Goal: Task Accomplishment & Management: Complete application form

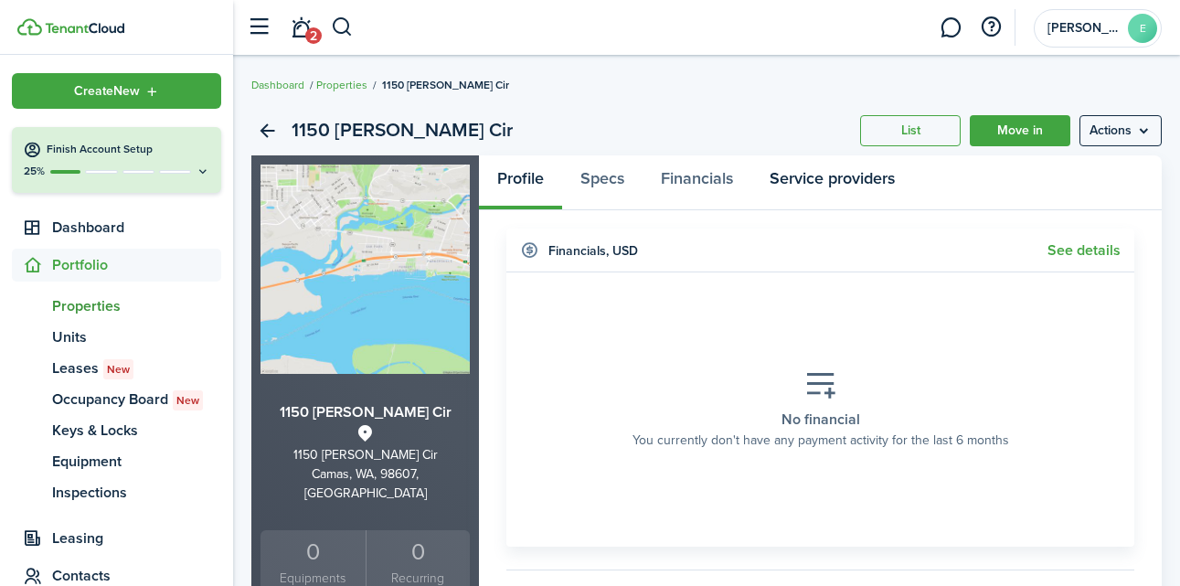
click at [848, 194] on link "Service providers" at bounding box center [833, 182] width 162 height 55
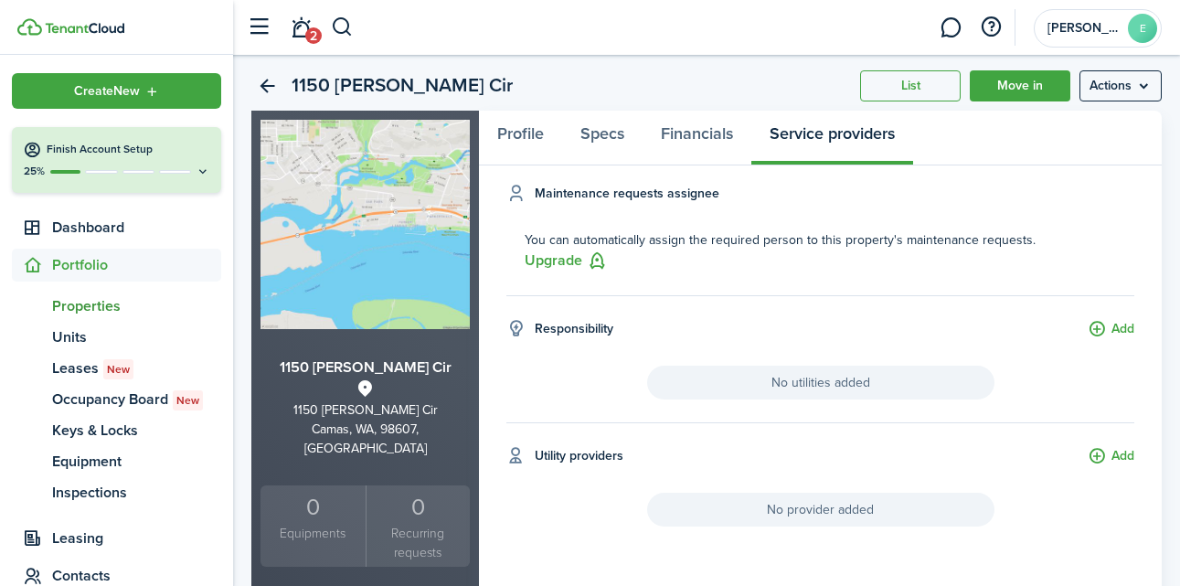
scroll to position [42, 0]
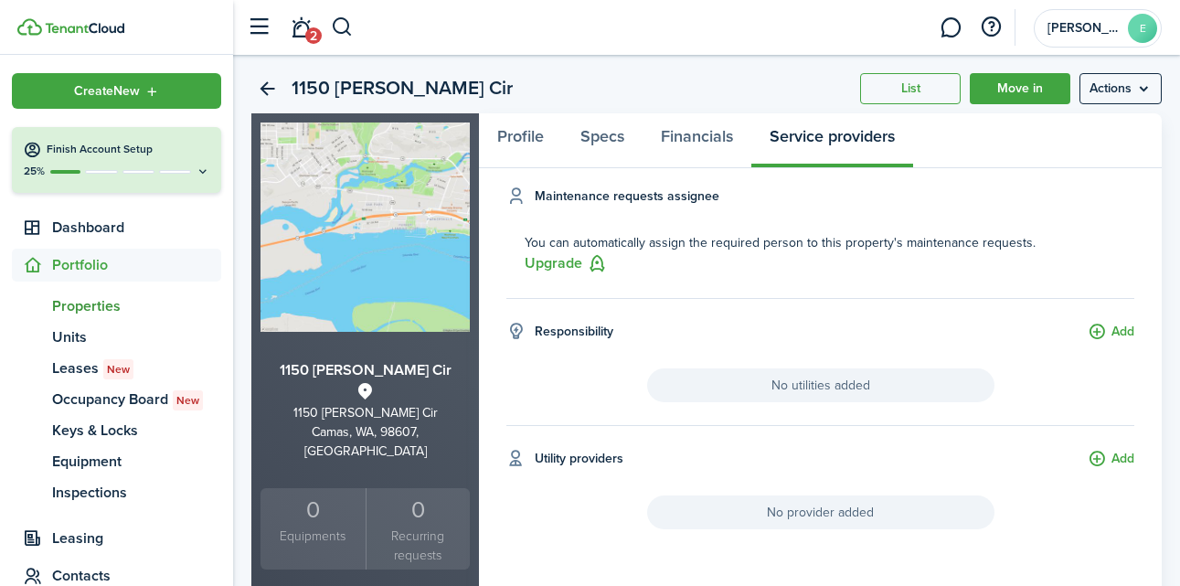
click at [1116, 331] on button "Add" at bounding box center [1111, 332] width 47 height 21
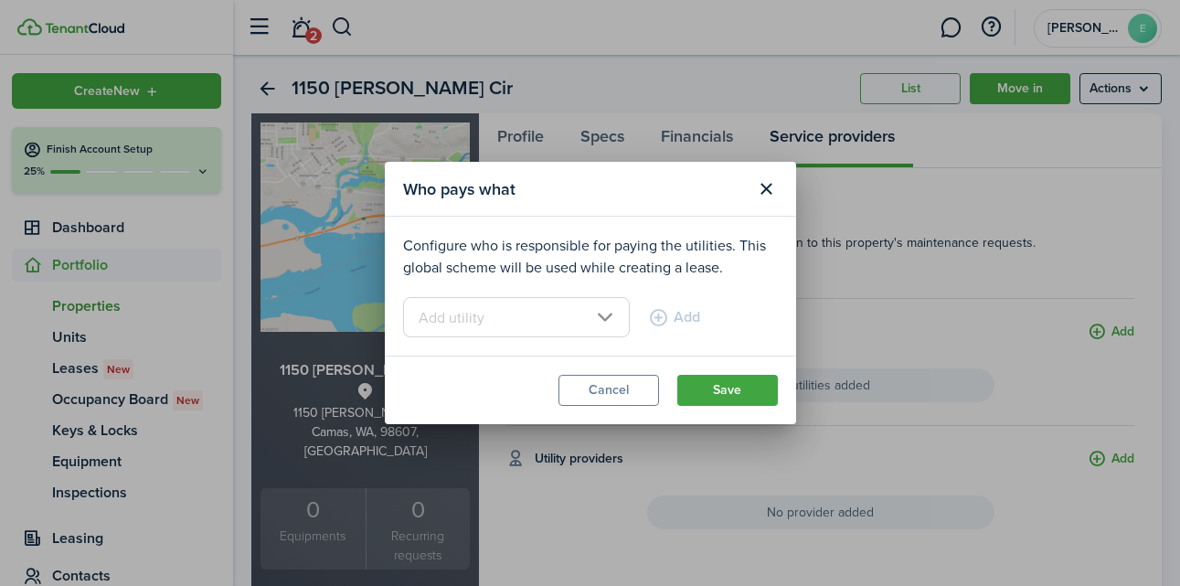
click at [587, 312] on input "text" at bounding box center [516, 317] width 227 height 40
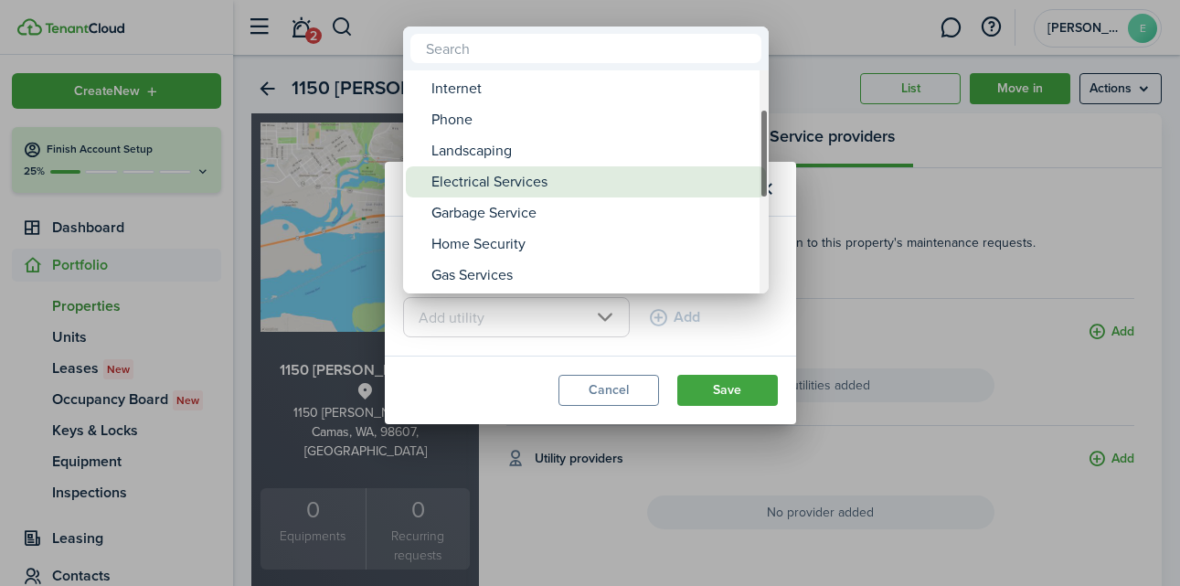
click at [538, 178] on div "Electrical Services" at bounding box center [594, 181] width 324 height 31
type input "Electrical Services"
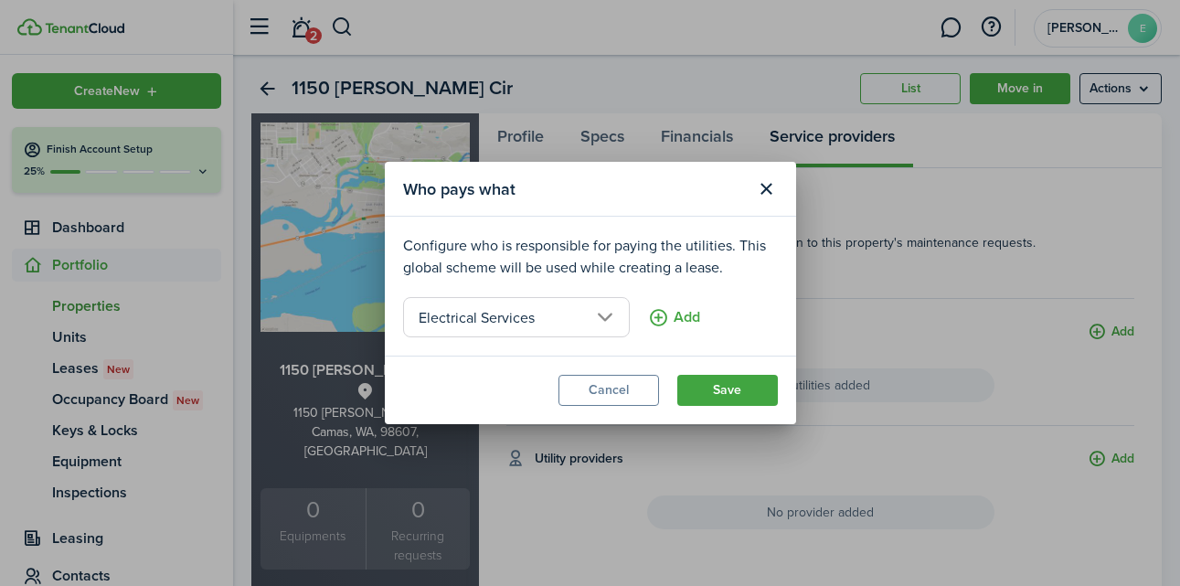
click at [654, 323] on button "Add" at bounding box center [674, 317] width 52 height 40
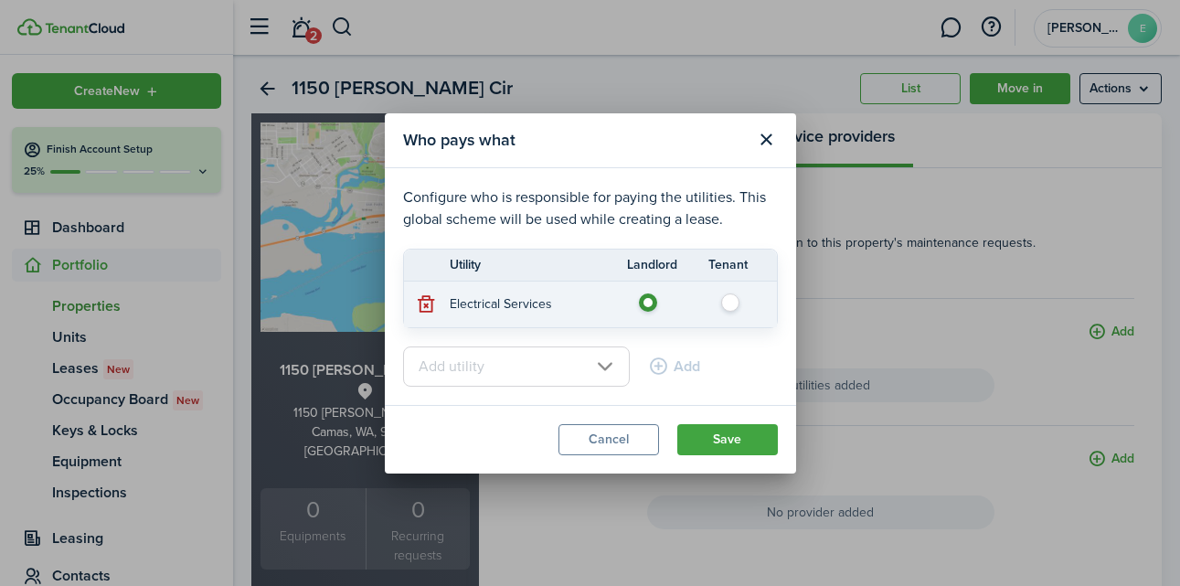
click at [731, 303] on label at bounding box center [736, 297] width 32 height 9
radio input "false"
radio input "true"
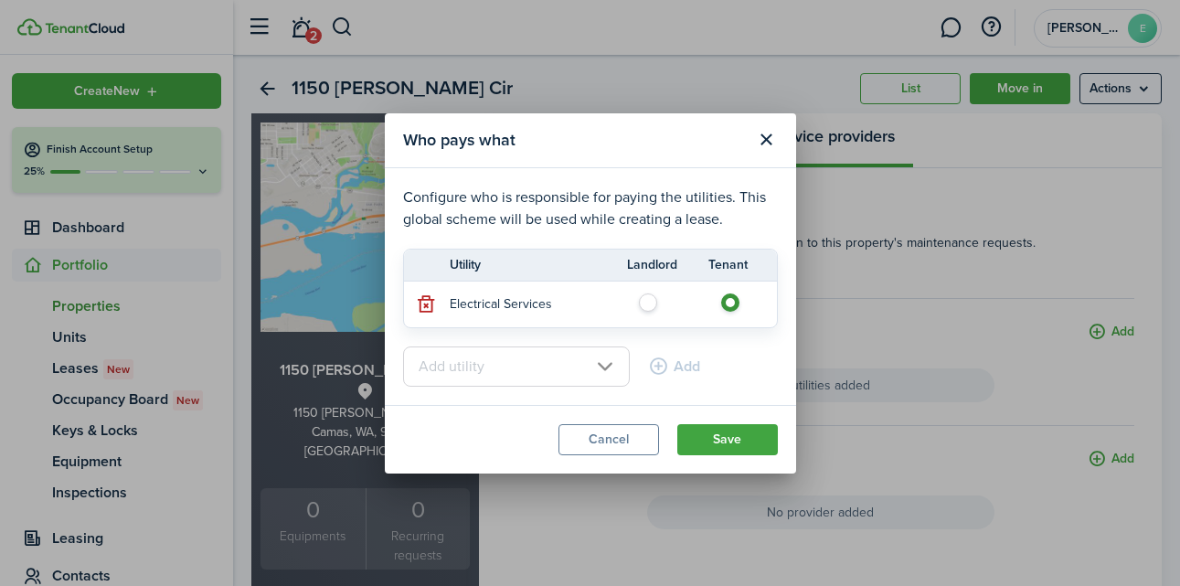
click at [595, 372] on input "text" at bounding box center [516, 367] width 227 height 40
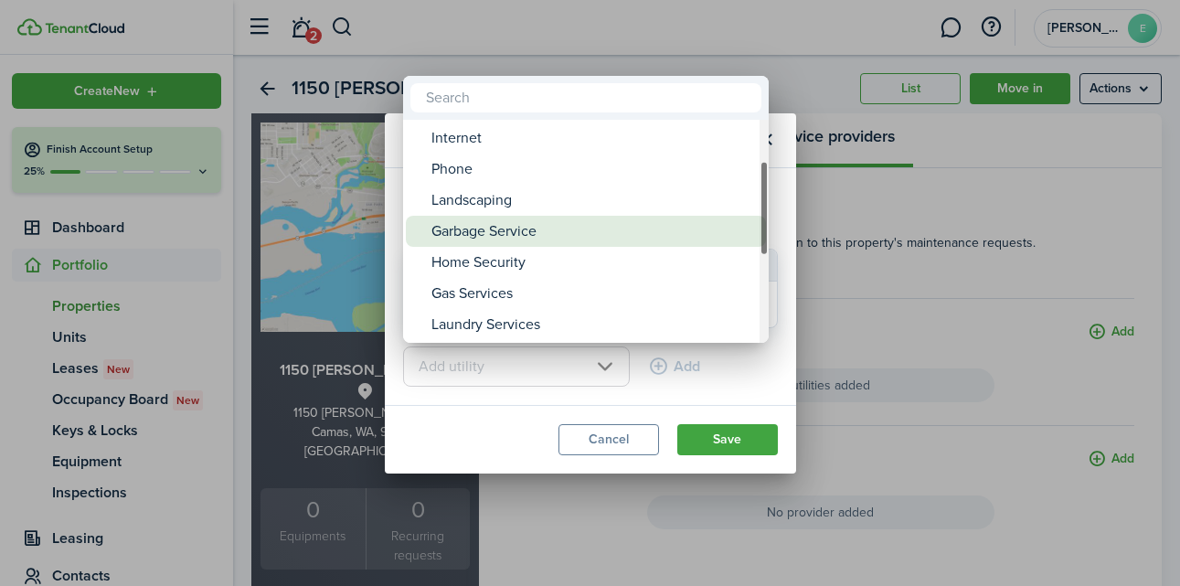
click at [519, 229] on div "Garbage Service" at bounding box center [594, 231] width 324 height 31
type input "Garbage Service"
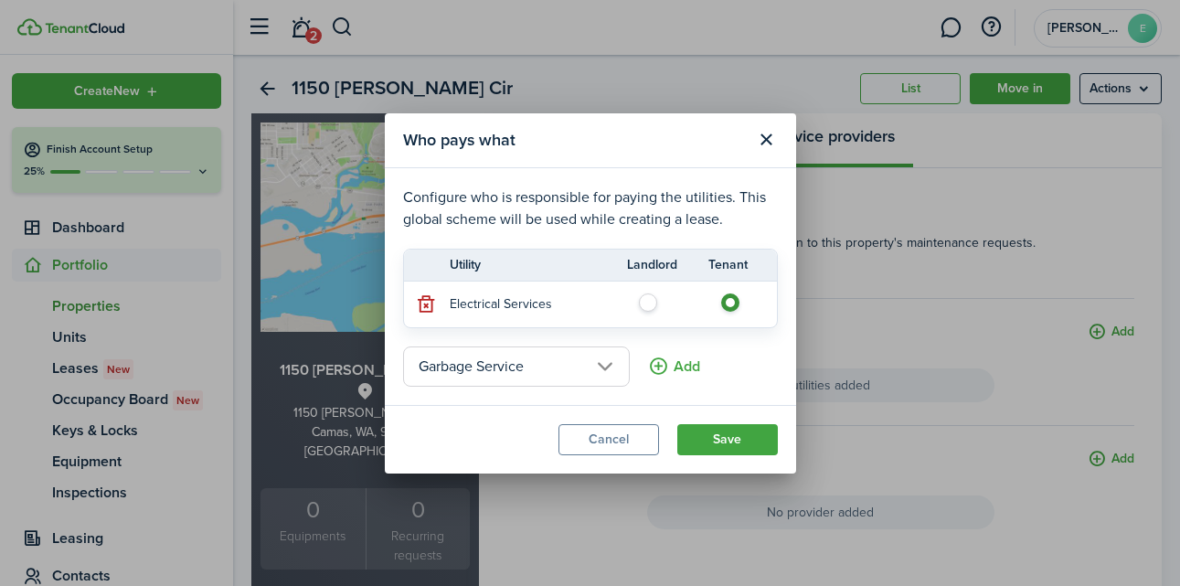
click at [651, 372] on button "Add" at bounding box center [674, 367] width 52 height 40
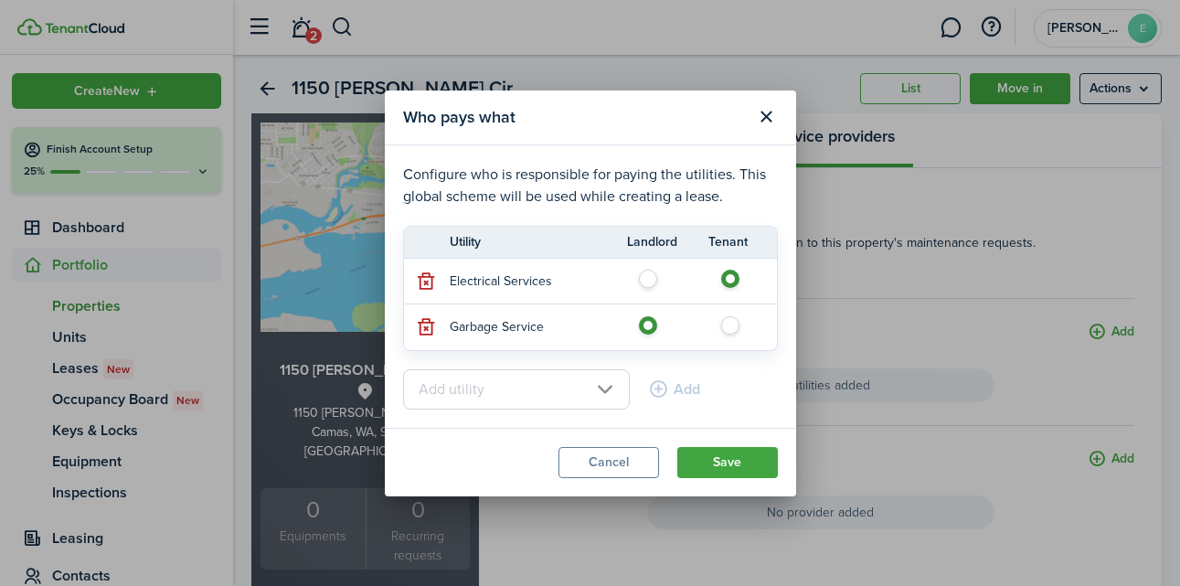
click at [530, 379] on input "text" at bounding box center [516, 389] width 227 height 40
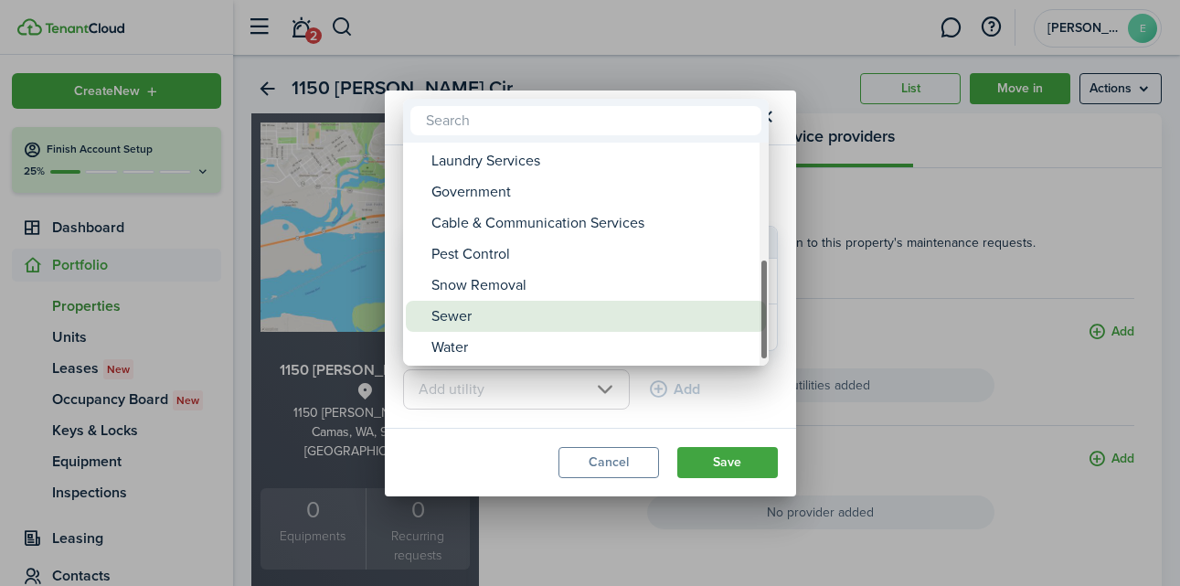
click at [512, 312] on div "Sewer" at bounding box center [594, 316] width 324 height 31
type input "Sewer"
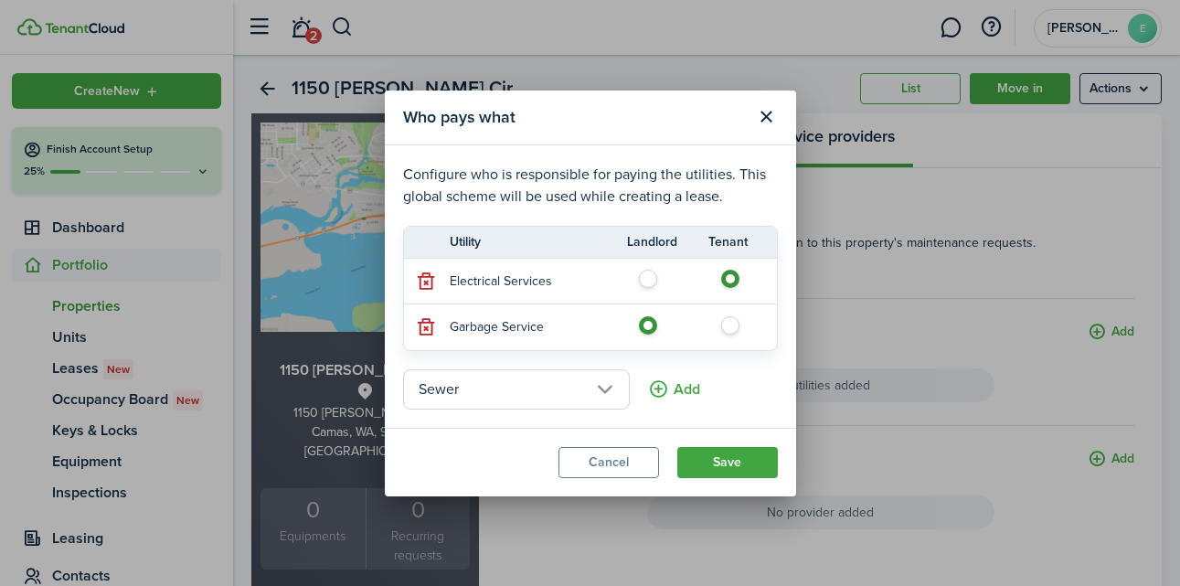
click at [648, 400] on button "Add" at bounding box center [674, 389] width 52 height 40
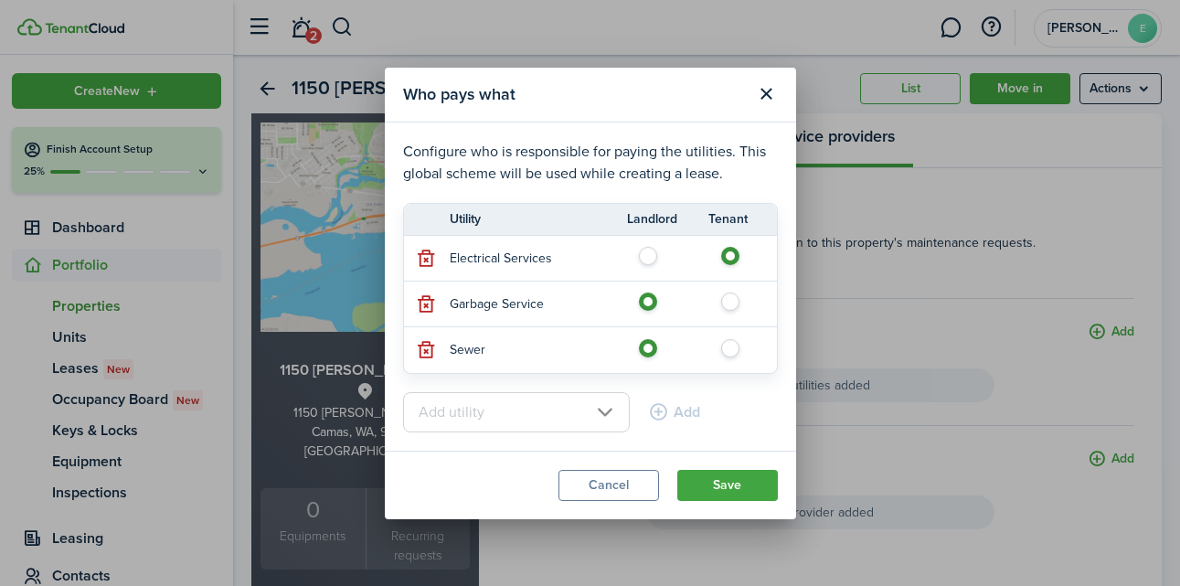
click at [592, 412] on input "text" at bounding box center [516, 412] width 227 height 40
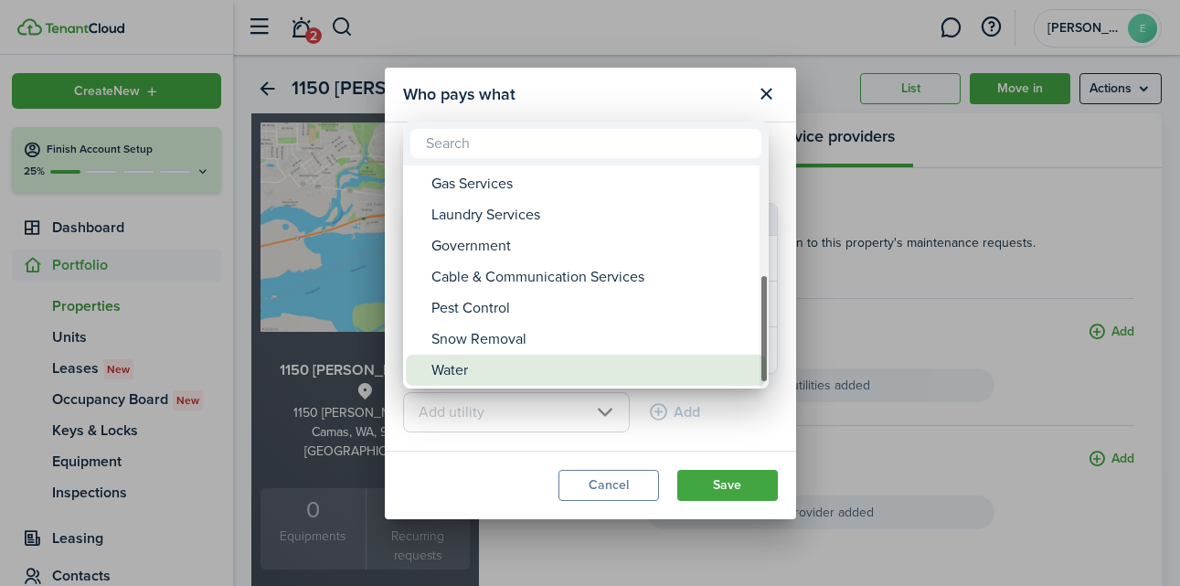
click at [517, 374] on div "Water" at bounding box center [594, 370] width 324 height 31
type input "Water"
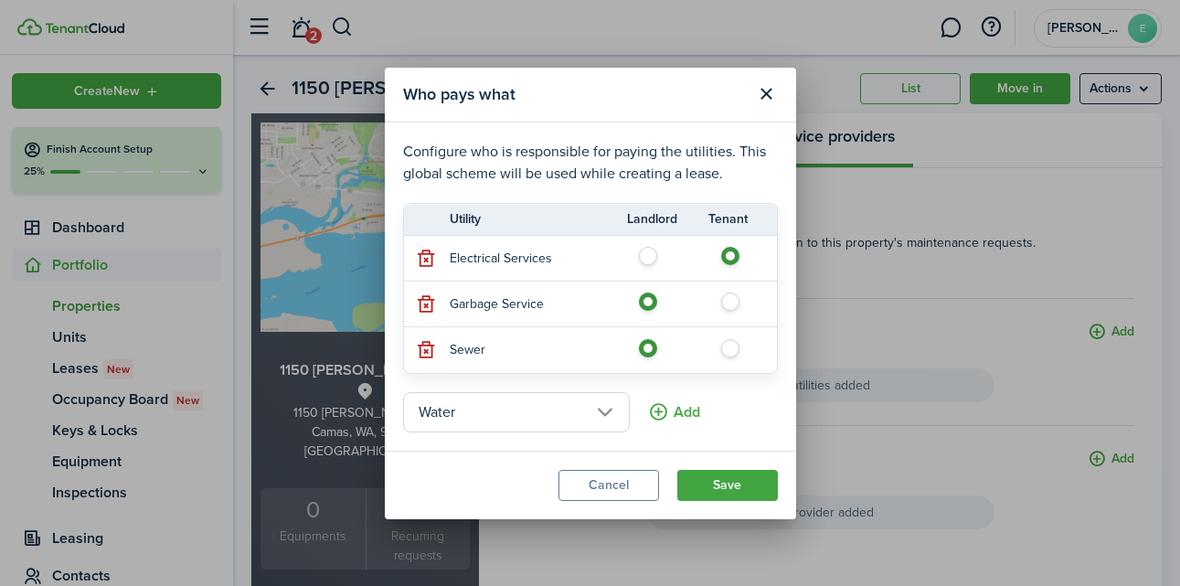
click at [706, 481] on button "Save" at bounding box center [727, 485] width 101 height 31
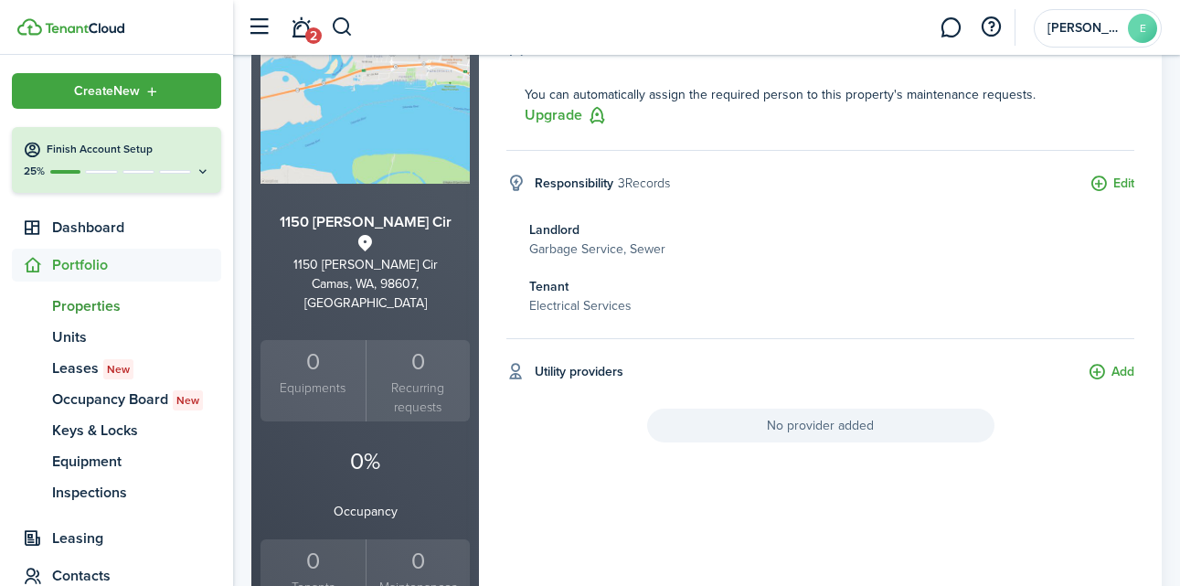
scroll to position [200, 0]
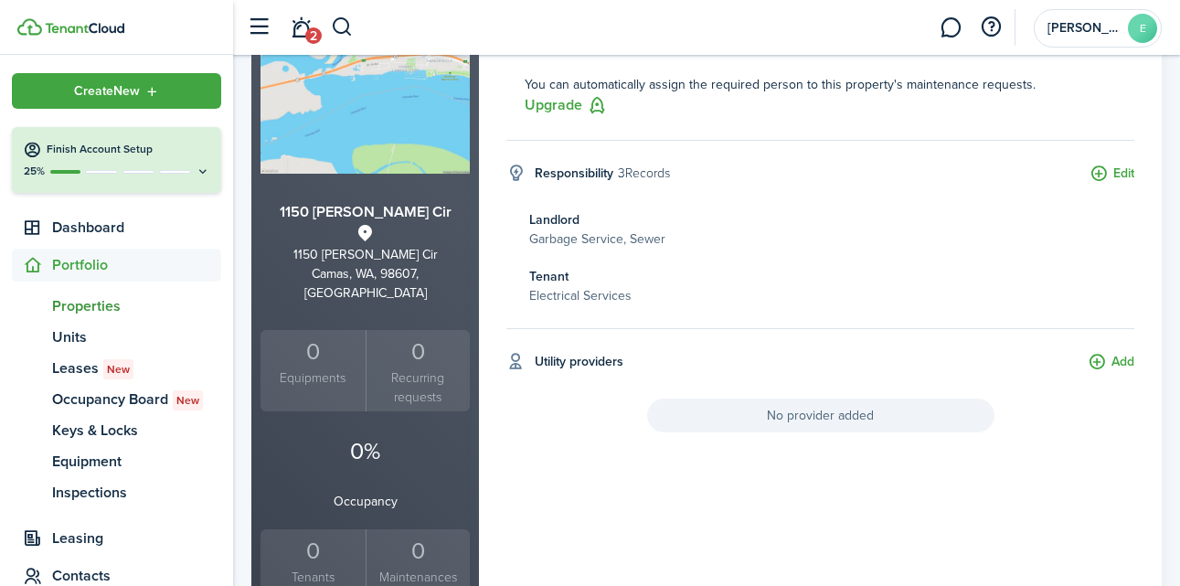
click at [1100, 359] on button "Add" at bounding box center [1111, 362] width 47 height 21
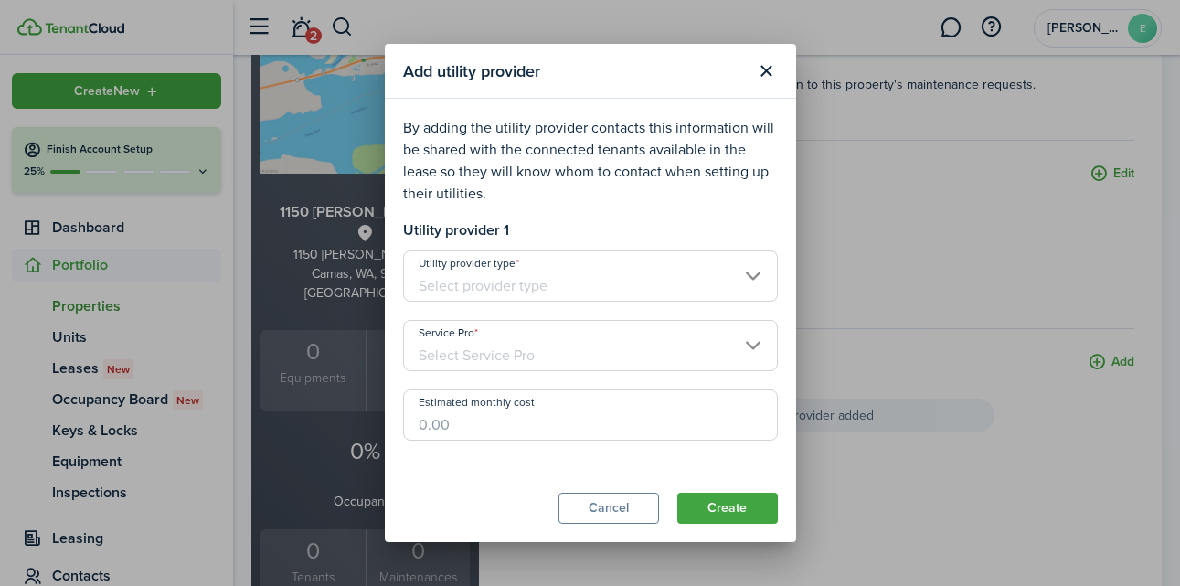
click at [595, 277] on input "Utility provider type" at bounding box center [590, 276] width 375 height 51
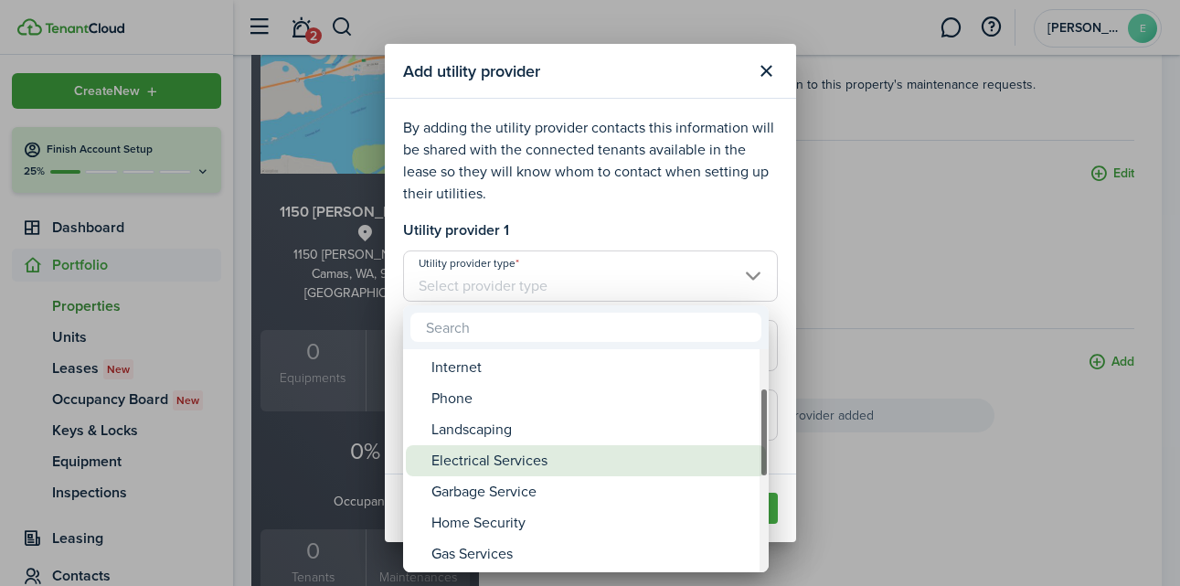
click at [525, 482] on div "Garbage Service" at bounding box center [594, 491] width 324 height 31
click at [526, 457] on div "Electrical Services" at bounding box center [594, 460] width 324 height 31
type input "Electrical Services"
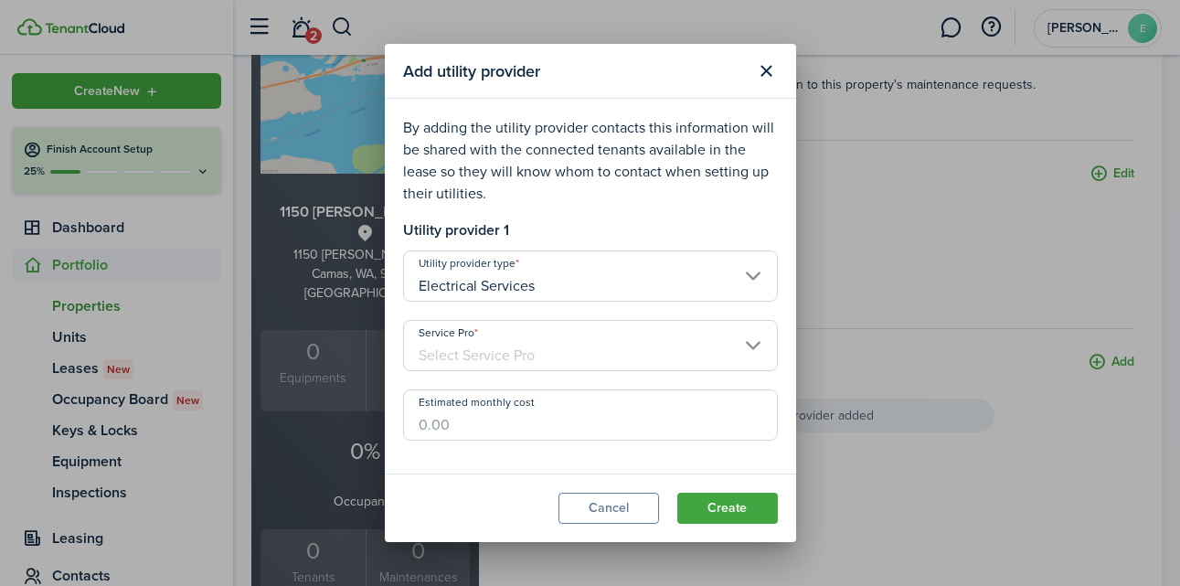
click at [504, 357] on input "Service Pro" at bounding box center [590, 345] width 375 height 51
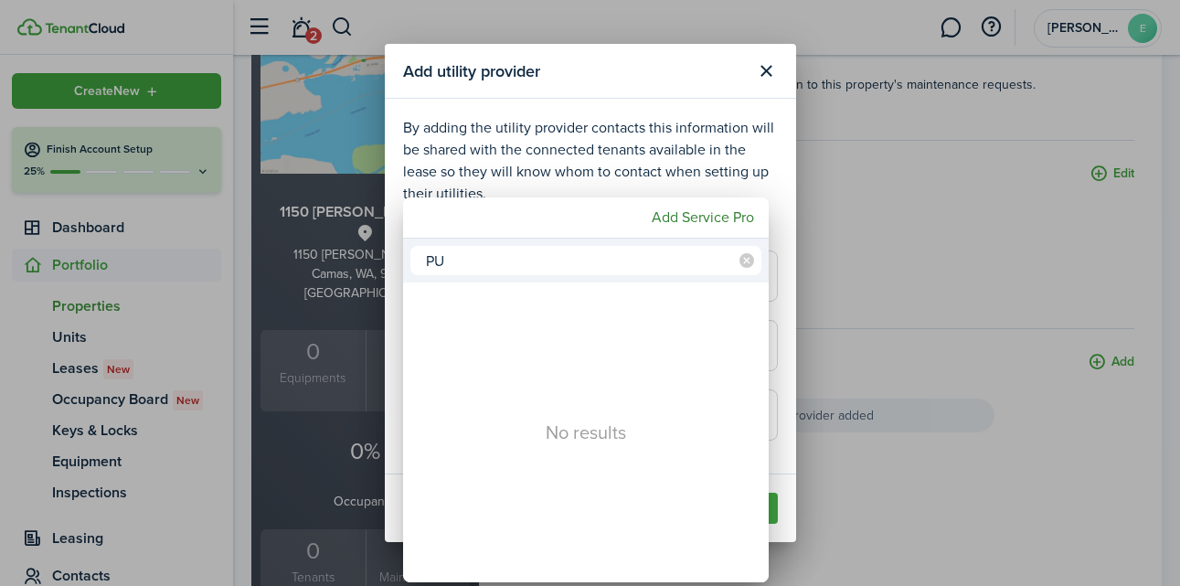
type input "P"
type input "[PERSON_NAME] PUD"
click at [748, 261] on icon at bounding box center [747, 260] width 15 height 15
click at [706, 155] on div at bounding box center [590, 293] width 1473 height 879
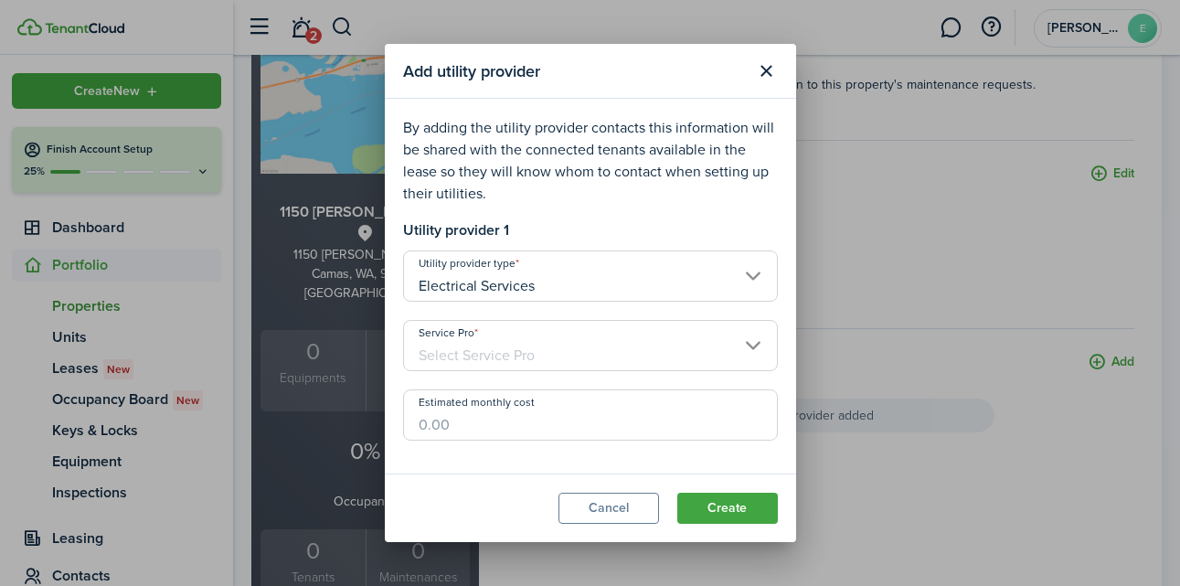
click at [501, 360] on input "Service Pro" at bounding box center [590, 345] width 375 height 51
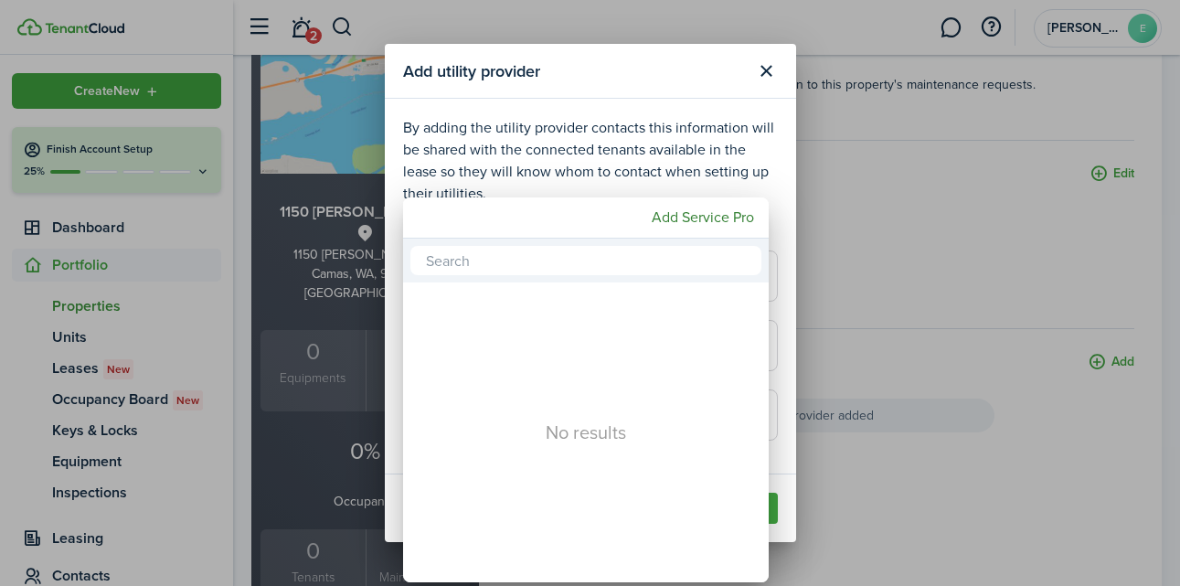
click at [712, 113] on div at bounding box center [590, 293] width 1473 height 879
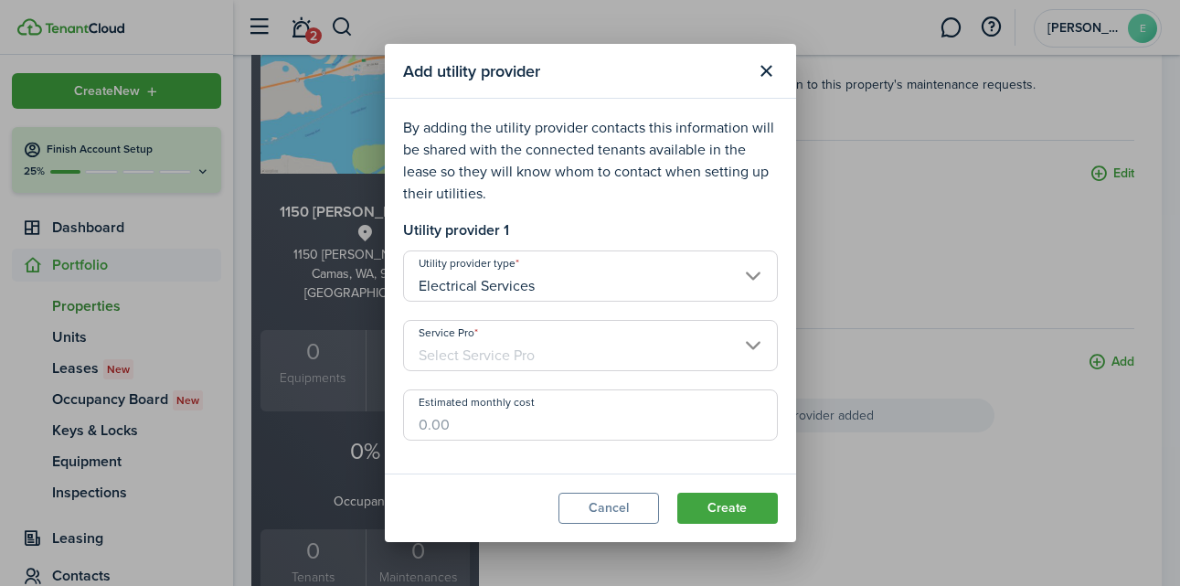
click at [450, 427] on input "Estimated monthly cost" at bounding box center [590, 414] width 375 height 51
click at [517, 356] on input "Service Pro" at bounding box center [590, 345] width 375 height 51
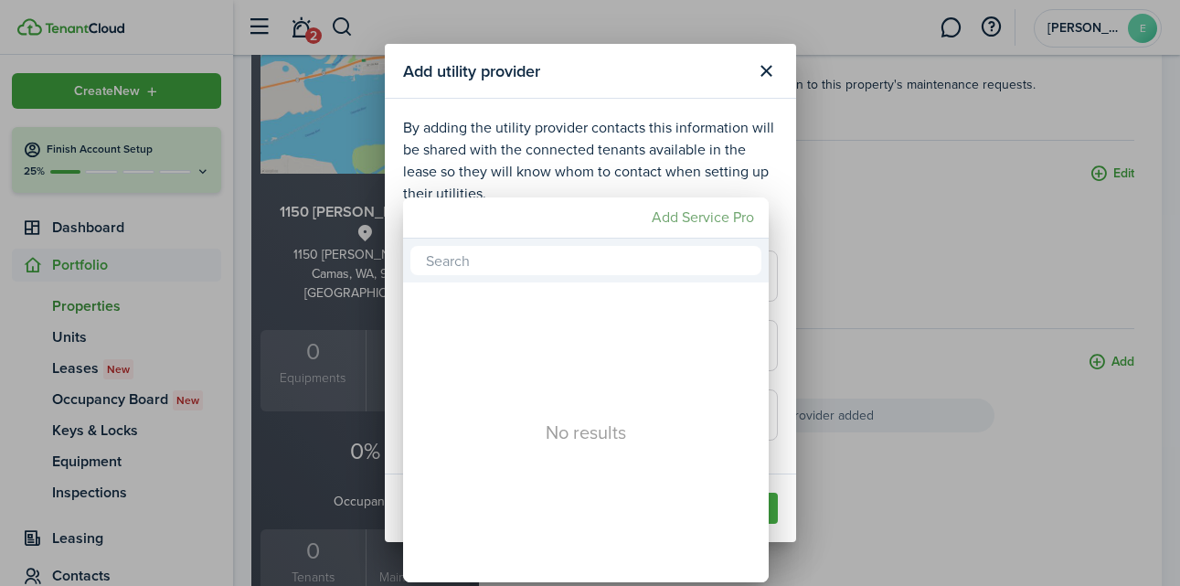
click at [680, 219] on mbsc-button "Add Service Pro" at bounding box center [703, 217] width 117 height 33
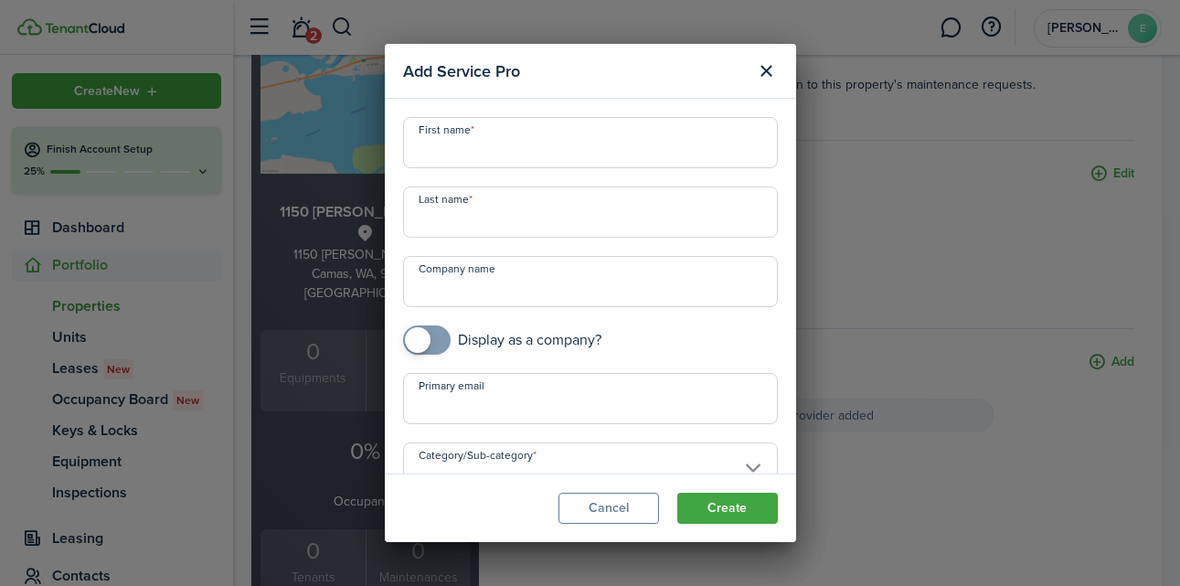
scroll to position [38, 0]
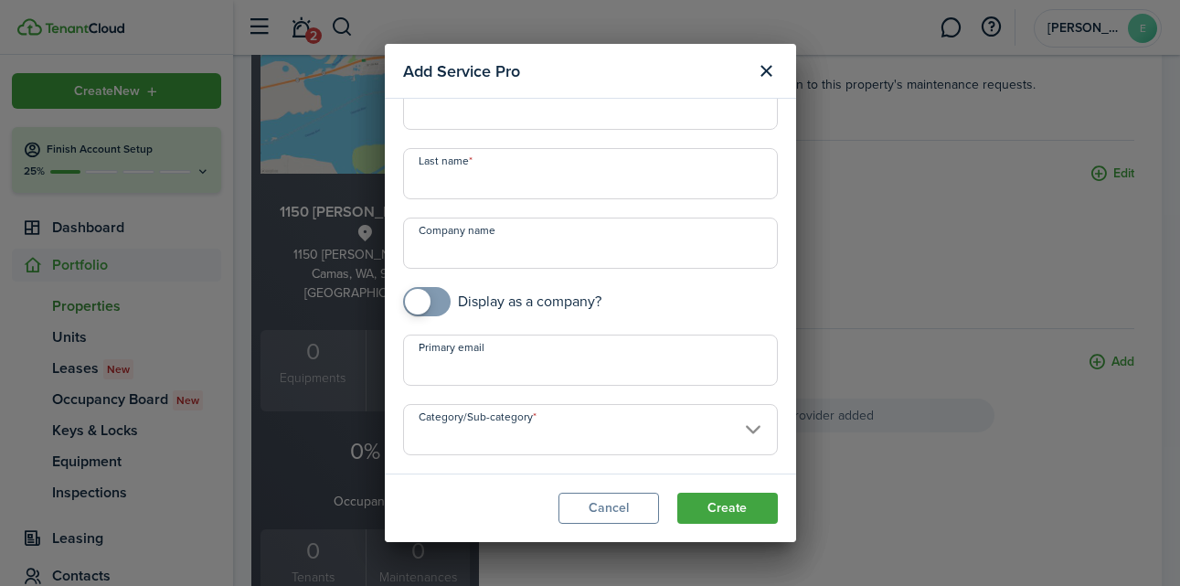
click at [530, 422] on input "Category/Sub-category" at bounding box center [590, 429] width 375 height 51
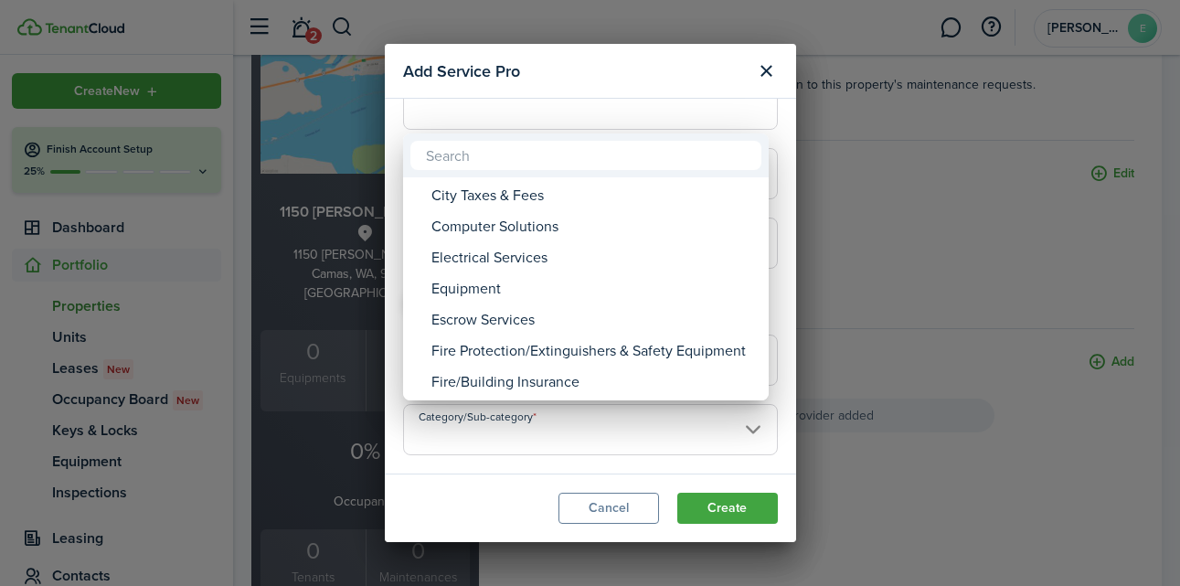
click at [766, 74] on div at bounding box center [590, 293] width 1473 height 879
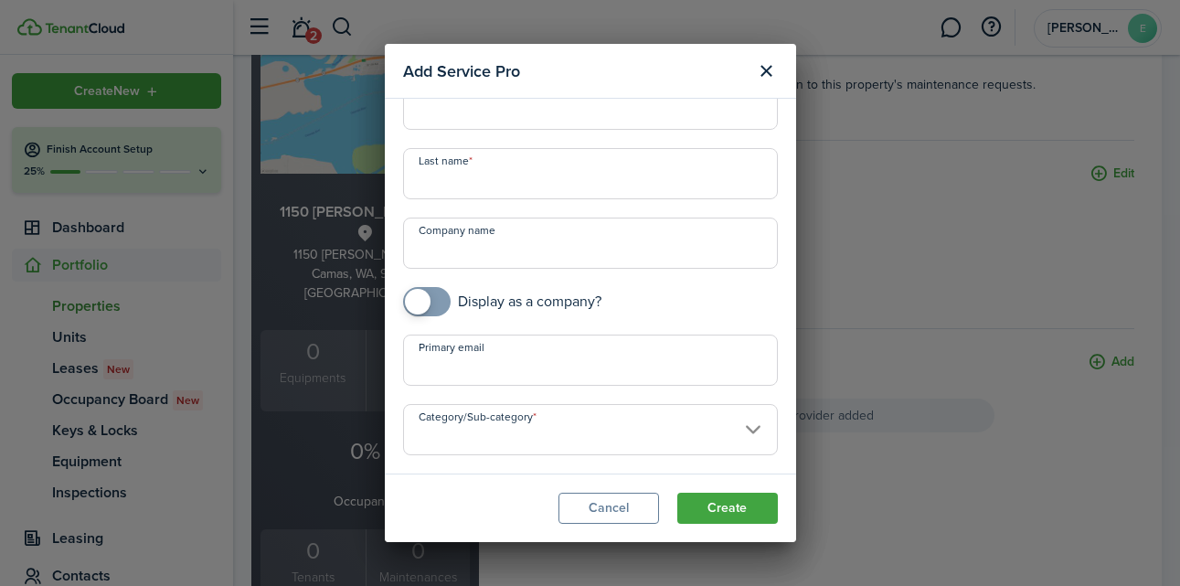
click at [766, 72] on button "Close modal" at bounding box center [767, 71] width 31 height 31
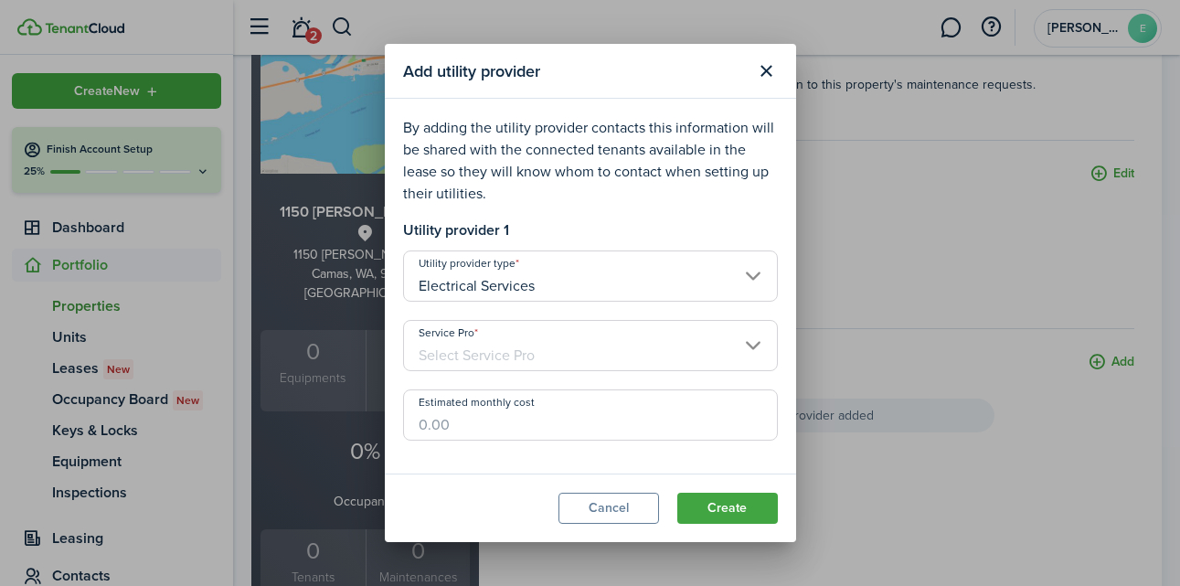
click at [762, 62] on button "Close modal" at bounding box center [767, 71] width 31 height 31
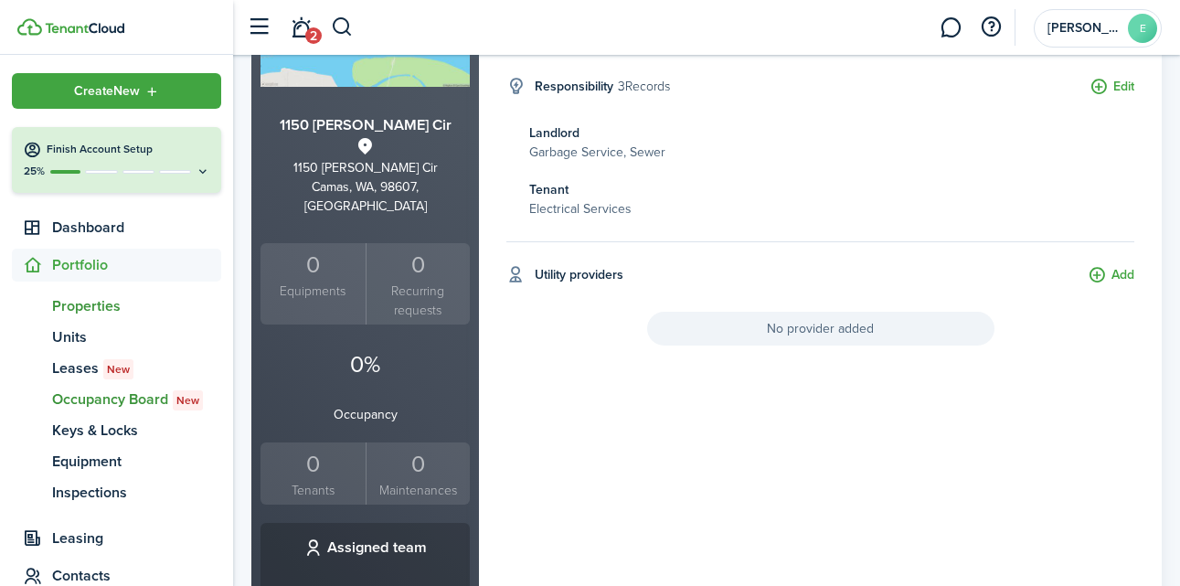
scroll to position [297, 0]
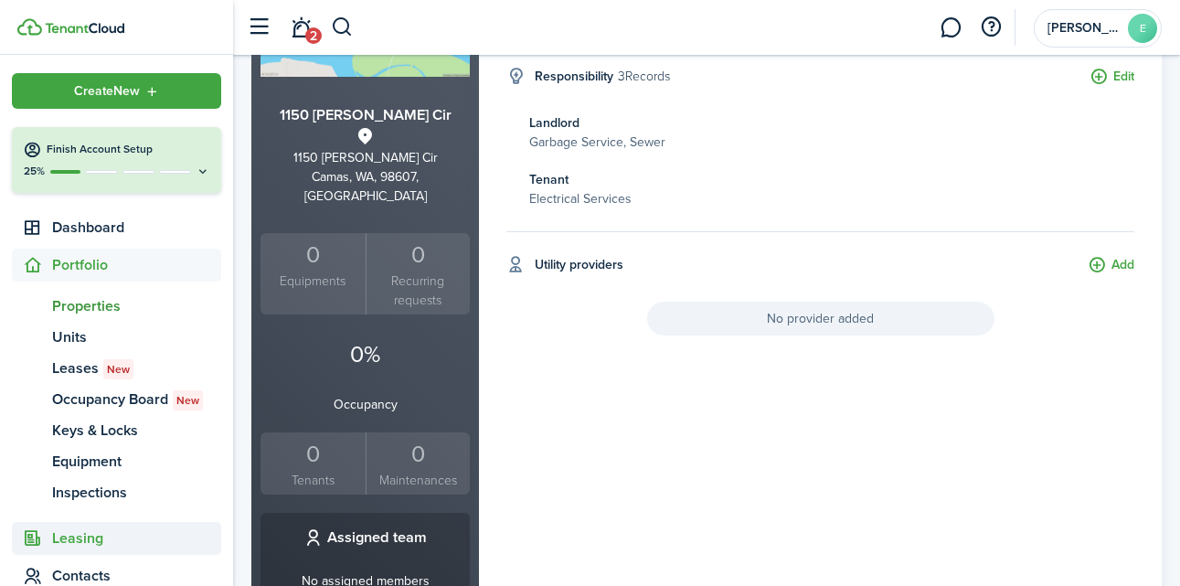
click at [77, 541] on span "Leasing" at bounding box center [136, 539] width 169 height 22
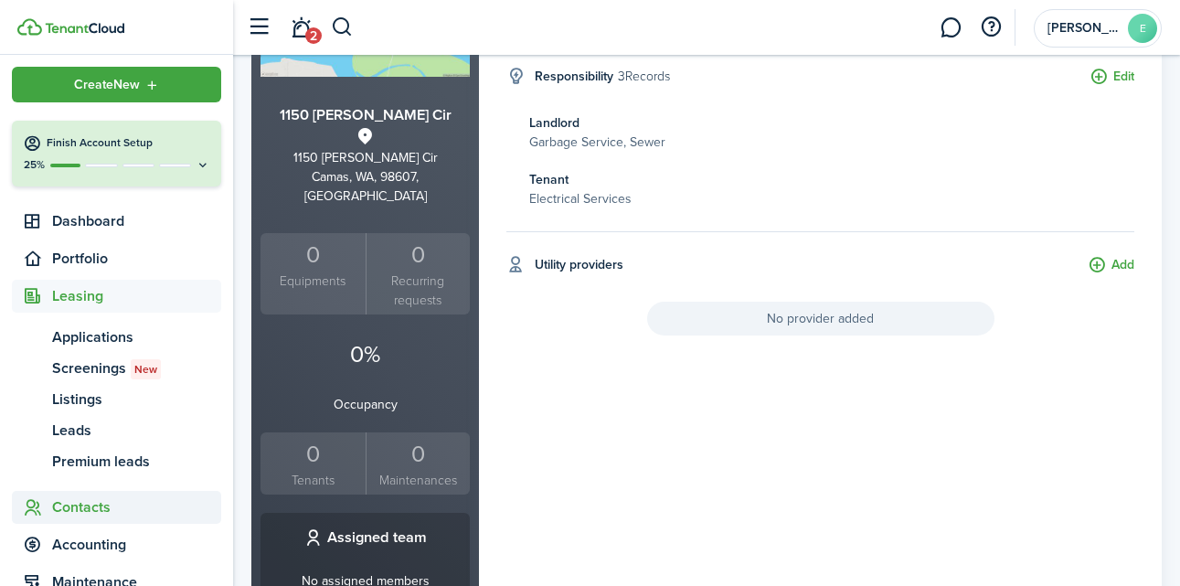
scroll to position [0, 0]
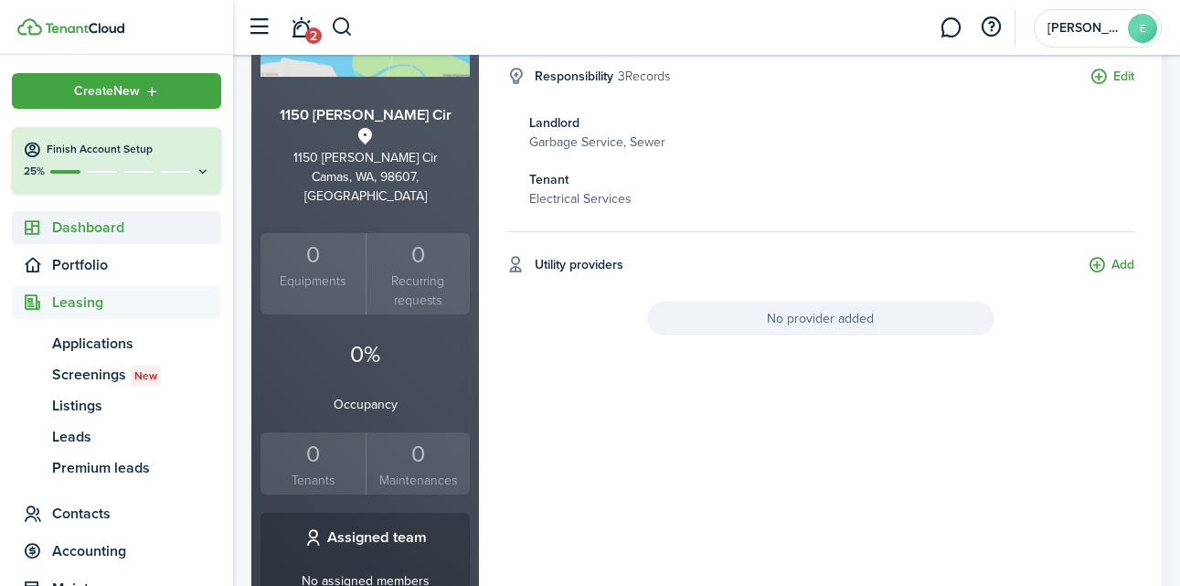
click at [110, 224] on span "Dashboard" at bounding box center [136, 228] width 169 height 22
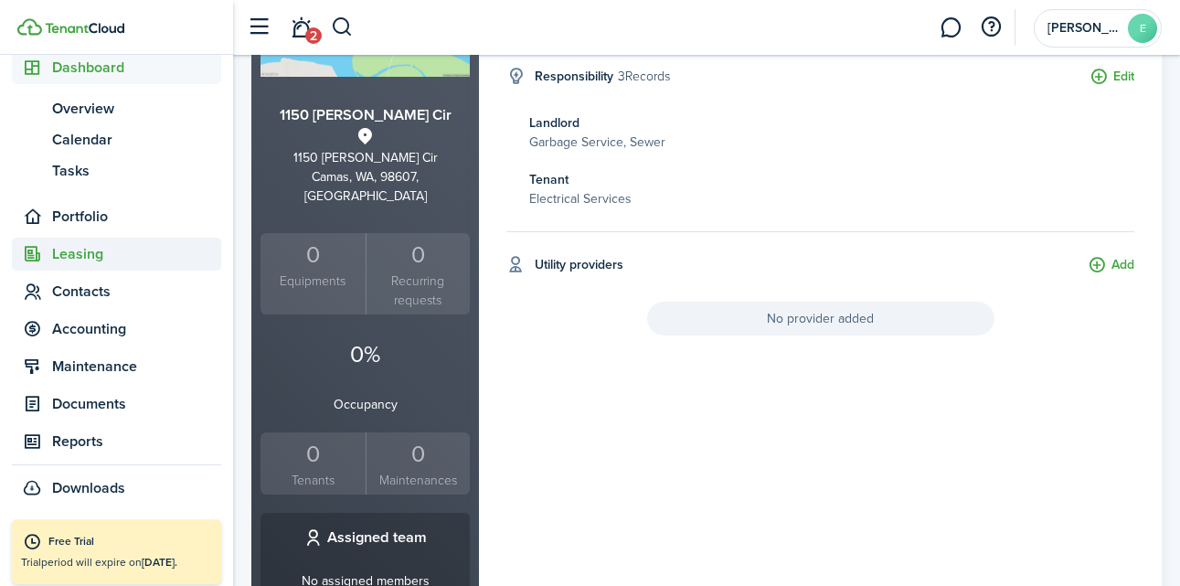
scroll to position [163, 0]
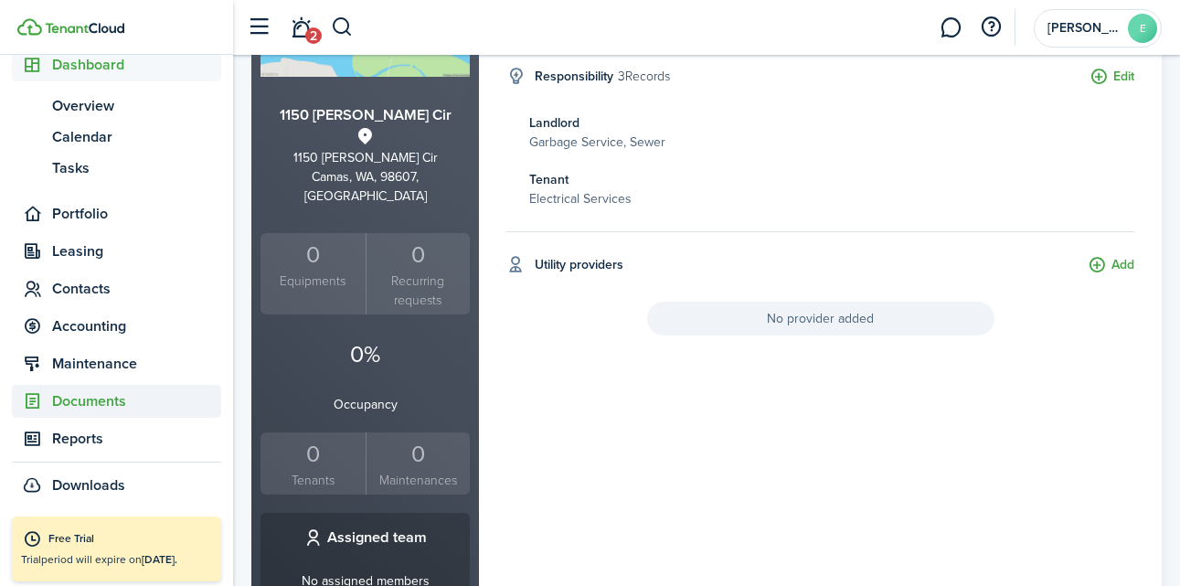
click at [91, 400] on span "Documents" at bounding box center [136, 401] width 169 height 22
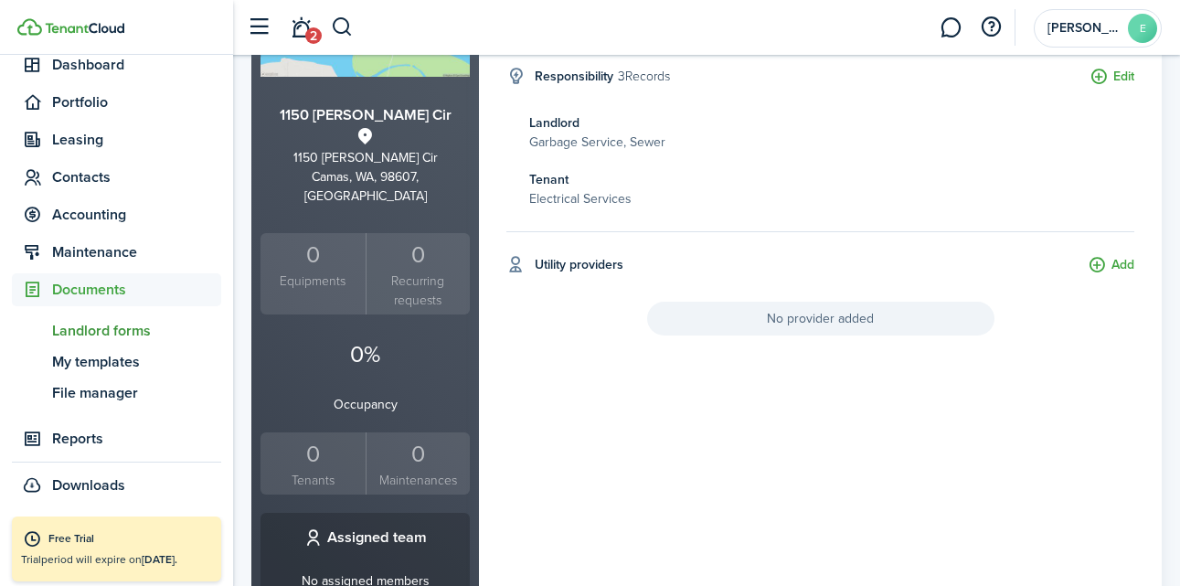
click at [106, 334] on span "Landlord forms" at bounding box center [136, 331] width 169 height 22
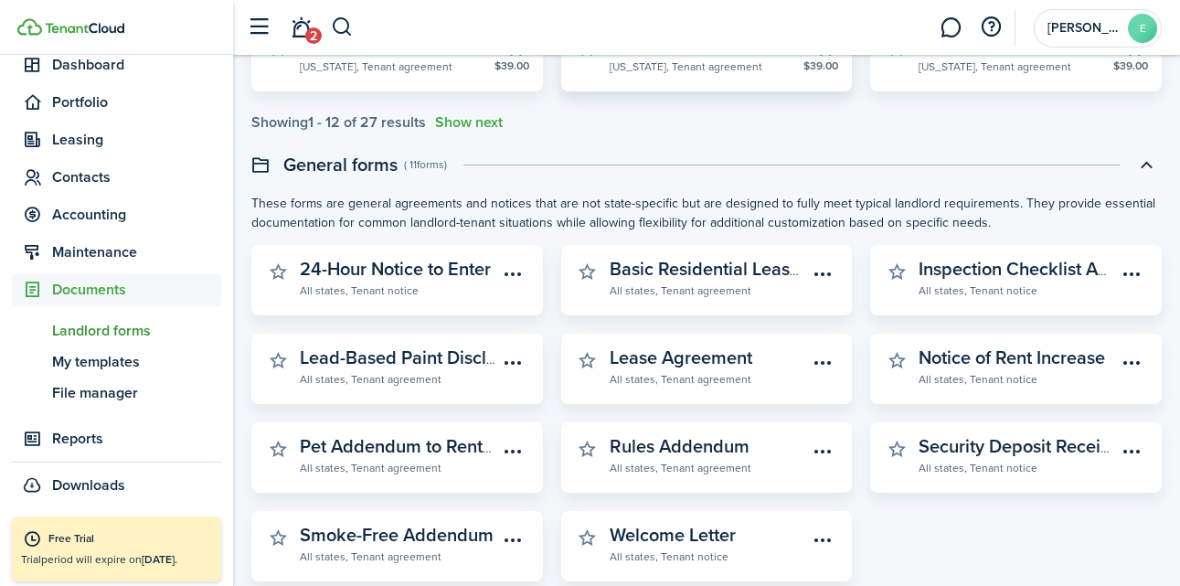
scroll to position [717, 0]
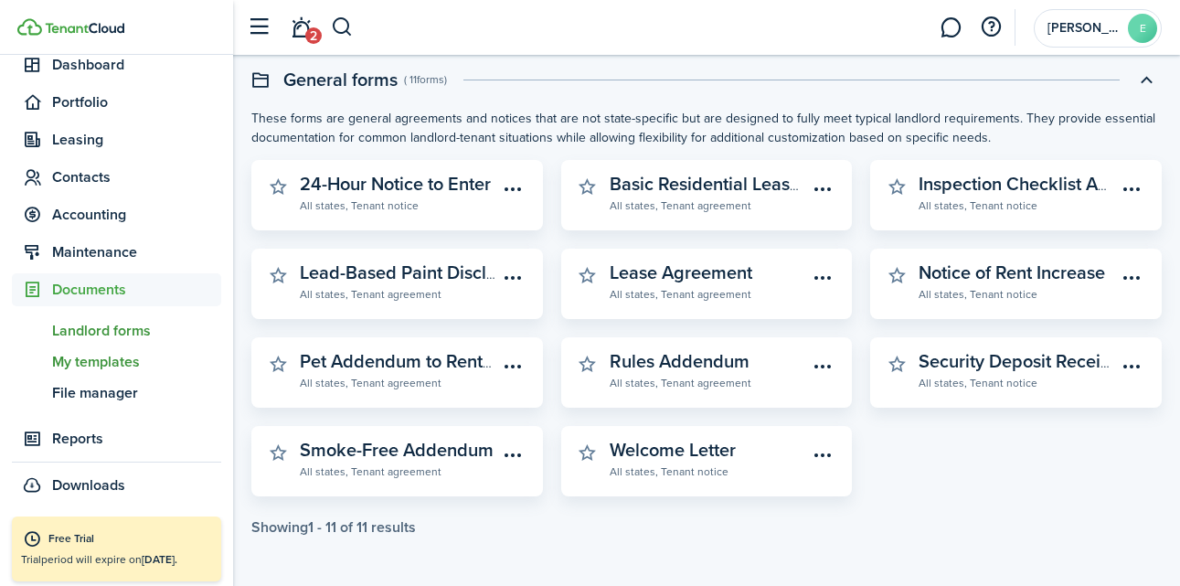
click at [128, 362] on span "My templates" at bounding box center [136, 362] width 169 height 22
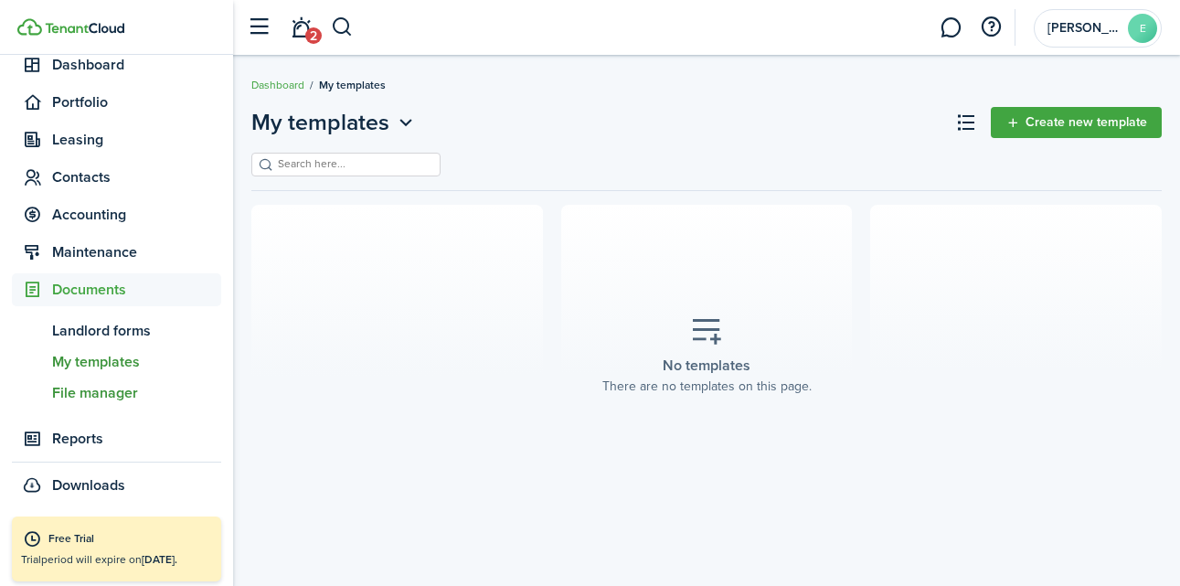
click at [110, 395] on span "File manager" at bounding box center [136, 393] width 169 height 22
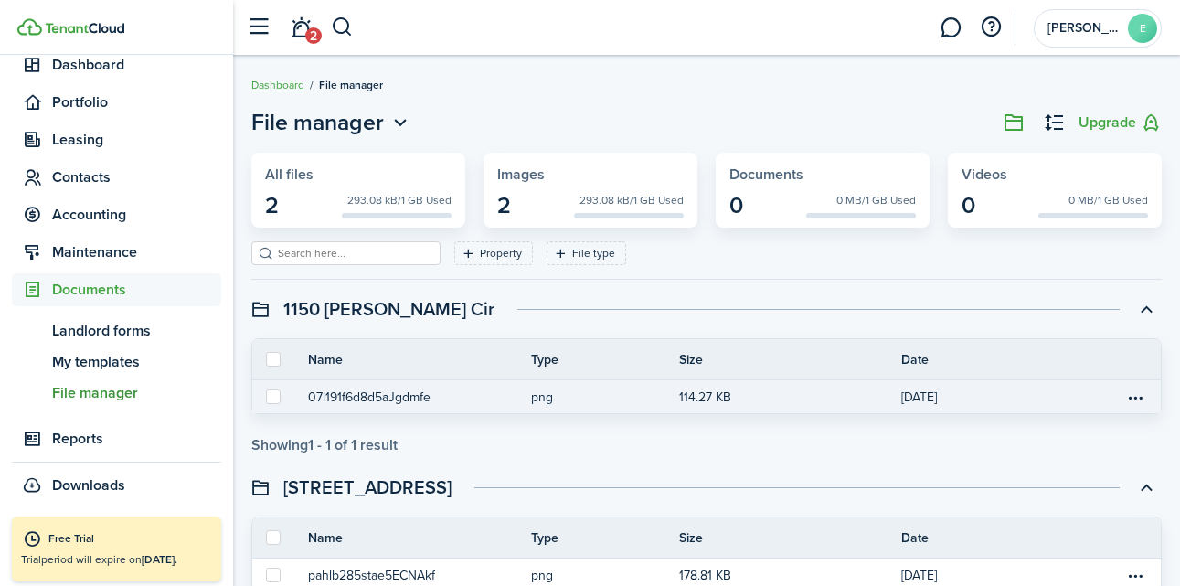
click at [389, 398] on button "07i191f6d8d5aJgdmfe" at bounding box center [369, 397] width 123 height 19
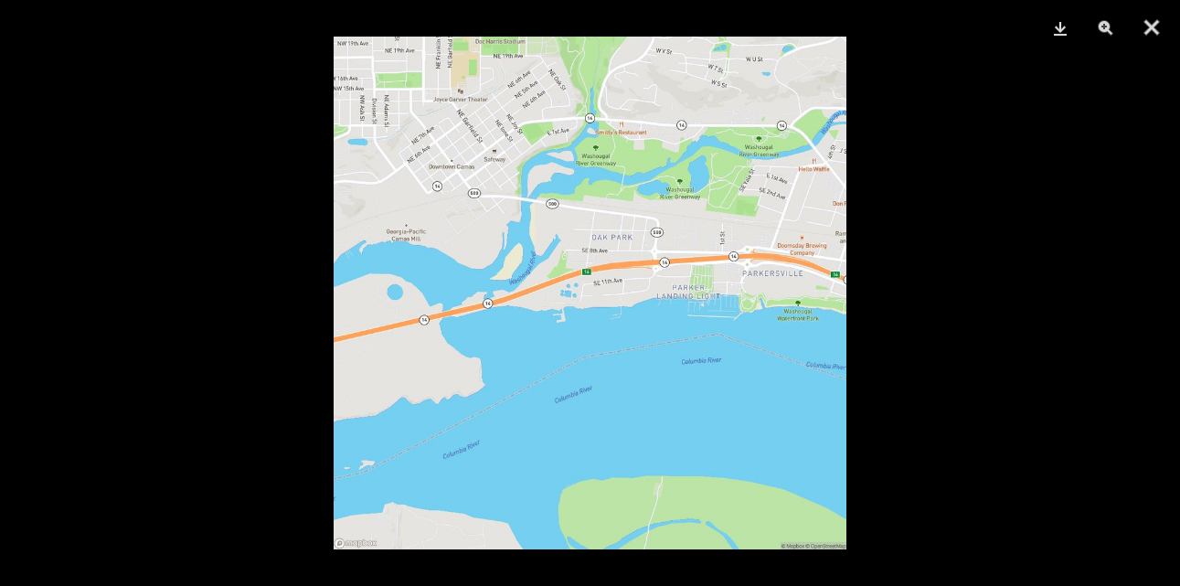
click at [994, 141] on div at bounding box center [590, 293] width 1180 height 586
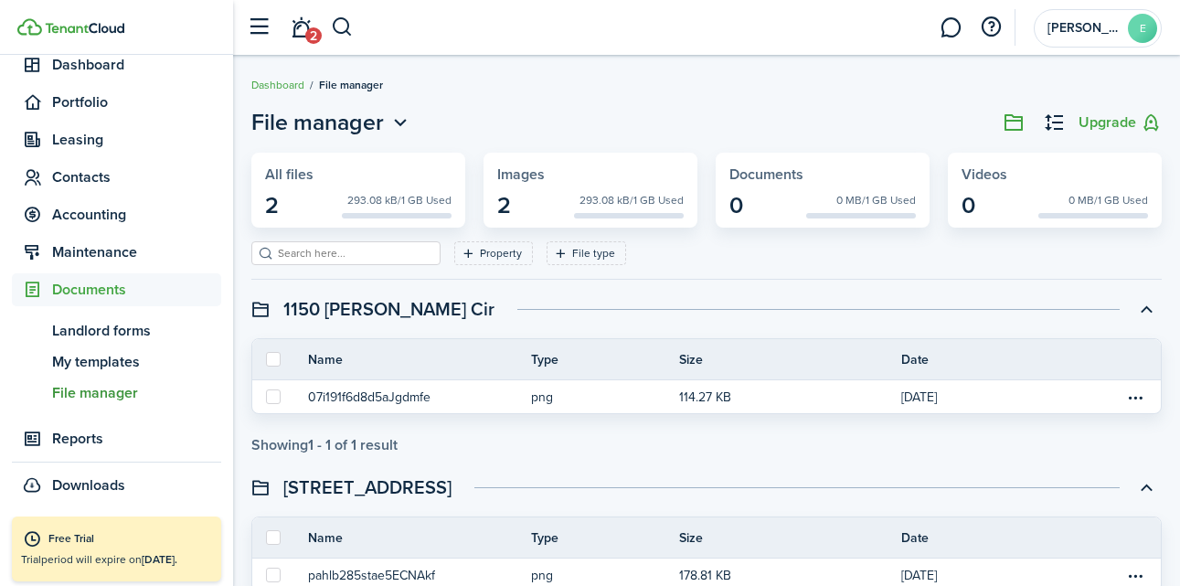
click at [1154, 311] on button "button" at bounding box center [1146, 308] width 31 height 31
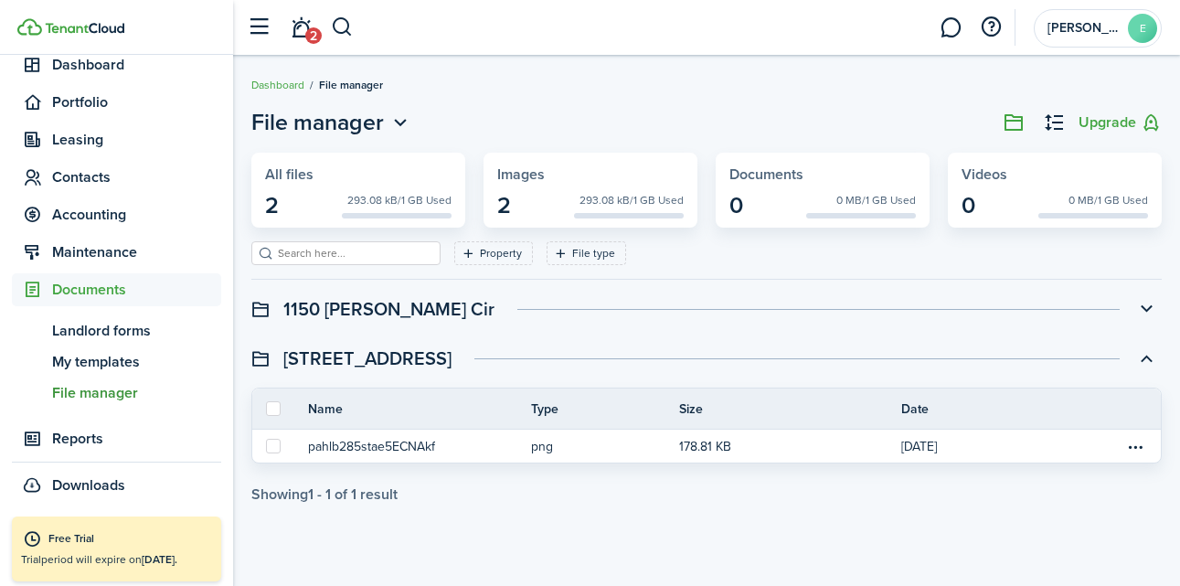
click at [1147, 307] on button "button" at bounding box center [1146, 308] width 31 height 31
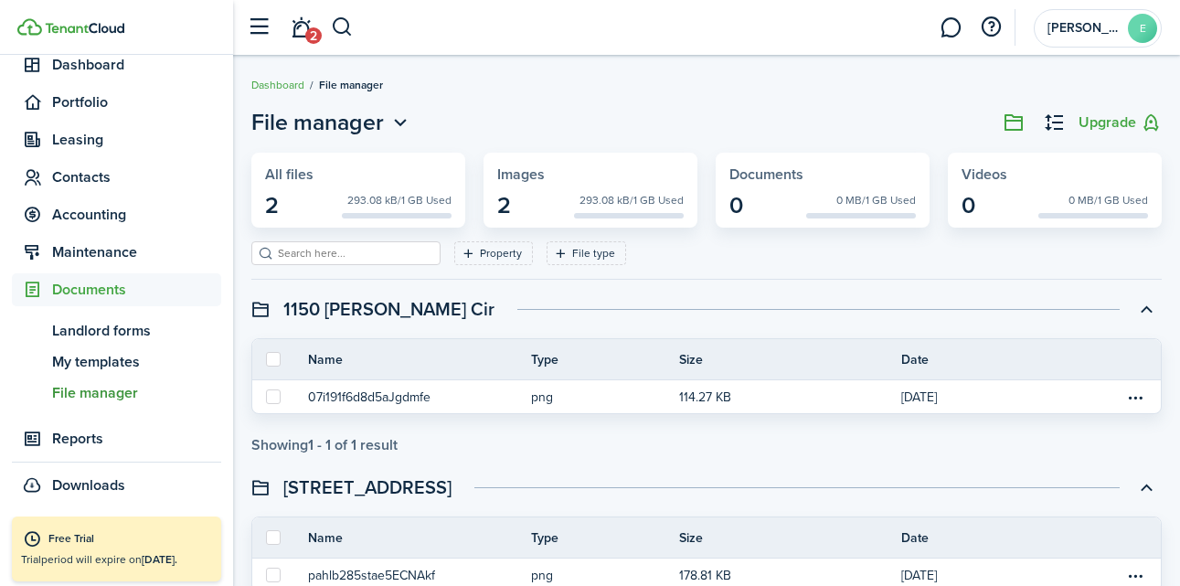
click at [259, 310] on swimlane-icon at bounding box center [260, 309] width 18 height 18
click at [572, 259] on filter-tag-label "File type" at bounding box center [593, 253] width 43 height 16
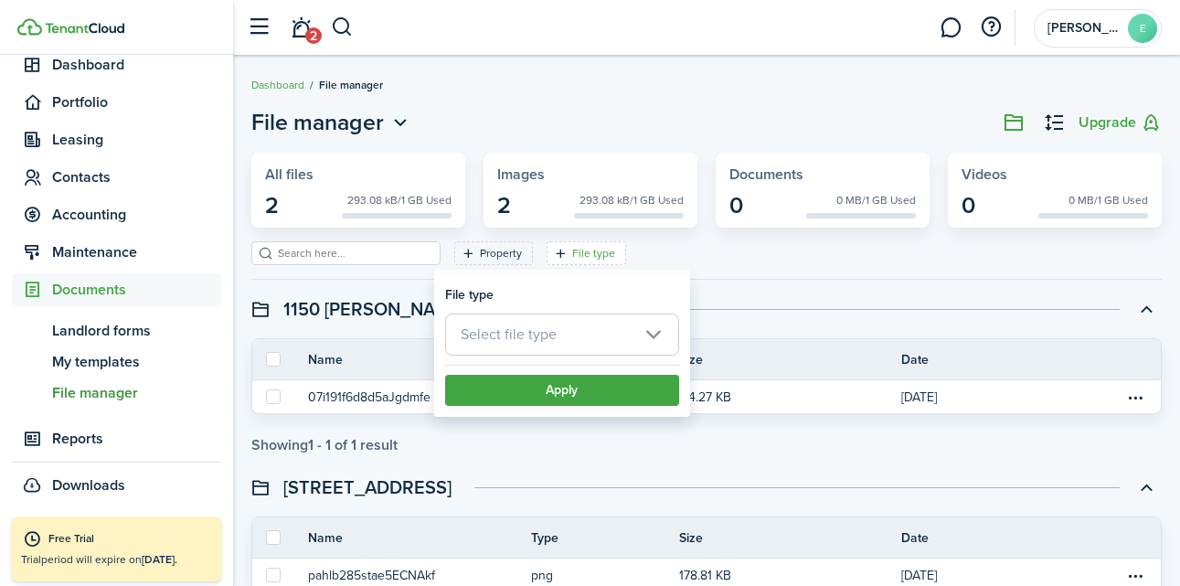
click at [583, 342] on span "Select file type" at bounding box center [562, 335] width 232 height 40
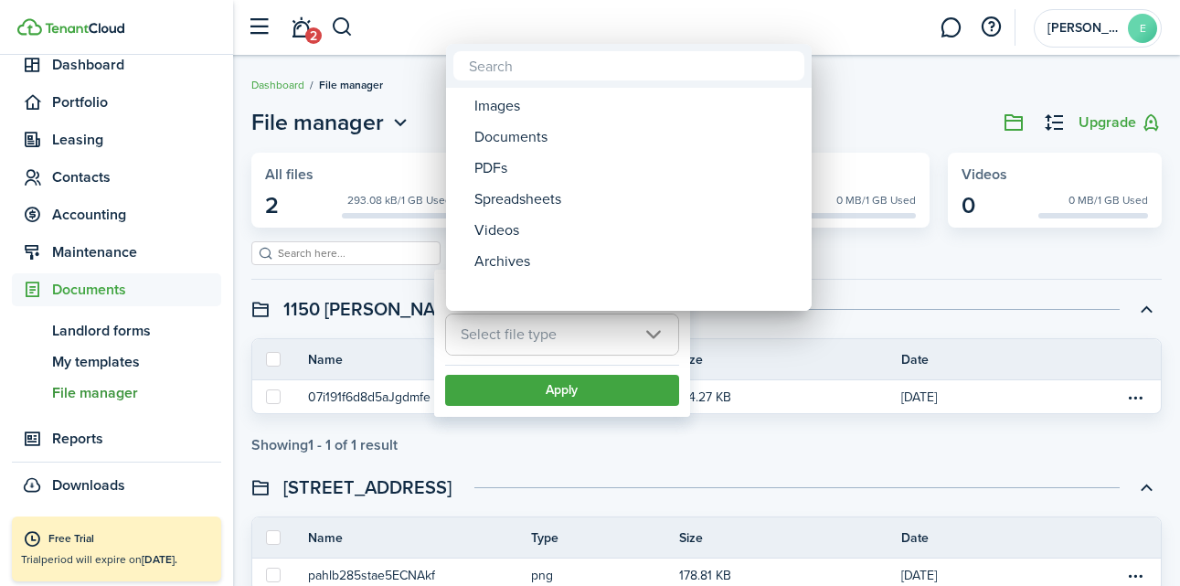
click at [315, 342] on div at bounding box center [590, 293] width 1473 height 879
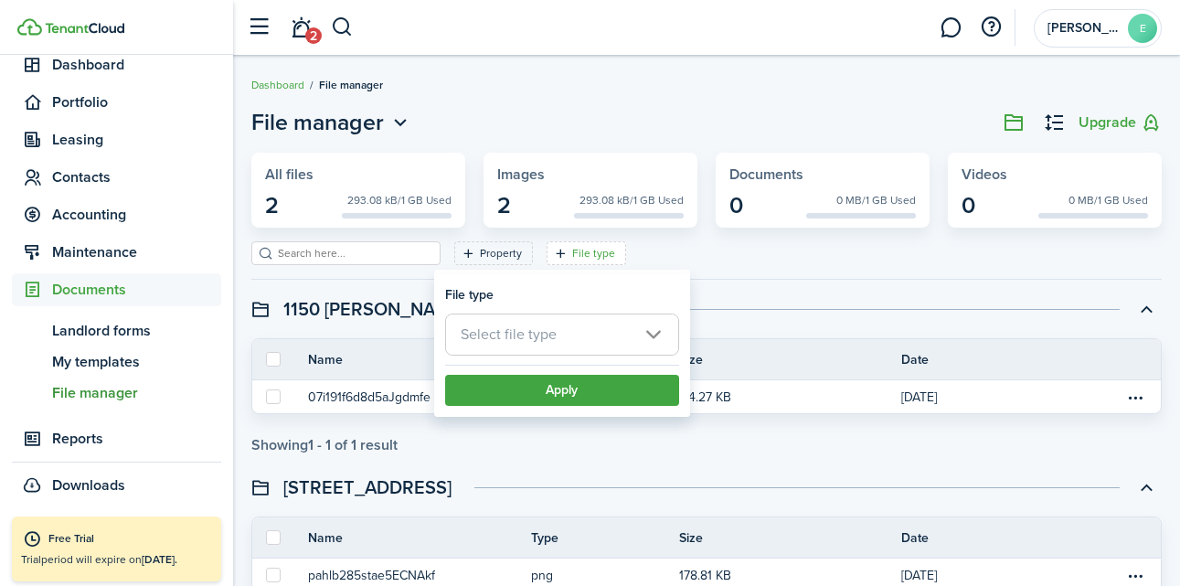
click at [304, 308] on swimlane-title "1150 [PERSON_NAME] Cir" at bounding box center [388, 308] width 211 height 27
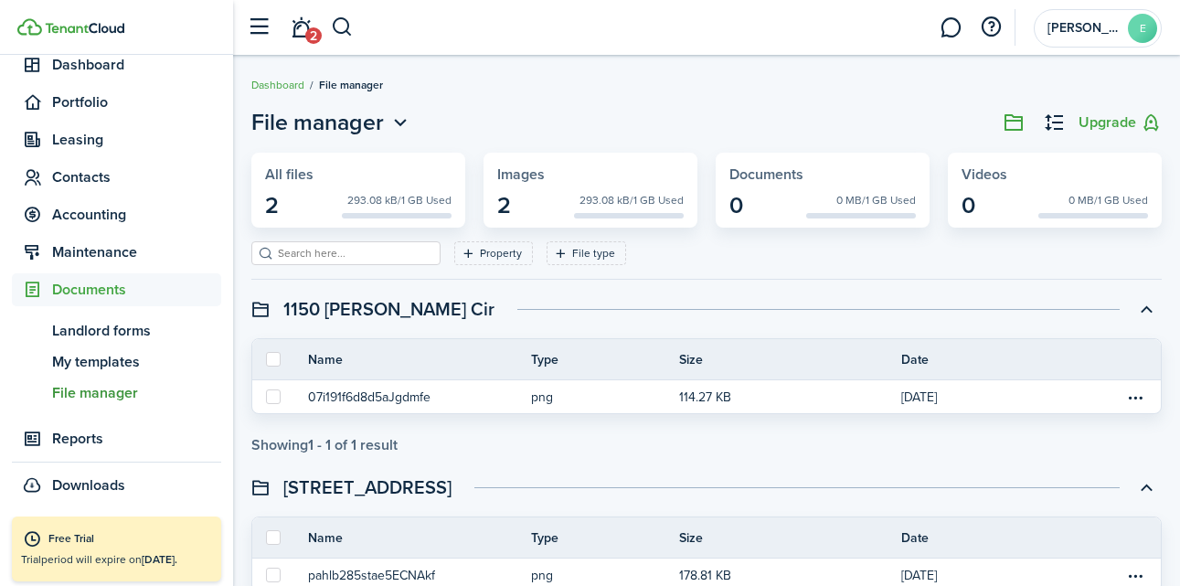
click at [279, 202] on widget-stats-group-list "2 293.08 kB/1 GB Used" at bounding box center [358, 205] width 187 height 27
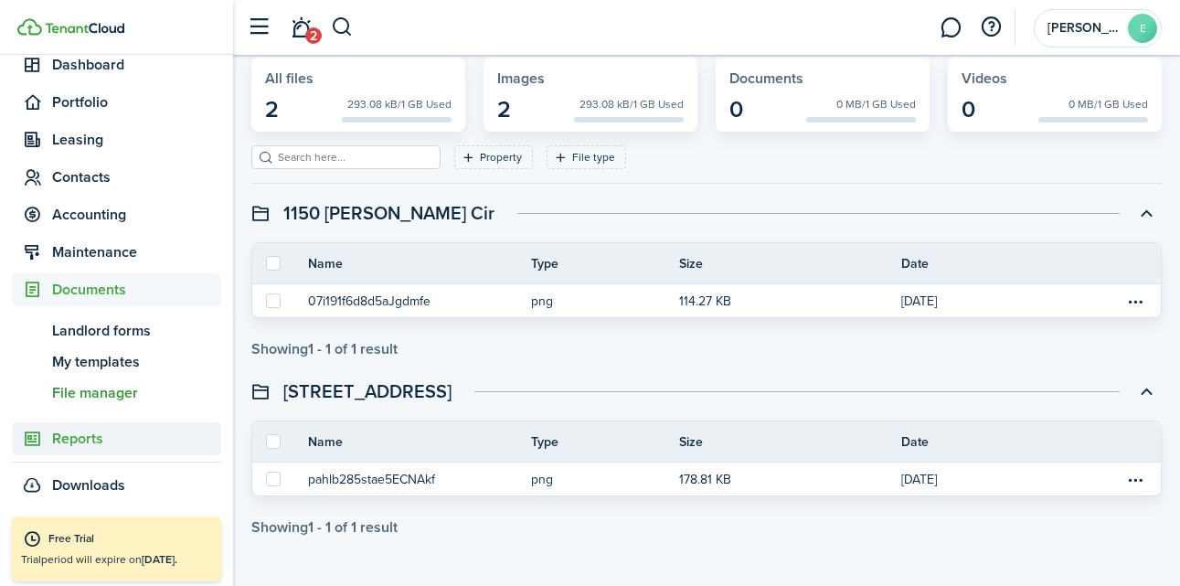
click at [87, 443] on span "Reports" at bounding box center [136, 439] width 169 height 22
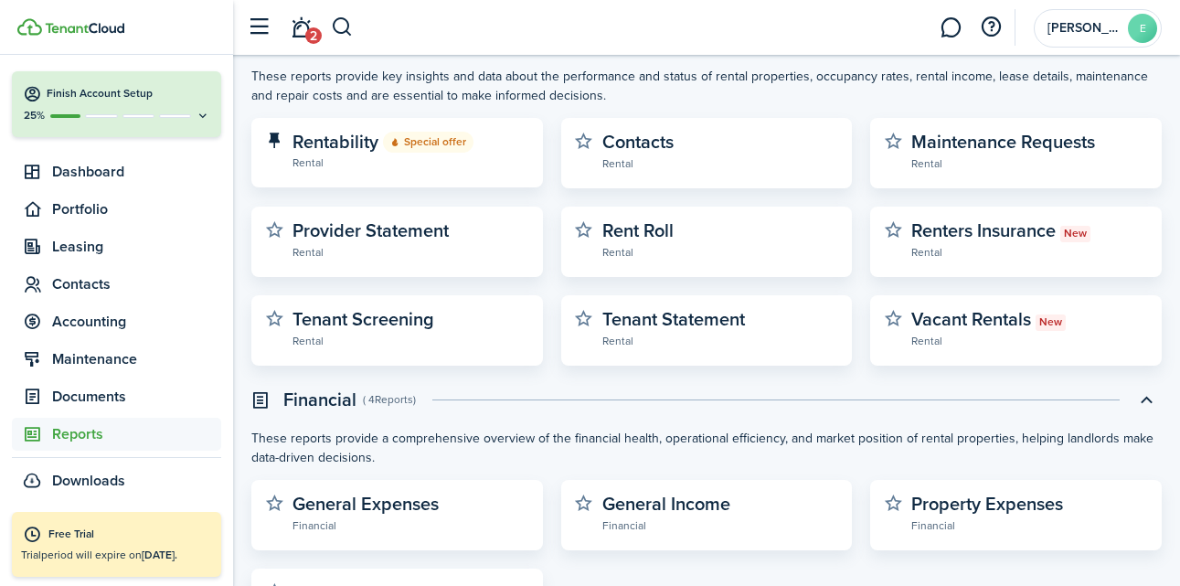
scroll to position [189, 0]
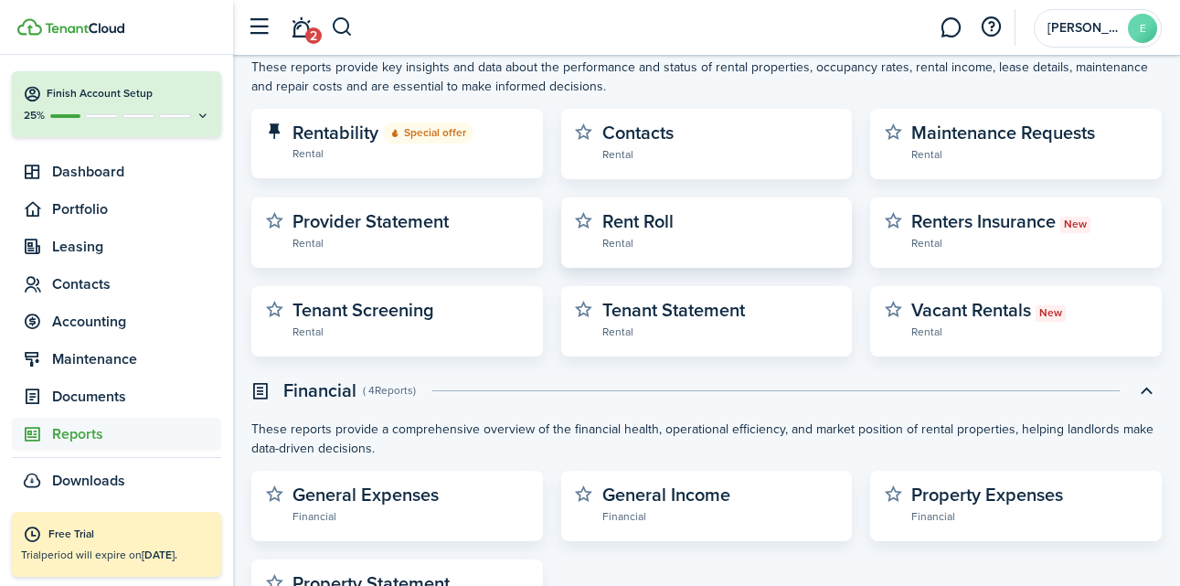
click at [680, 234] on widget-stats-subtitle "Rental" at bounding box center [720, 242] width 237 height 18
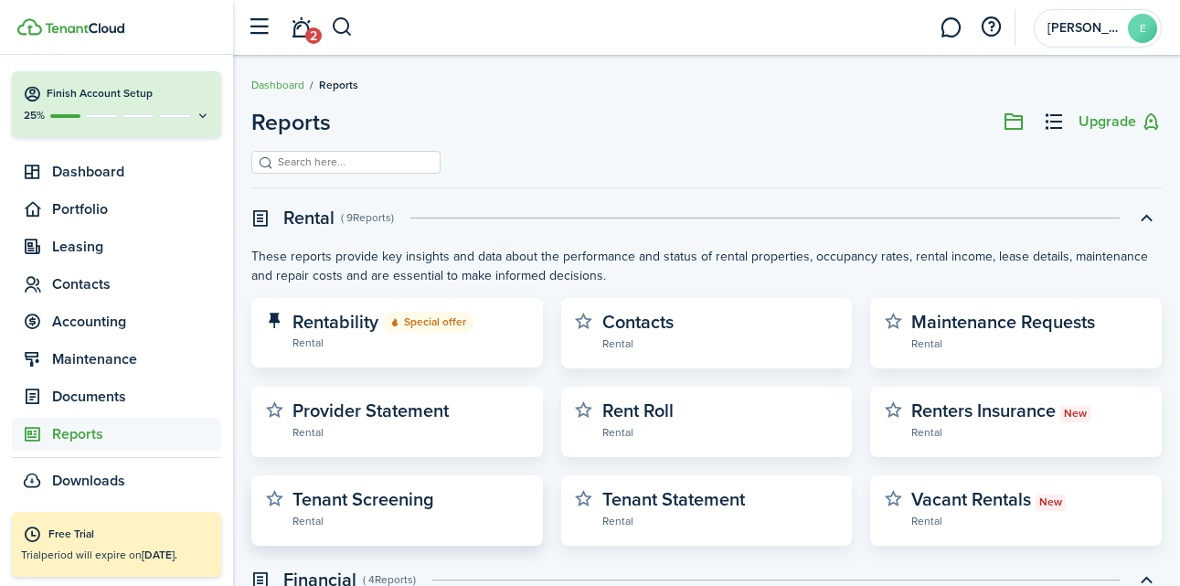
click at [416, 518] on widget-stats-subtitle "Rental" at bounding box center [411, 520] width 237 height 18
click at [107, 171] on span "Dashboard" at bounding box center [136, 172] width 169 height 22
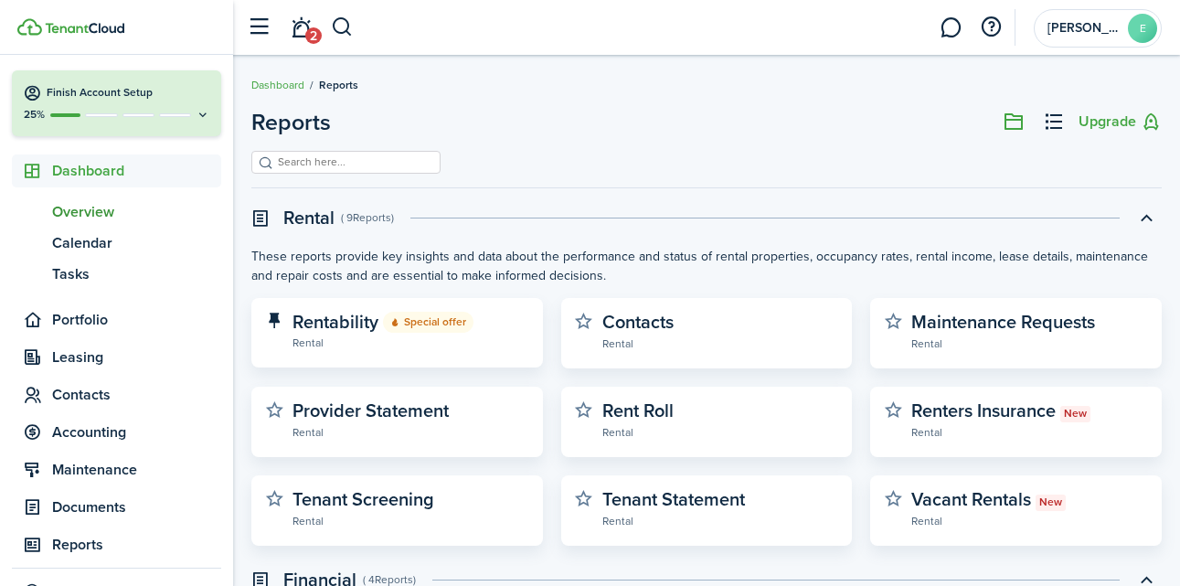
click at [101, 205] on span "Overview" at bounding box center [136, 212] width 169 height 22
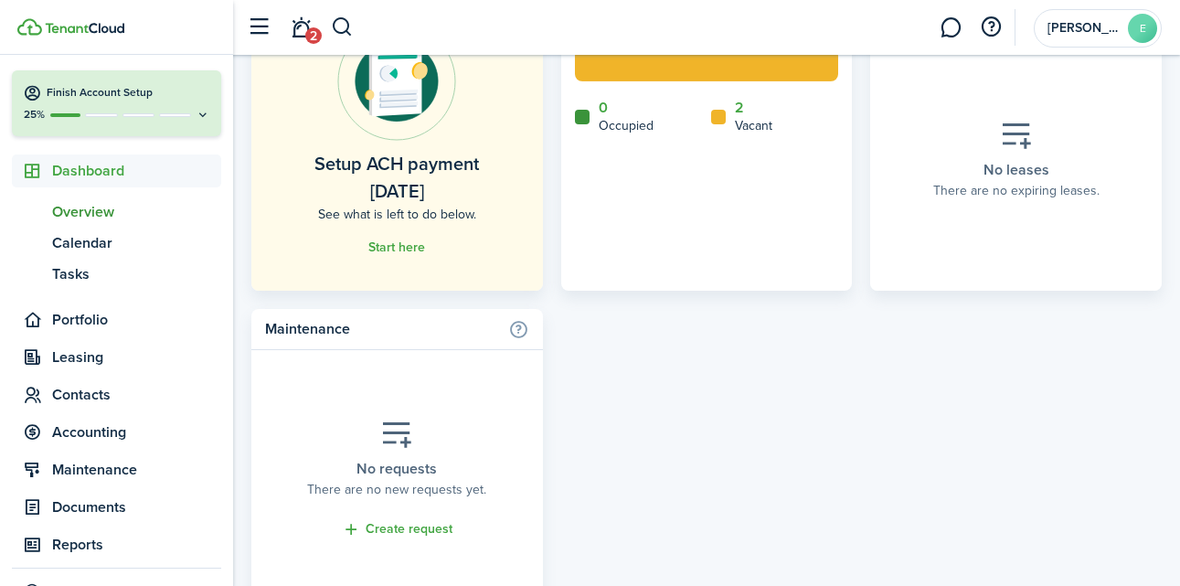
scroll to position [1243, 0]
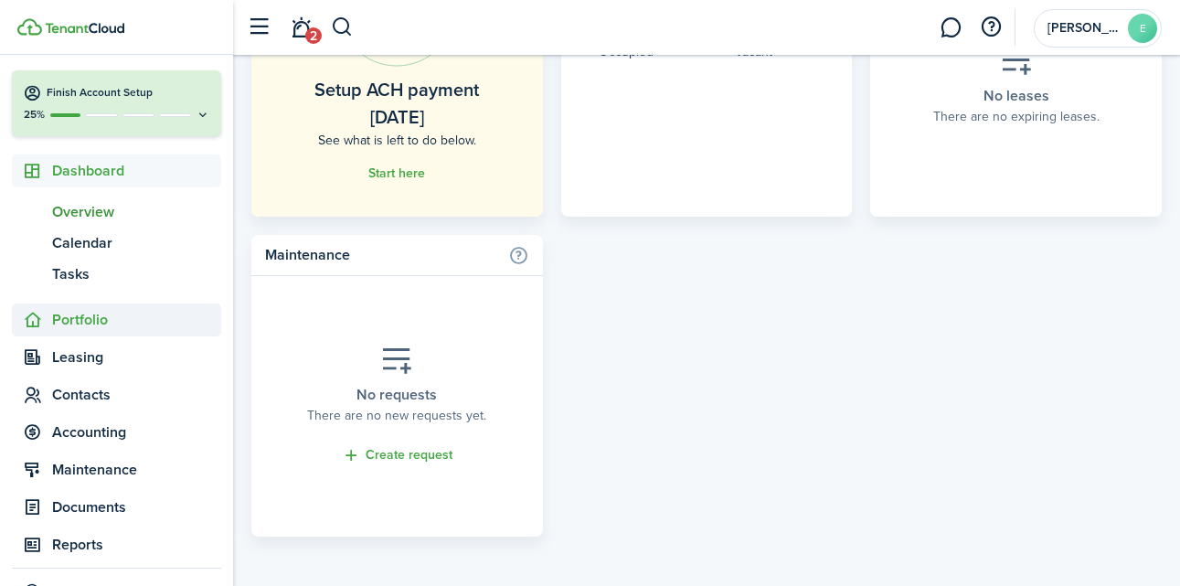
click at [74, 313] on span "Portfolio" at bounding box center [136, 320] width 169 height 22
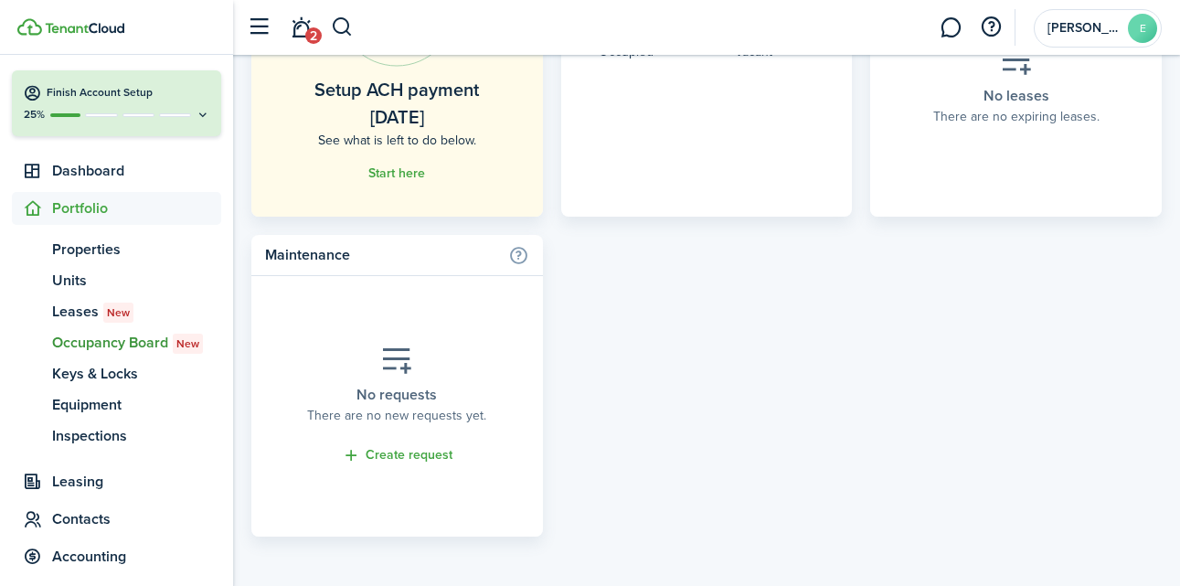
click at [95, 341] on span "Occupancy Board New" at bounding box center [136, 343] width 169 height 22
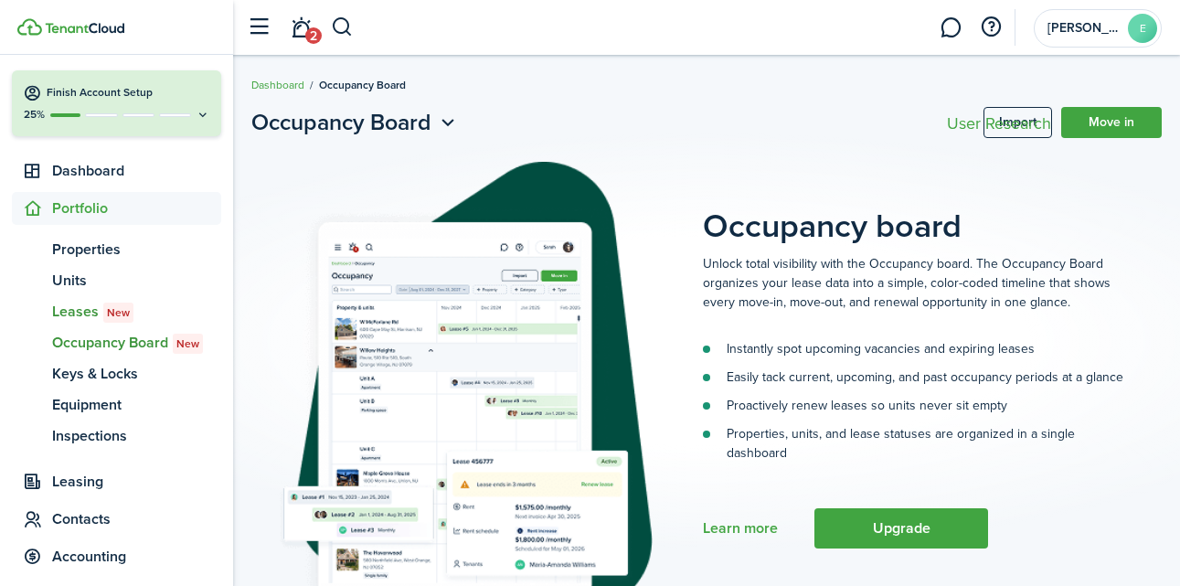
click at [107, 314] on span "New" at bounding box center [118, 312] width 23 height 16
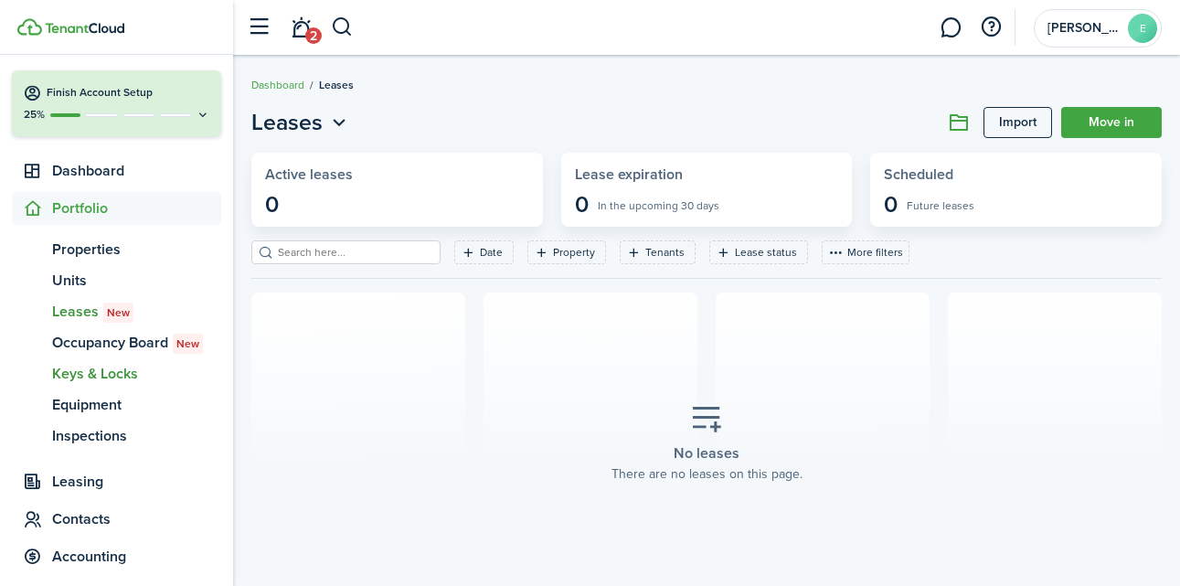
click at [102, 377] on span "Keys & Locks" at bounding box center [136, 374] width 169 height 22
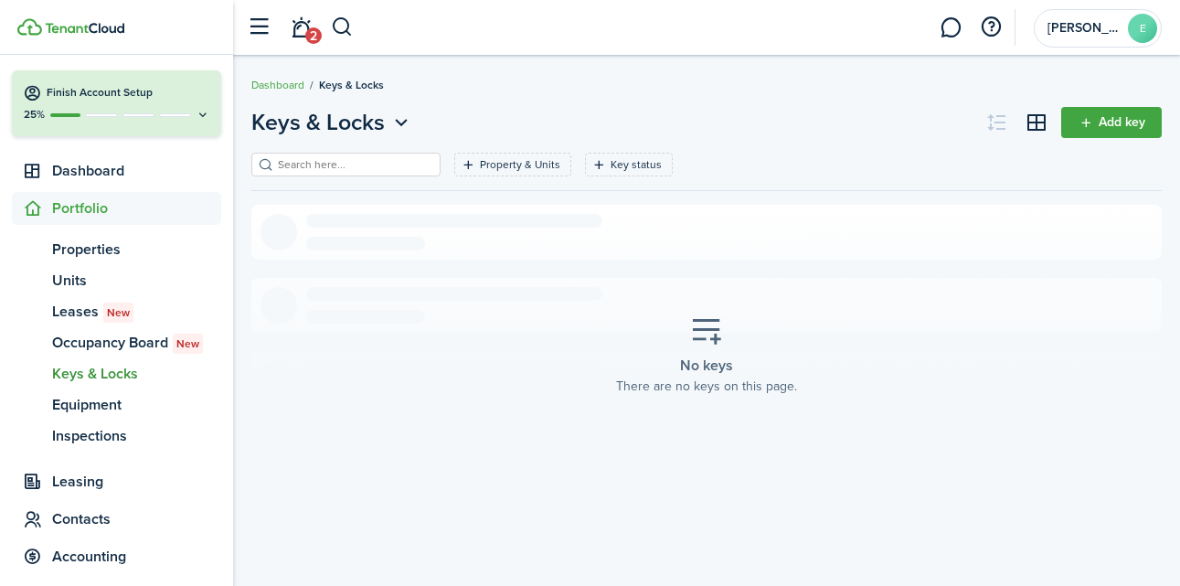
click at [118, 207] on span "Portfolio" at bounding box center [136, 208] width 169 height 22
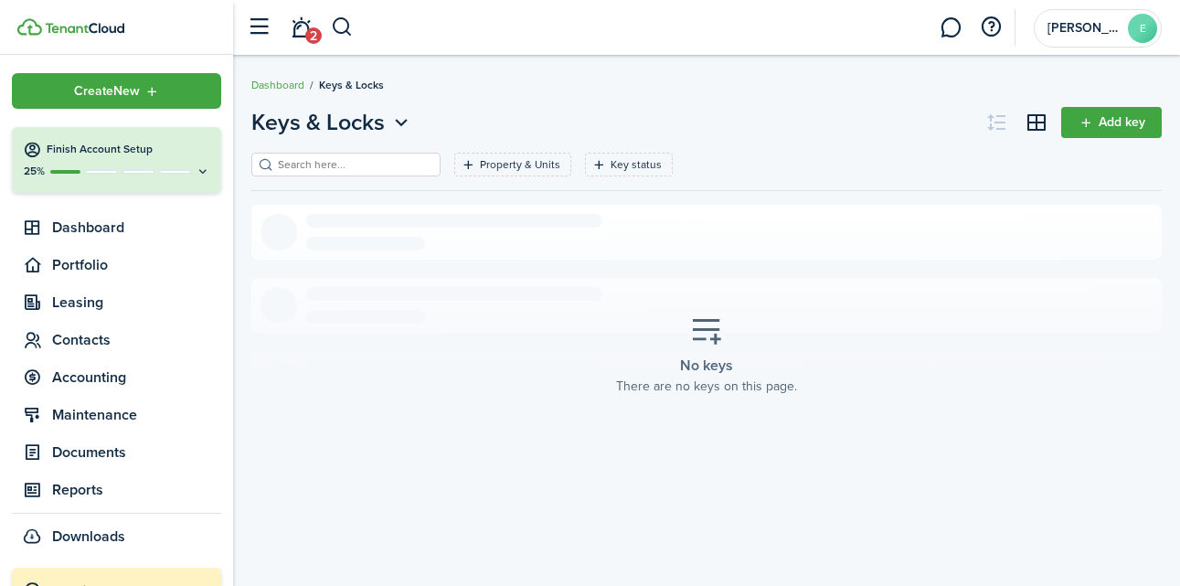
click at [303, 23] on link "2" at bounding box center [300, 28] width 35 height 47
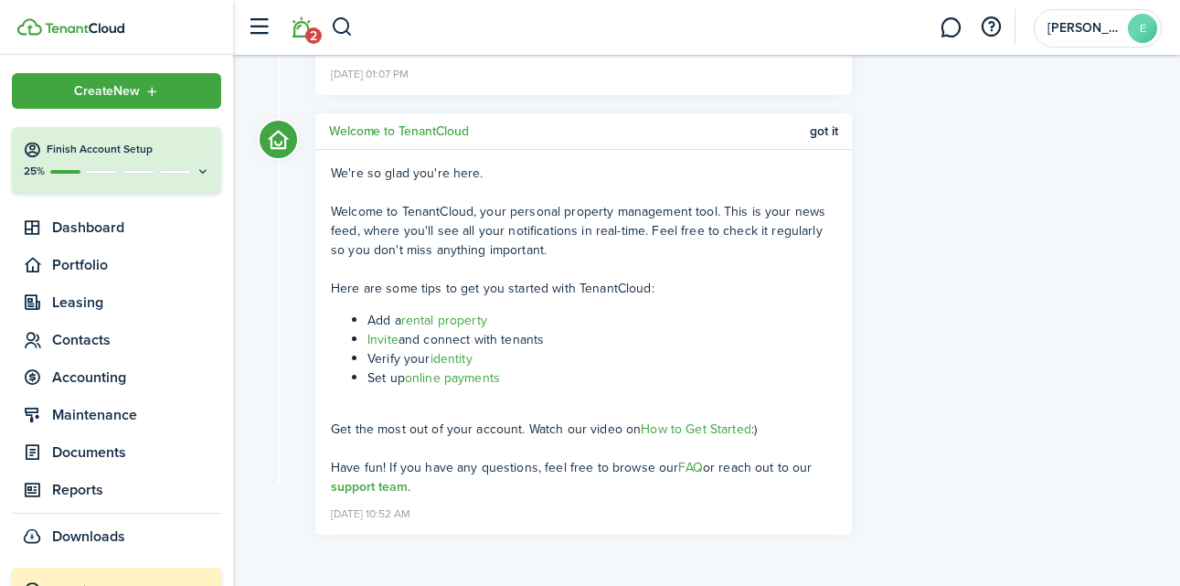
scroll to position [229, 0]
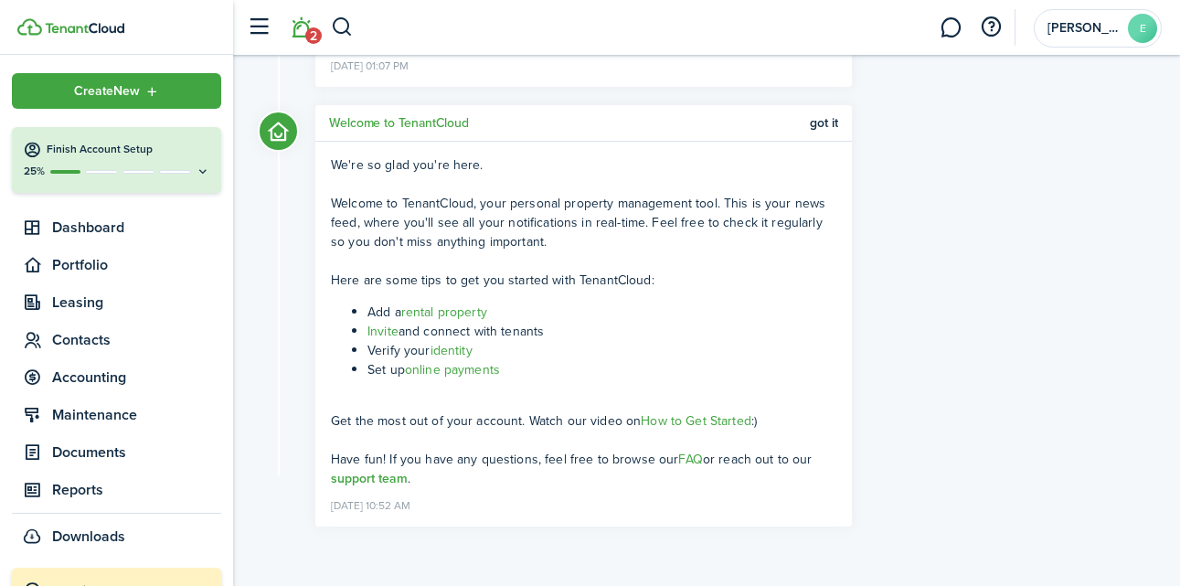
click at [457, 350] on link "identity" at bounding box center [452, 350] width 42 height 19
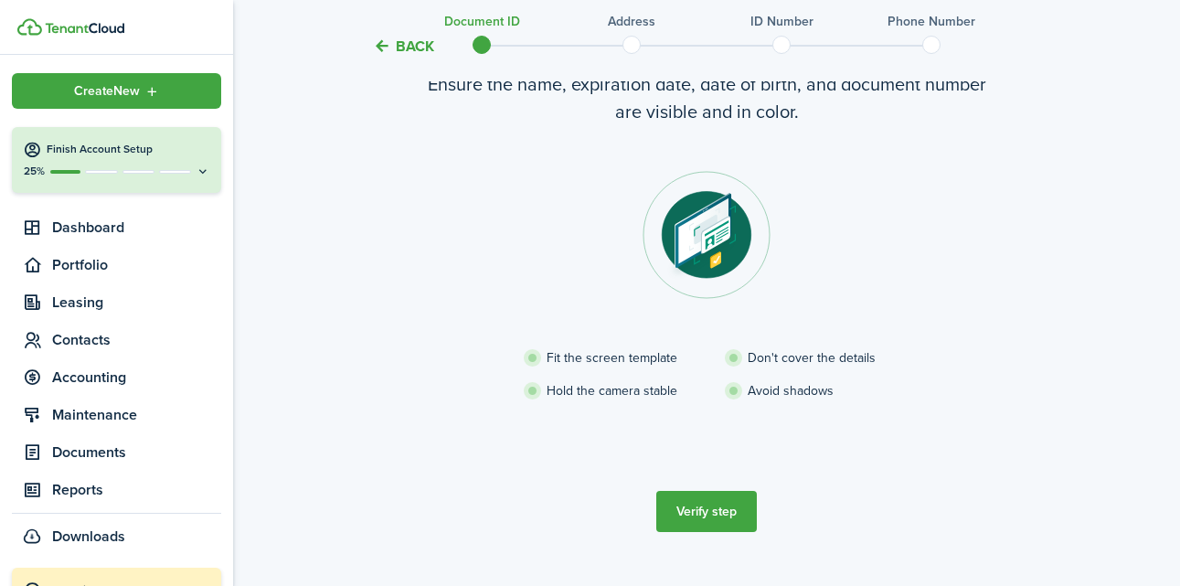
scroll to position [176, 0]
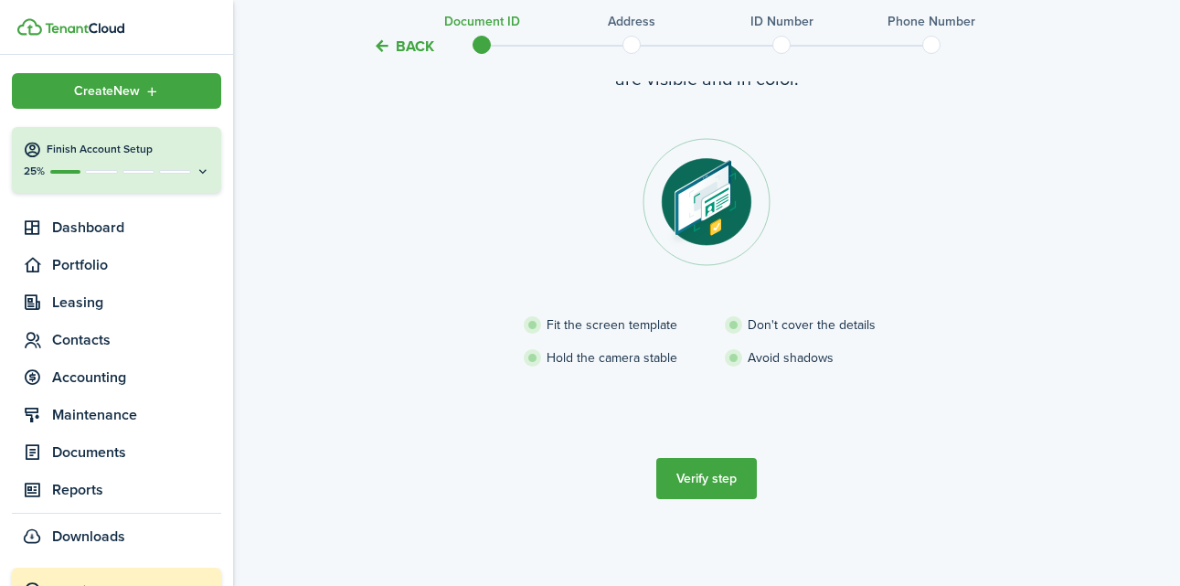
click at [710, 475] on button "Verify step" at bounding box center [706, 478] width 101 height 41
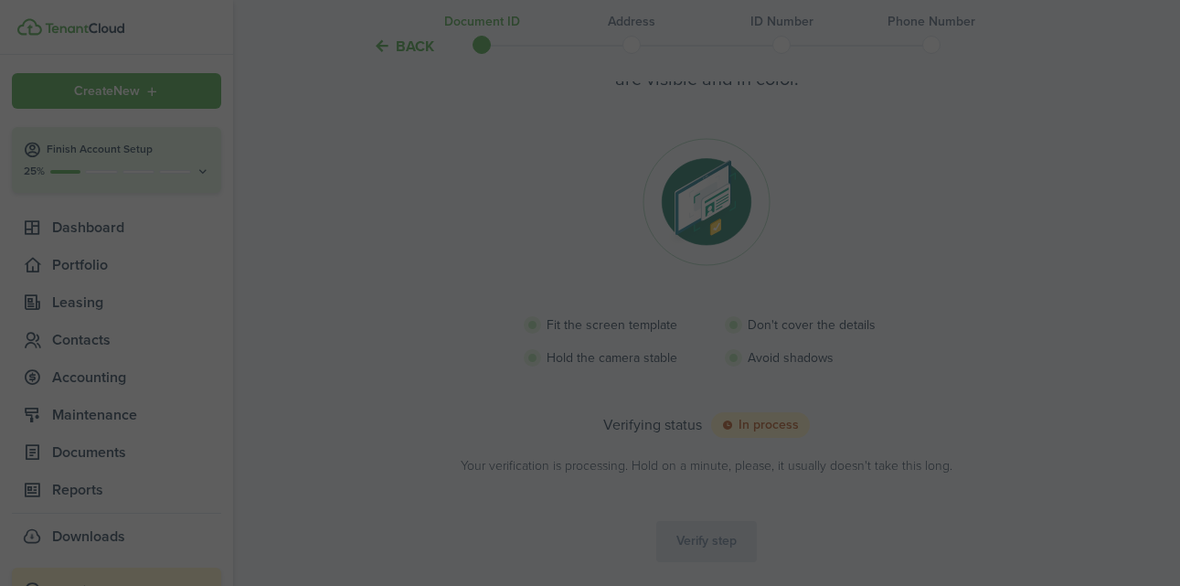
scroll to position [166, 0]
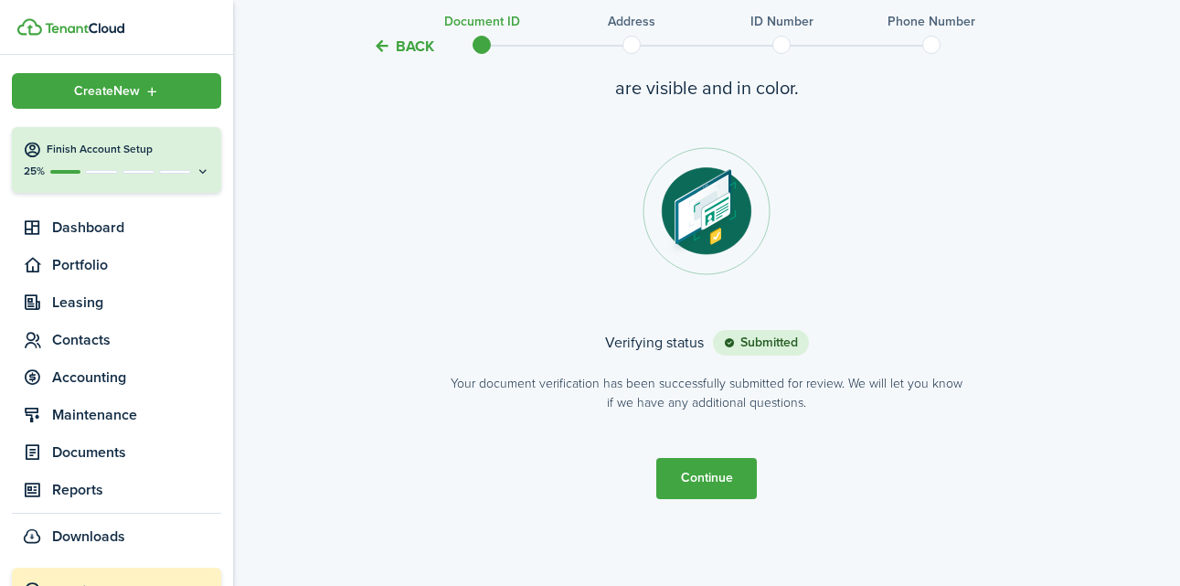
click at [705, 475] on button "Continue" at bounding box center [706, 478] width 101 height 41
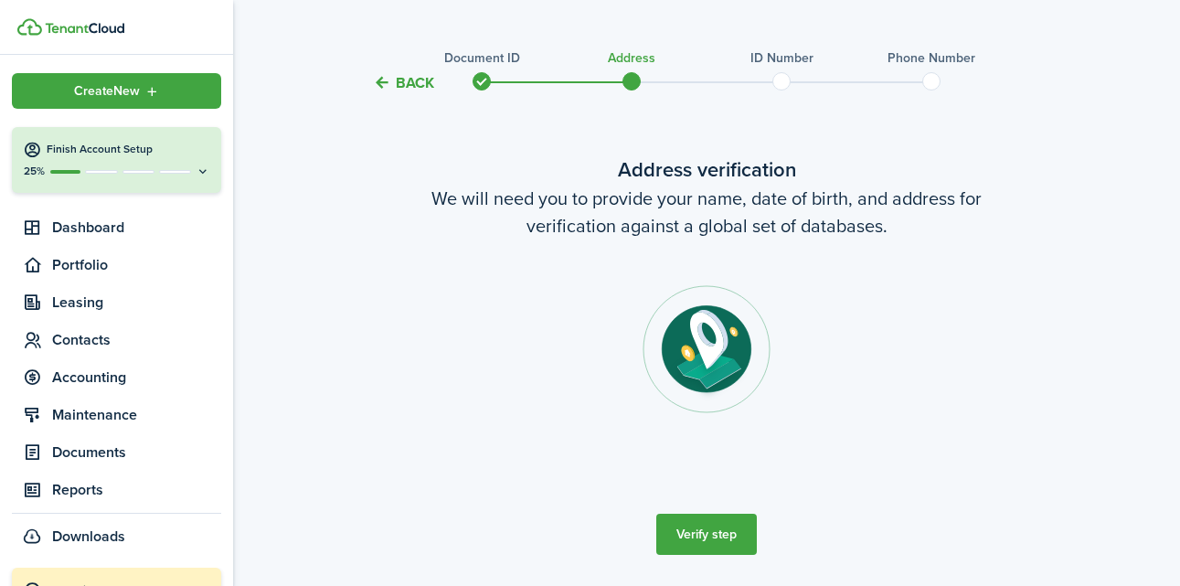
scroll to position [51, 0]
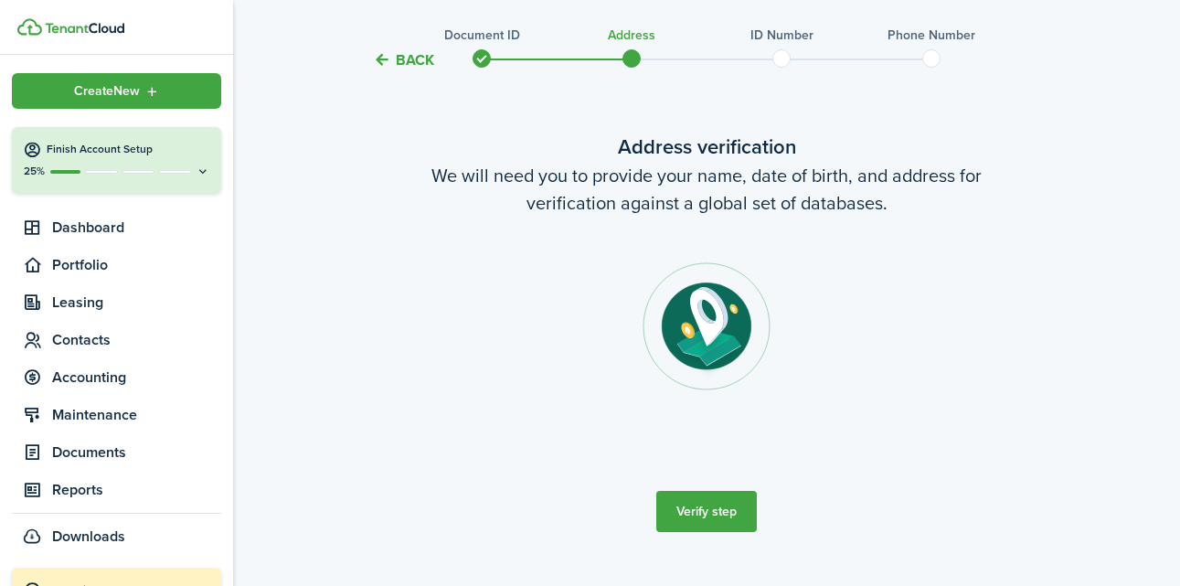
click at [708, 530] on button "Verify step" at bounding box center [706, 511] width 101 height 41
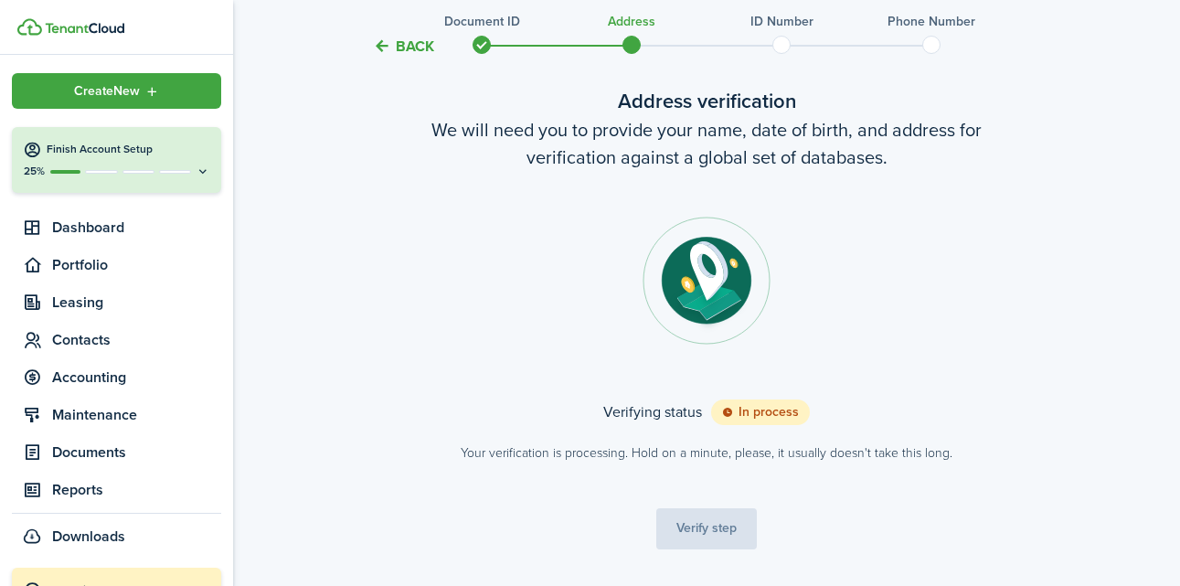
scroll to position [102, 0]
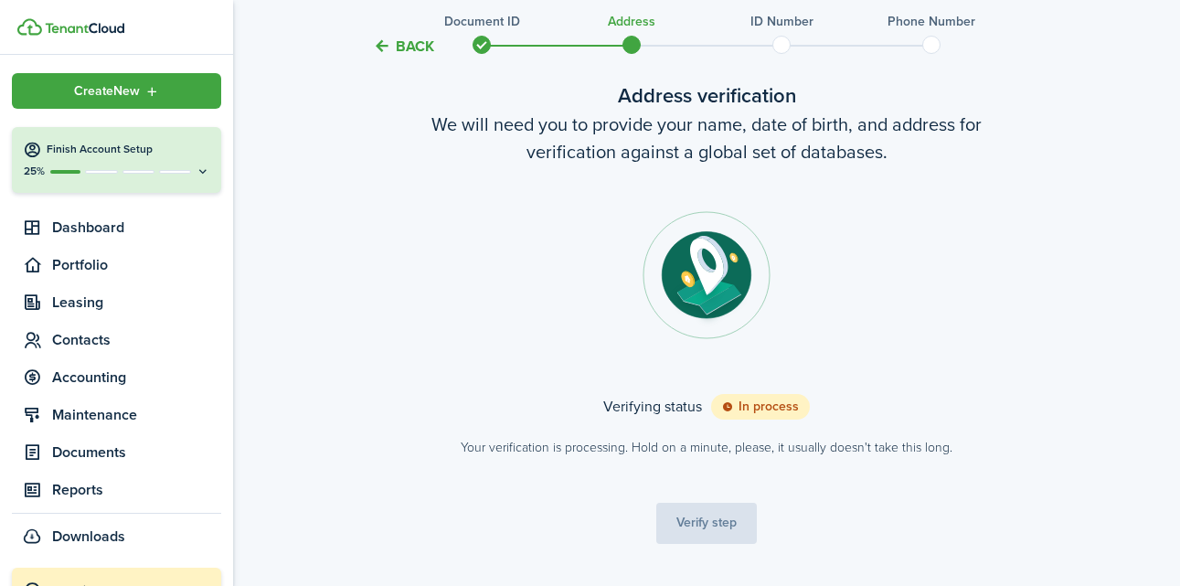
click at [693, 524] on tc-wizard-step "Address verification We will need you to provide your name, date of birth, and …" at bounding box center [707, 312] width 768 height 537
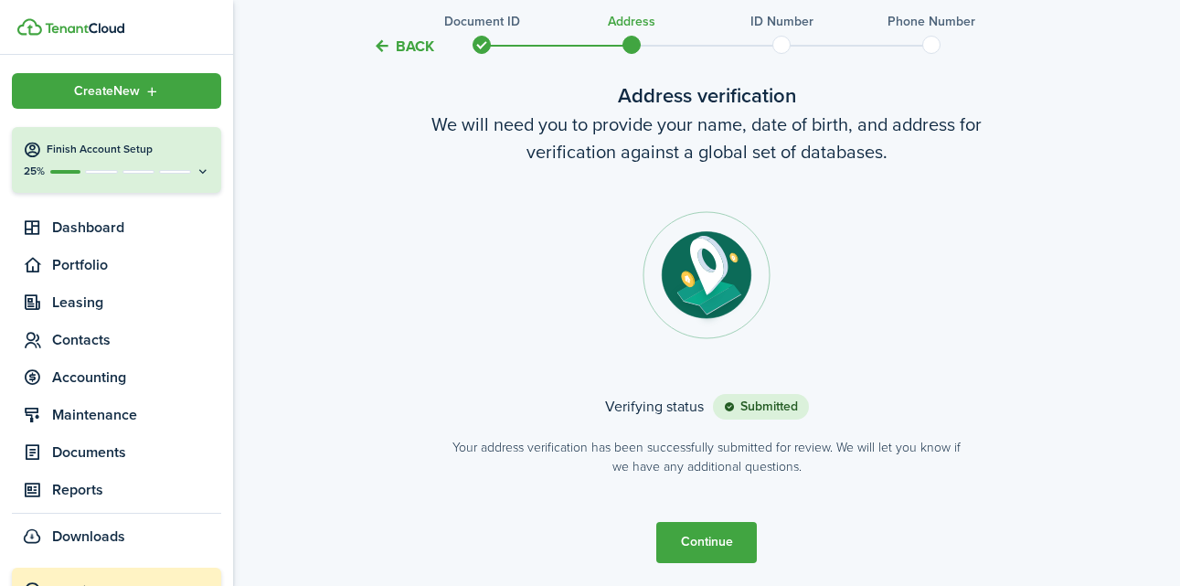
click at [711, 536] on button "Continue" at bounding box center [706, 542] width 101 height 41
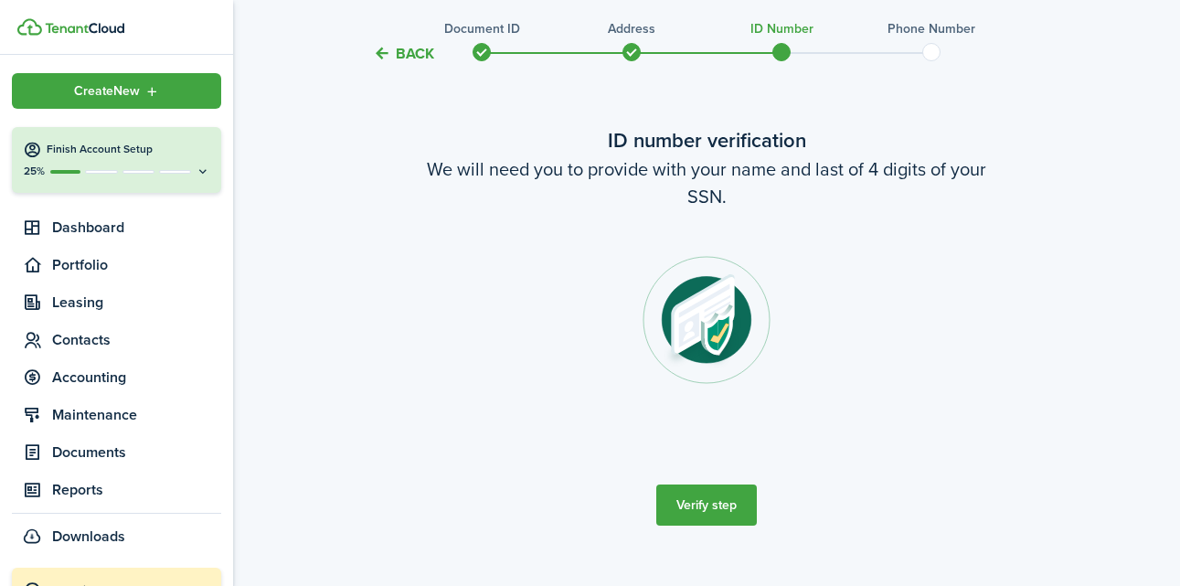
scroll to position [62, 0]
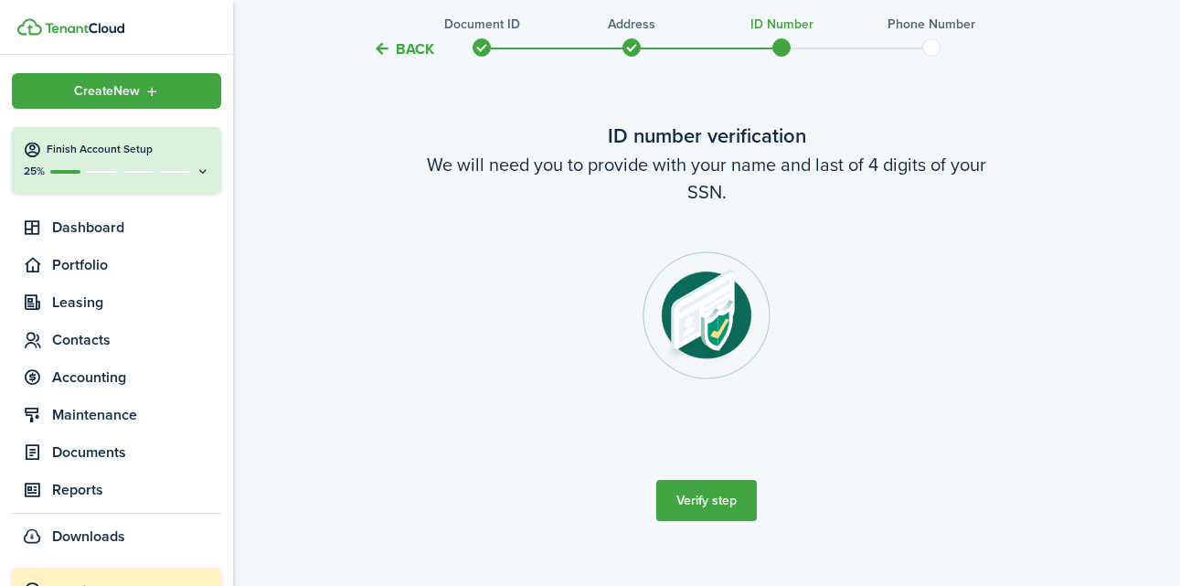
click at [707, 505] on button "Verify step" at bounding box center [706, 500] width 101 height 41
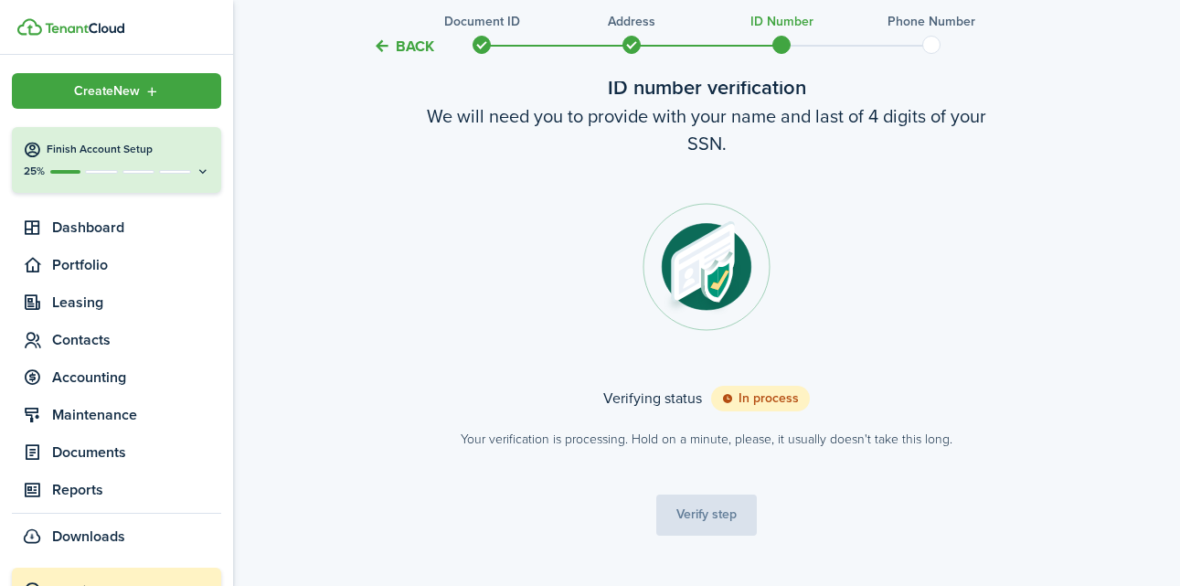
scroll to position [112, 0]
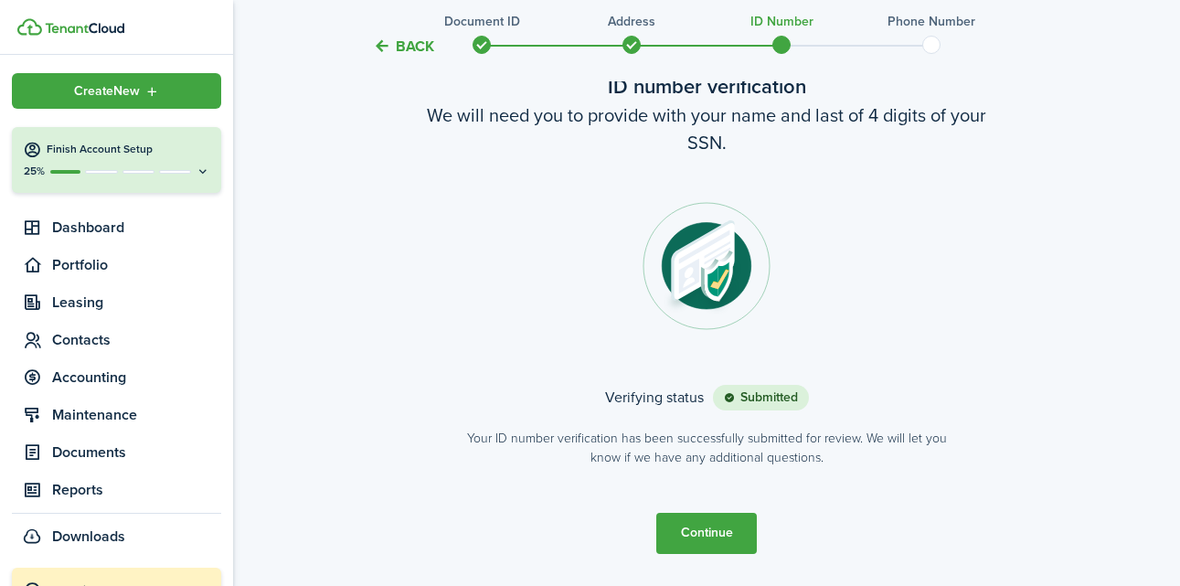
click at [709, 538] on button "Continue" at bounding box center [706, 533] width 101 height 41
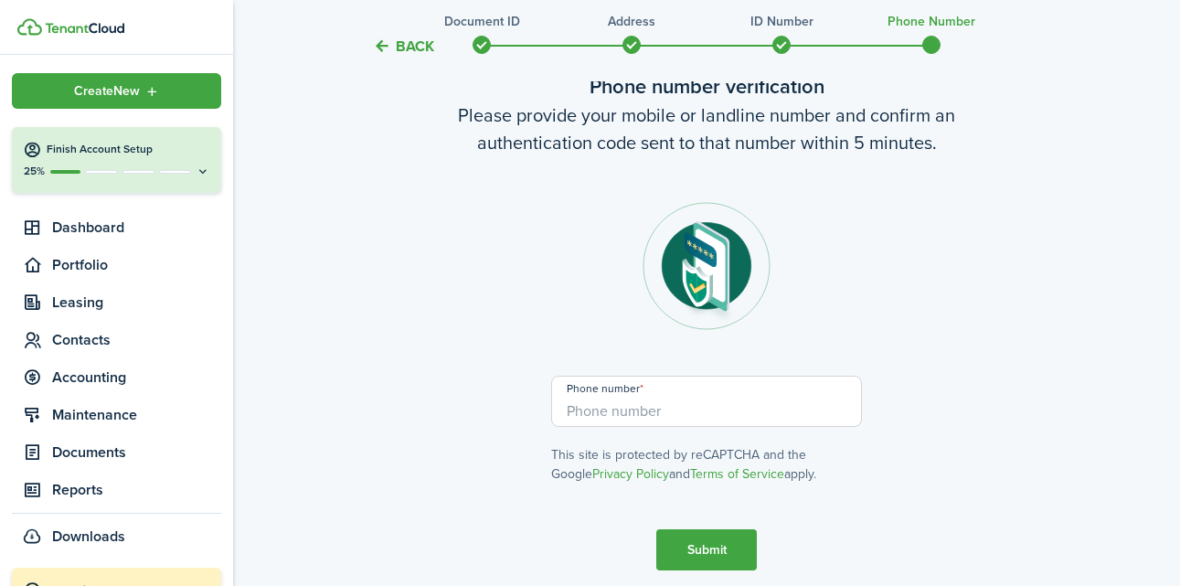
scroll to position [0, 0]
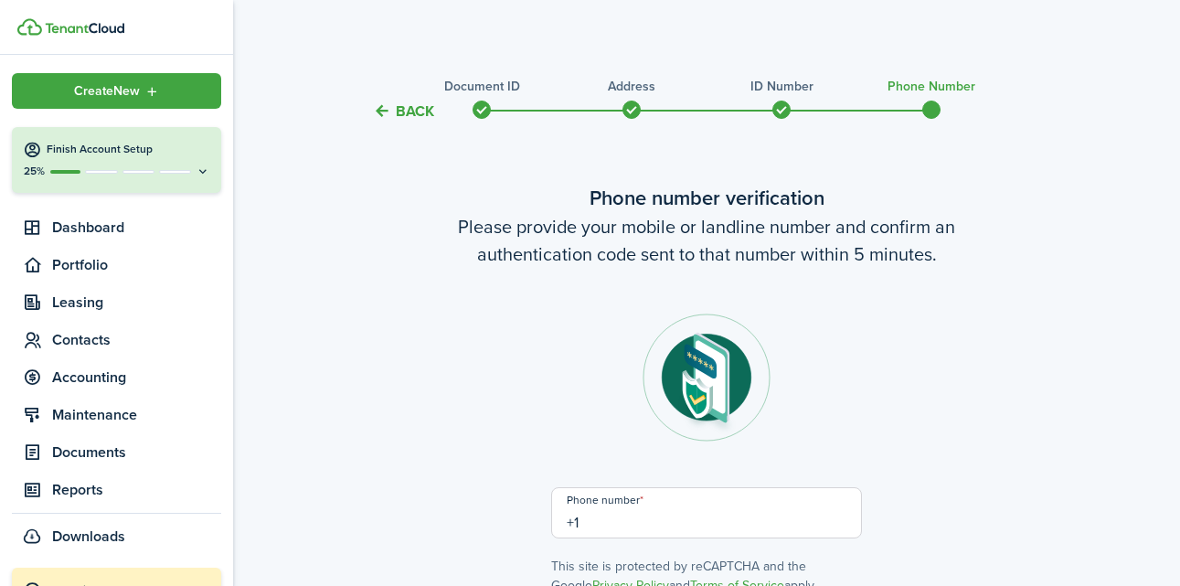
click at [709, 538] on input "+1" at bounding box center [706, 512] width 311 height 51
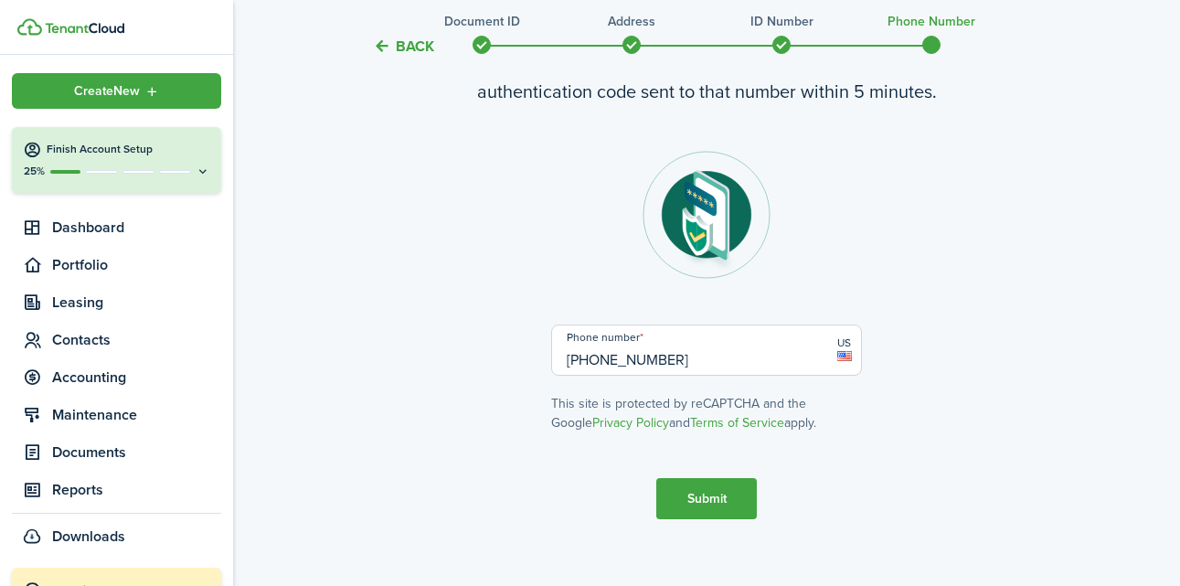
scroll to position [183, 0]
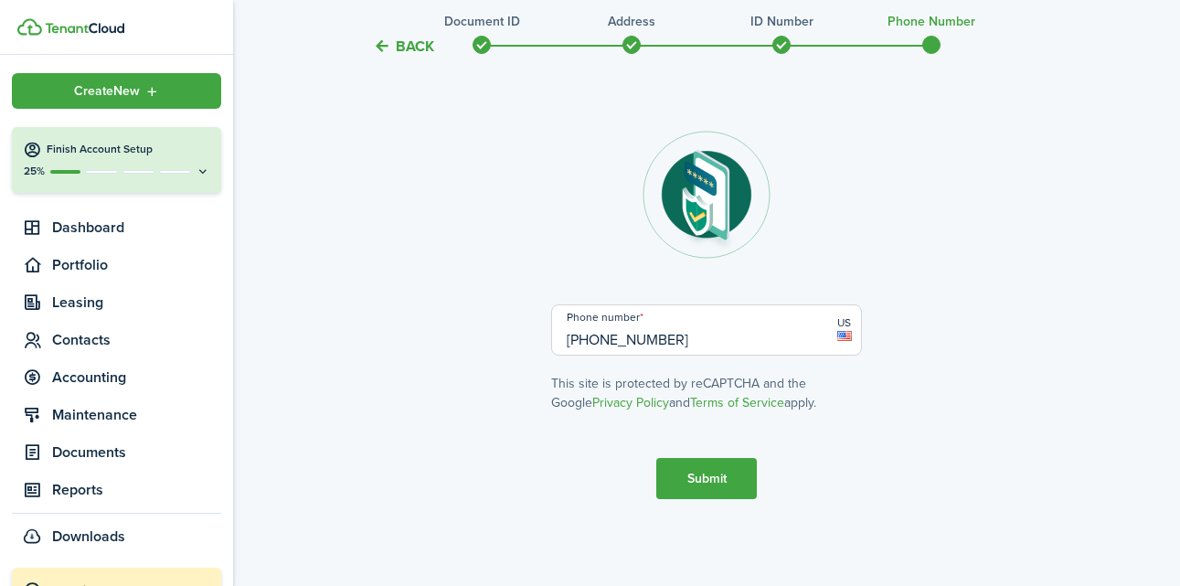
type input "[PHONE_NUMBER]"
click at [726, 475] on button "Submit" at bounding box center [706, 478] width 101 height 41
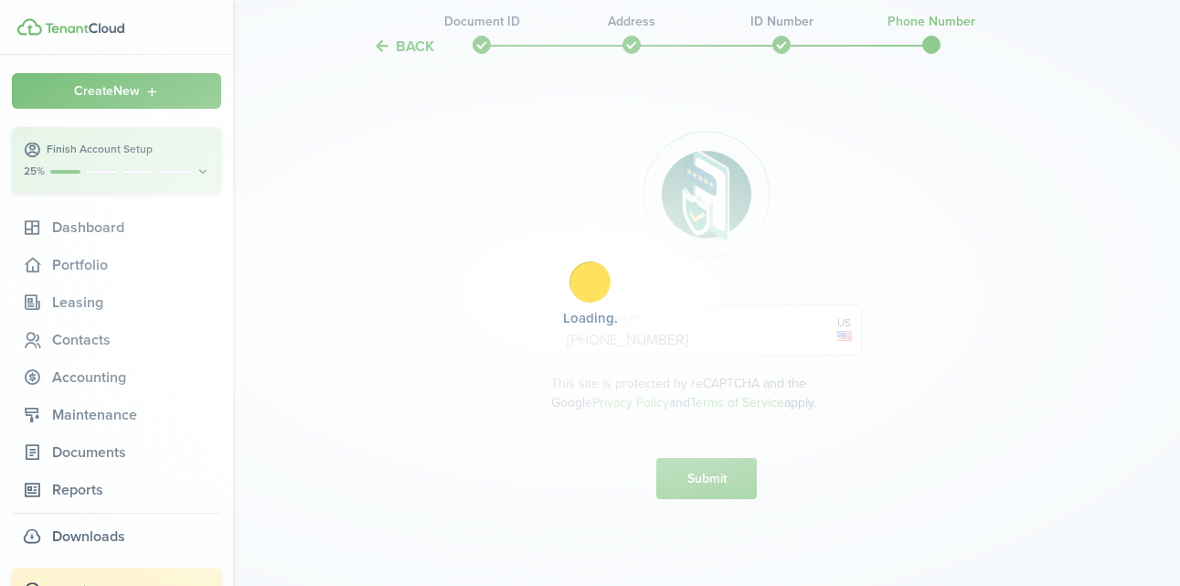
scroll to position [336, 0]
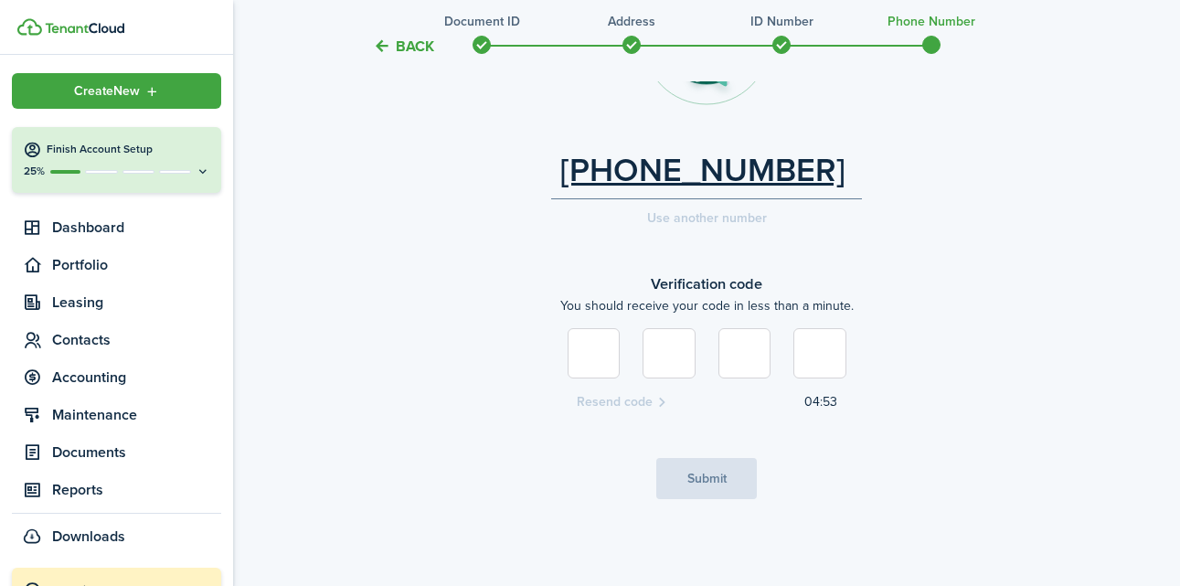
type input "3"
type input "0"
type input "6"
type input "0"
click at [698, 478] on button "Submit" at bounding box center [706, 478] width 101 height 41
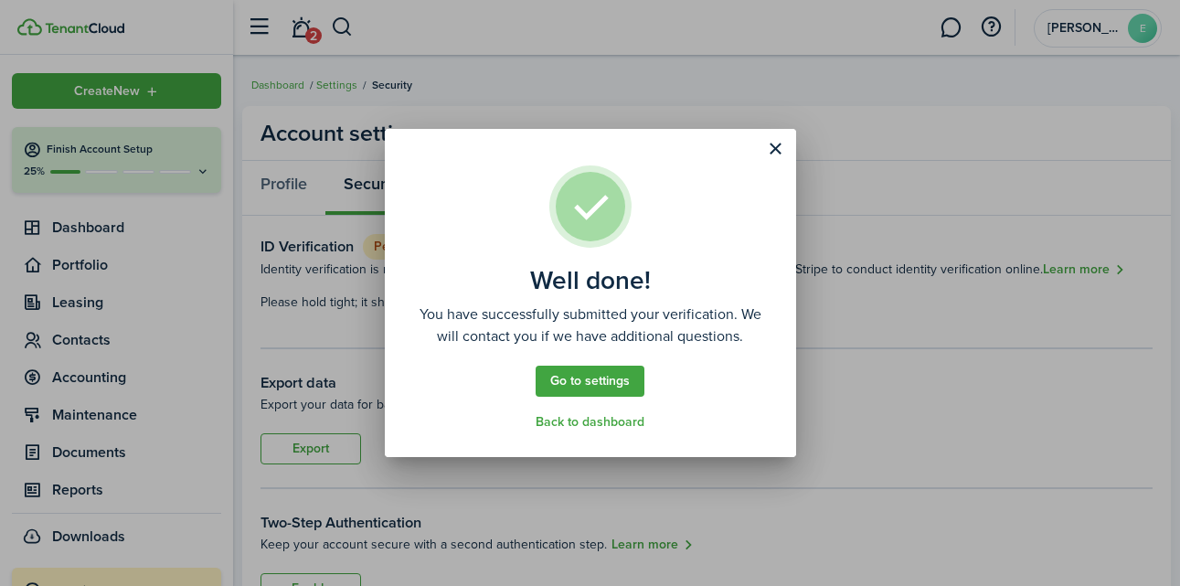
click at [602, 424] on link "Back to dashboard" at bounding box center [590, 422] width 109 height 15
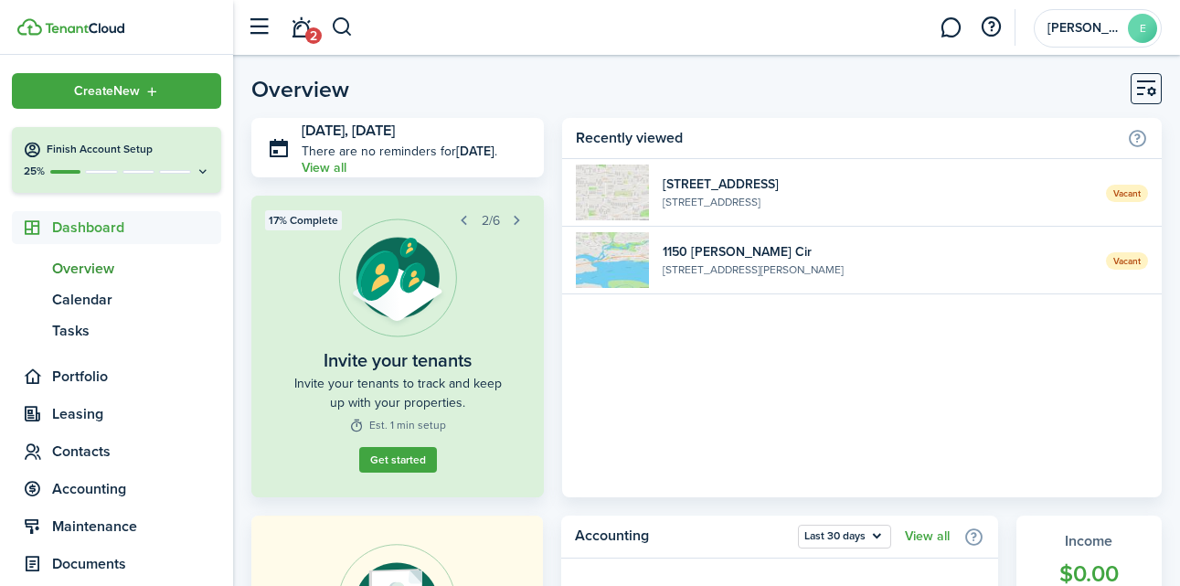
click at [515, 221] on button "button" at bounding box center [518, 221] width 26 height 26
click at [517, 220] on button "button" at bounding box center [518, 221] width 26 height 26
click at [516, 219] on button "button" at bounding box center [518, 221] width 26 height 26
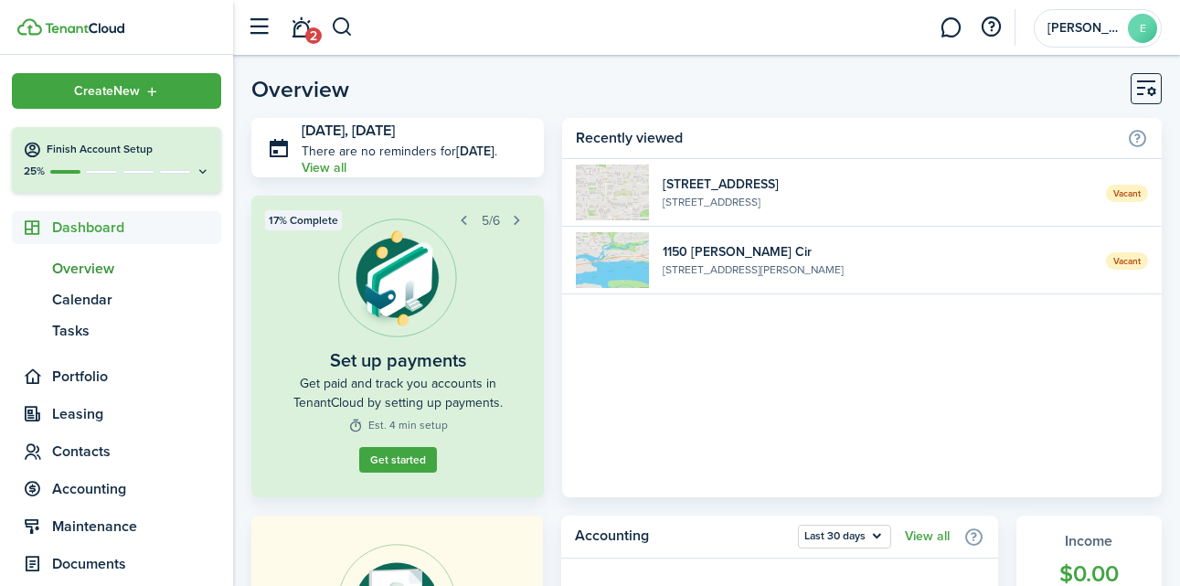
click at [516, 219] on button "button" at bounding box center [518, 221] width 26 height 26
click at [406, 460] on link "Get started" at bounding box center [398, 460] width 78 height 26
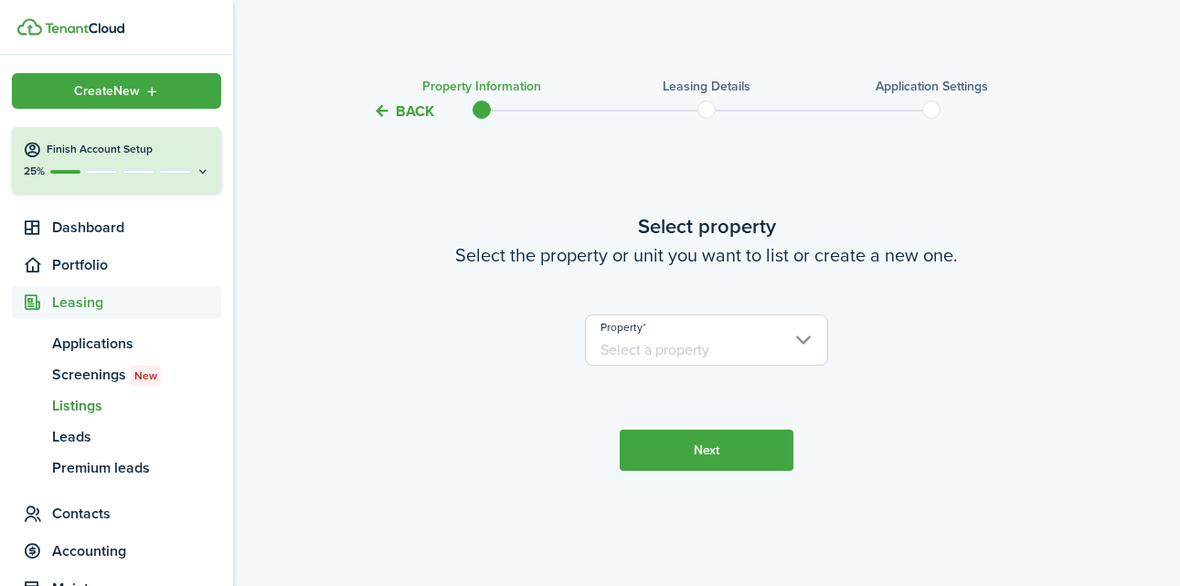
click at [679, 349] on input "Property" at bounding box center [707, 340] width 244 height 51
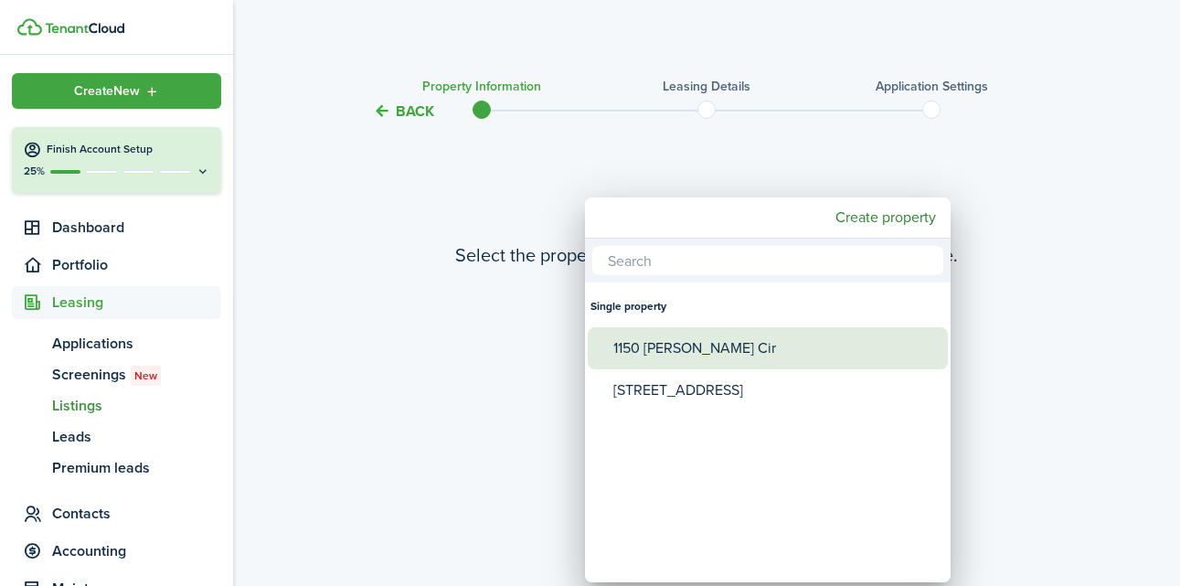
click at [679, 348] on div "1150 [PERSON_NAME] Cir" at bounding box center [775, 348] width 324 height 42
type input "1150 [PERSON_NAME] Cir"
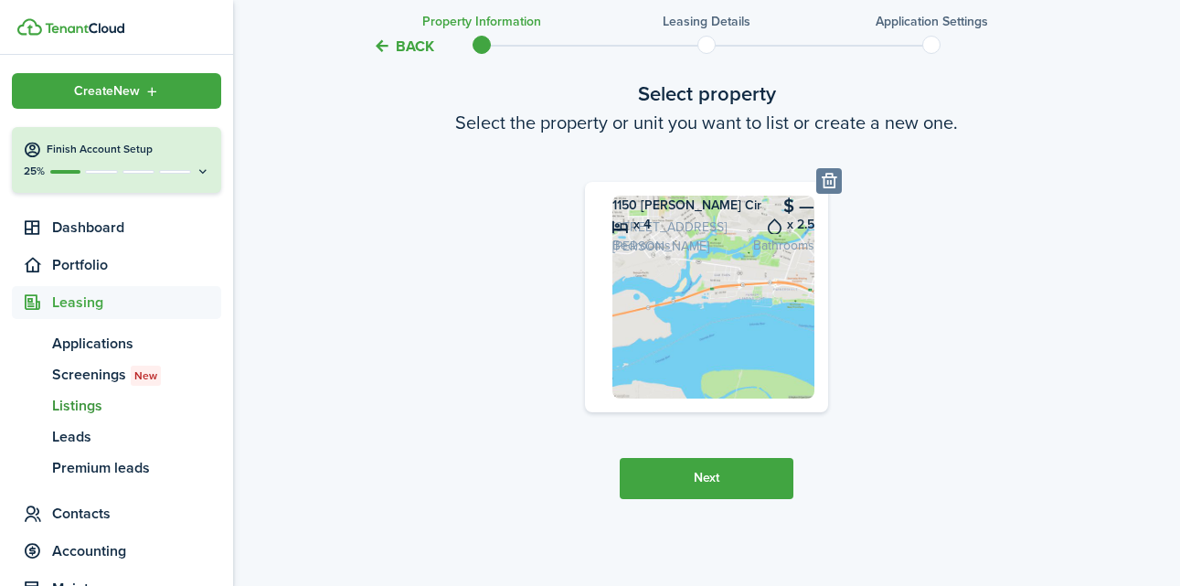
scroll to position [176, 0]
click at [705, 487] on button "Next" at bounding box center [707, 478] width 174 height 41
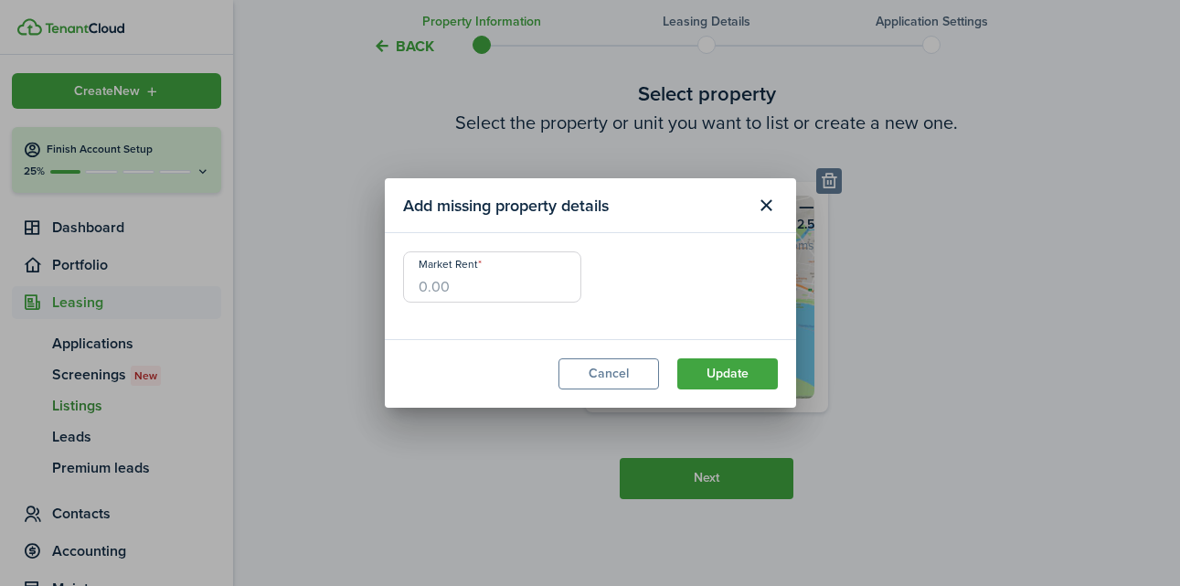
click at [467, 281] on input "Market Rent" at bounding box center [492, 276] width 178 height 51
type input "$3,350.00"
click at [736, 369] on button "Update" at bounding box center [727, 373] width 101 height 31
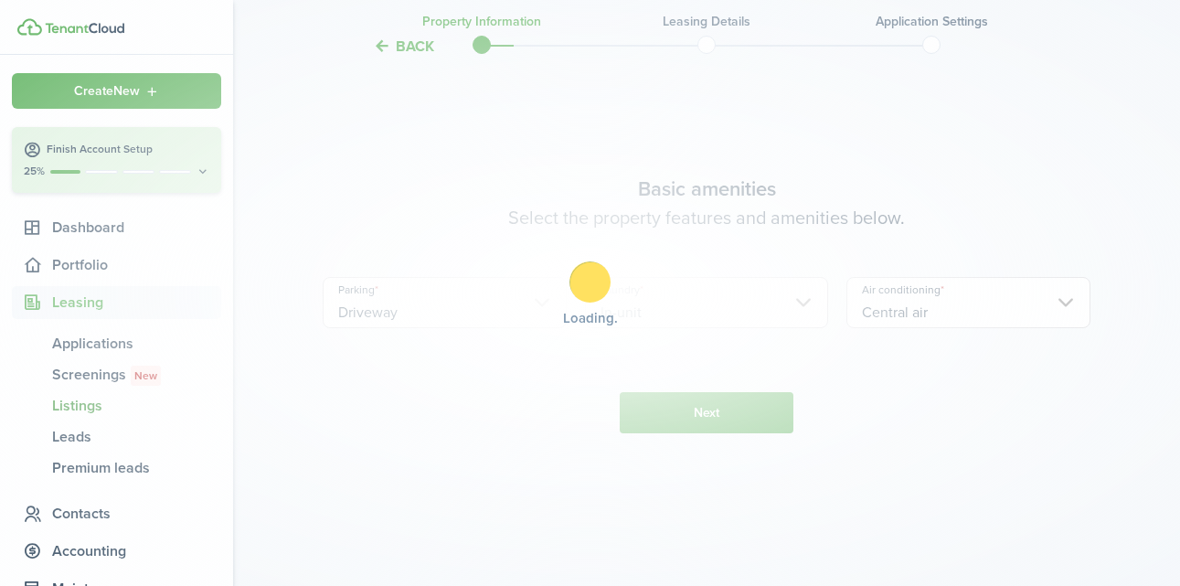
scroll to position [640, 0]
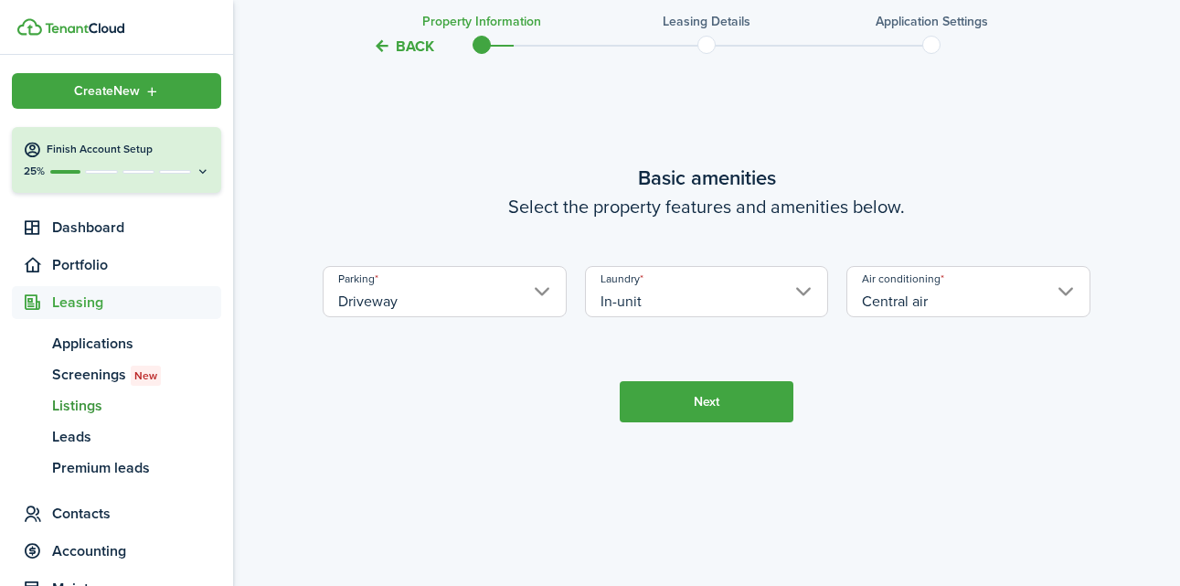
click at [722, 422] on button "Next" at bounding box center [707, 401] width 174 height 41
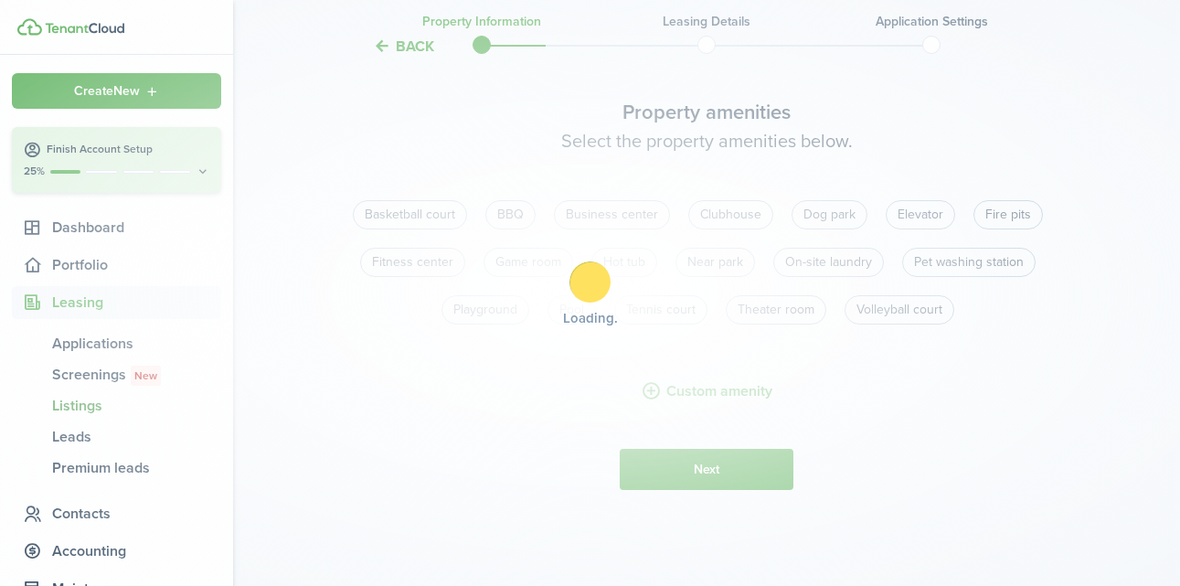
scroll to position [1226, 0]
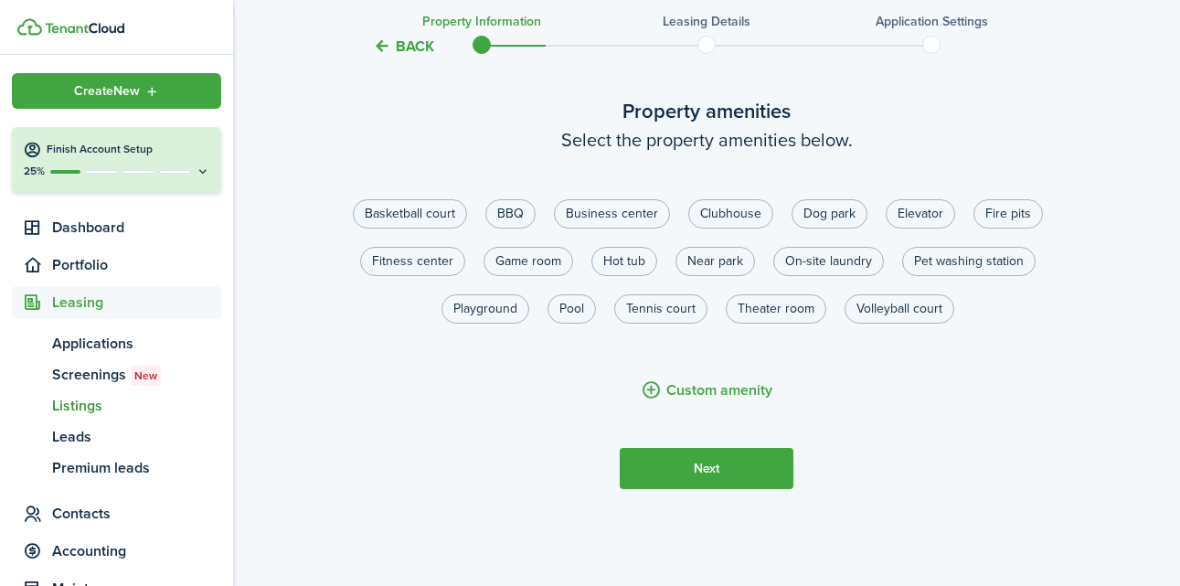
click at [726, 489] on button "Next" at bounding box center [707, 468] width 174 height 41
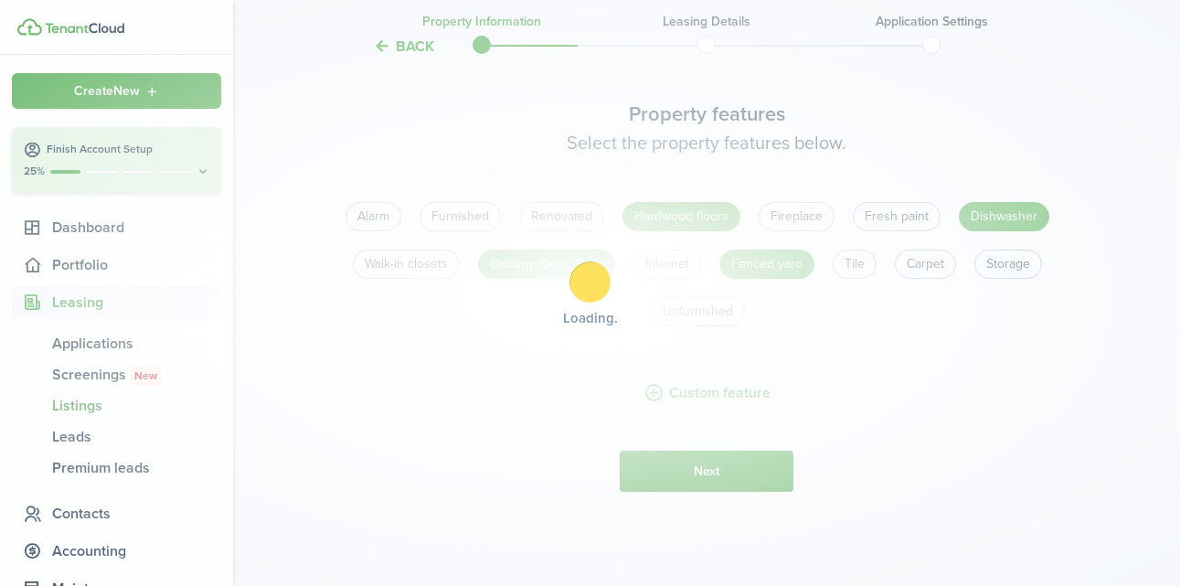
scroll to position [1812, 0]
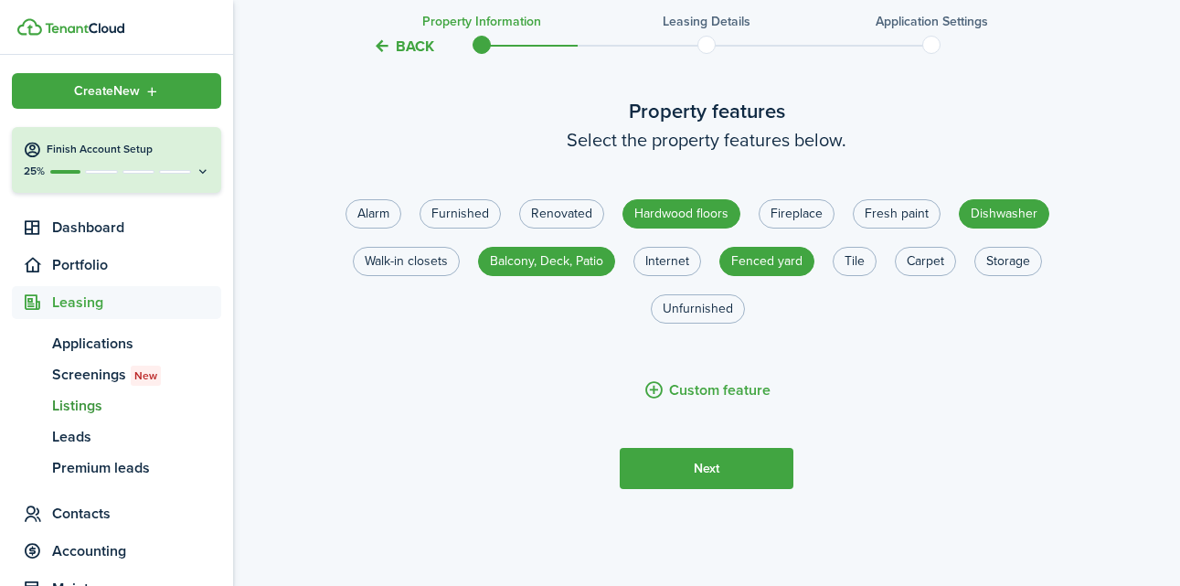
click at [692, 489] on button "Next" at bounding box center [707, 468] width 174 height 41
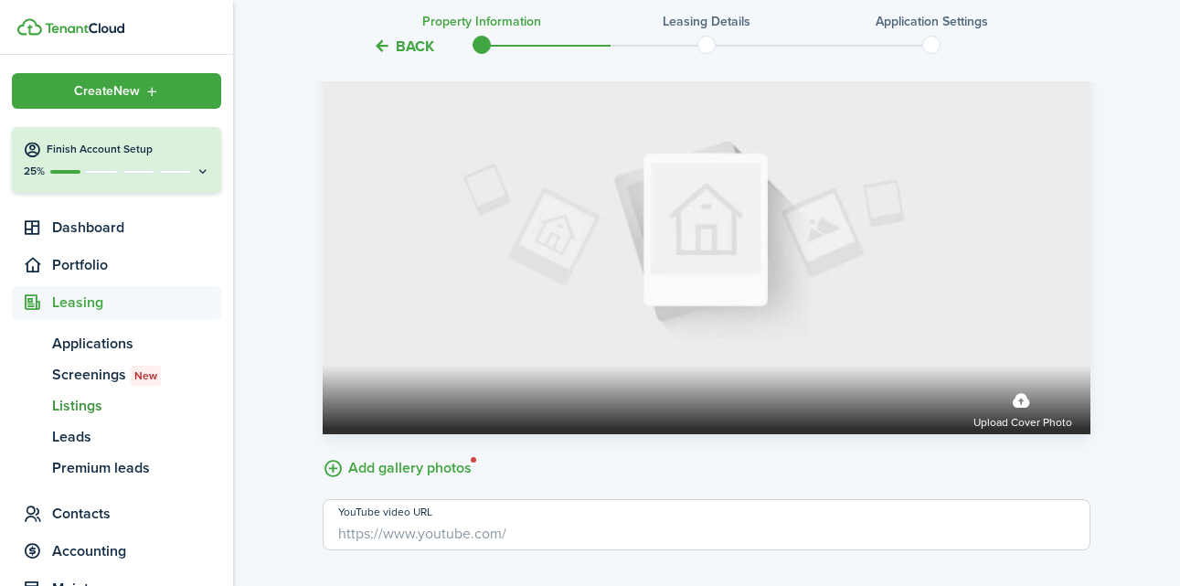
scroll to position [2787, 0]
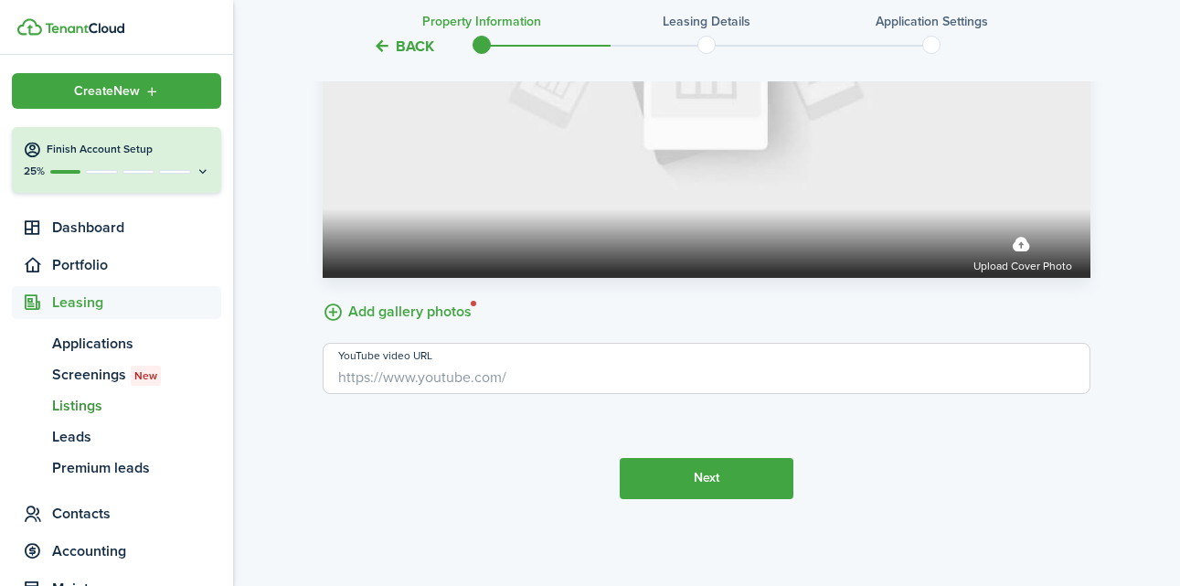
click at [718, 464] on button "Next" at bounding box center [707, 478] width 174 height 41
click at [509, 394] on input "YouTube video URL" at bounding box center [707, 368] width 768 height 51
click at [393, 325] on label "Add gallery photos" at bounding box center [397, 310] width 149 height 28
click at [323, 296] on input "Add gallery photos" at bounding box center [323, 296] width 0 height 0
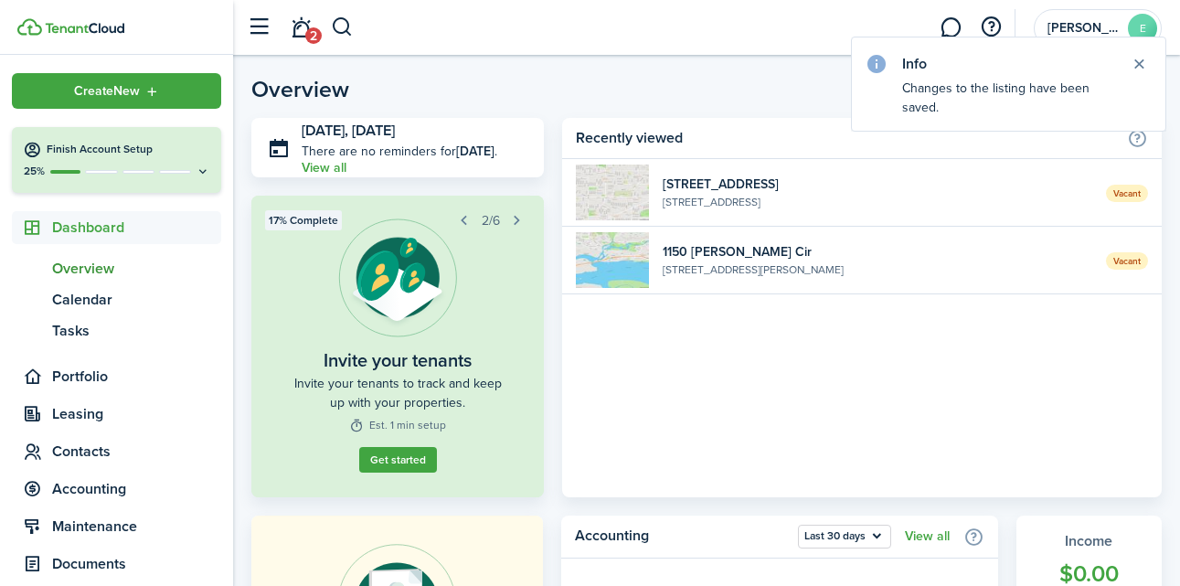
click at [123, 237] on span "Dashboard" at bounding box center [136, 228] width 169 height 22
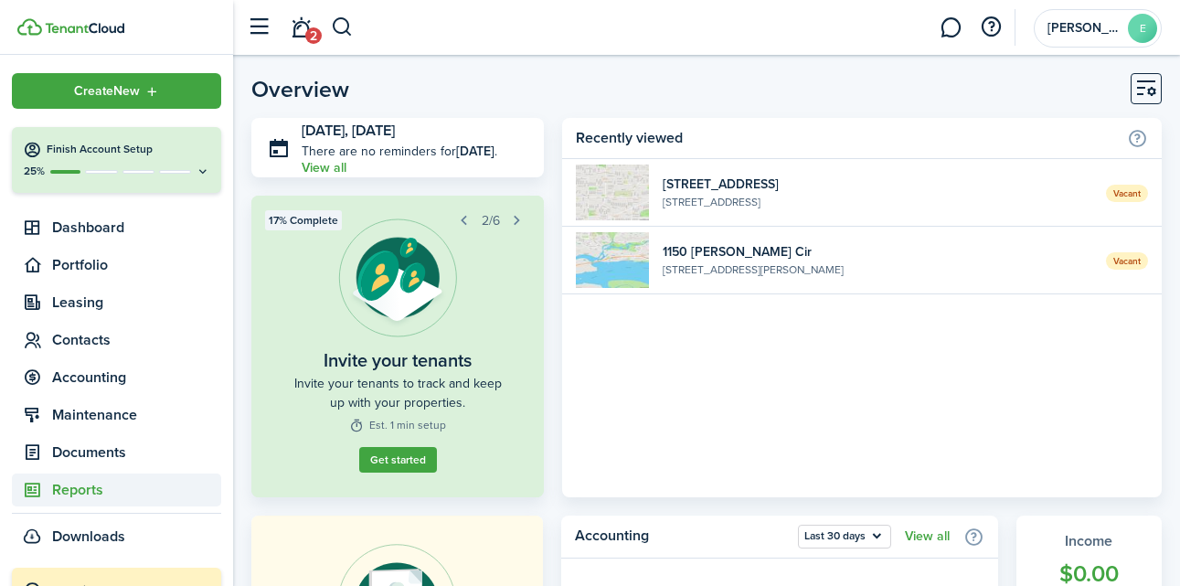
scroll to position [57, 0]
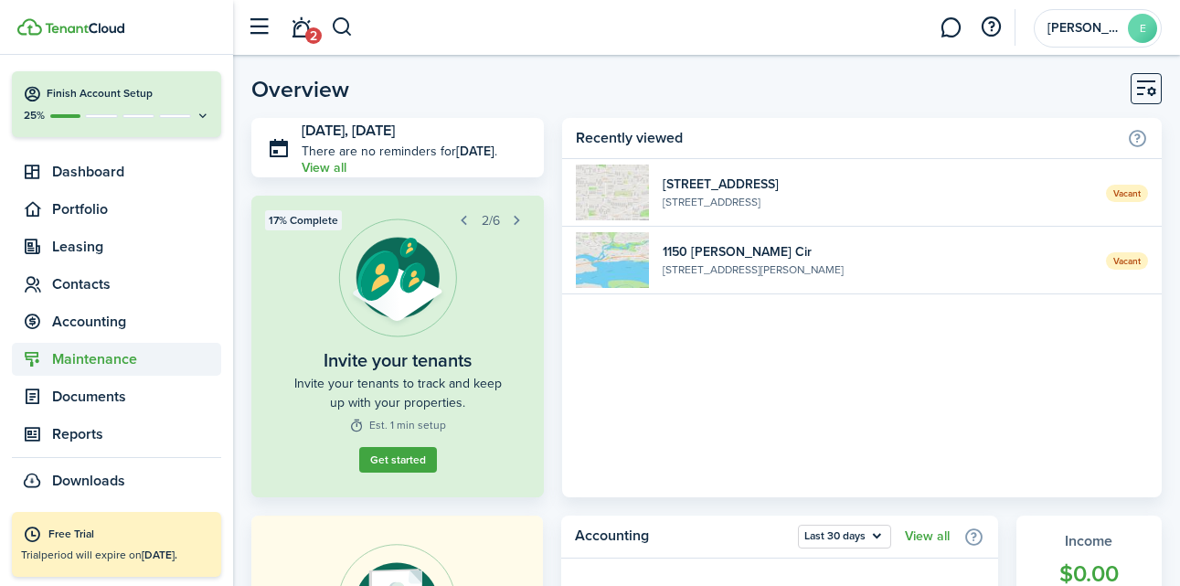
click at [106, 368] on span "Maintenance" at bounding box center [136, 359] width 169 height 22
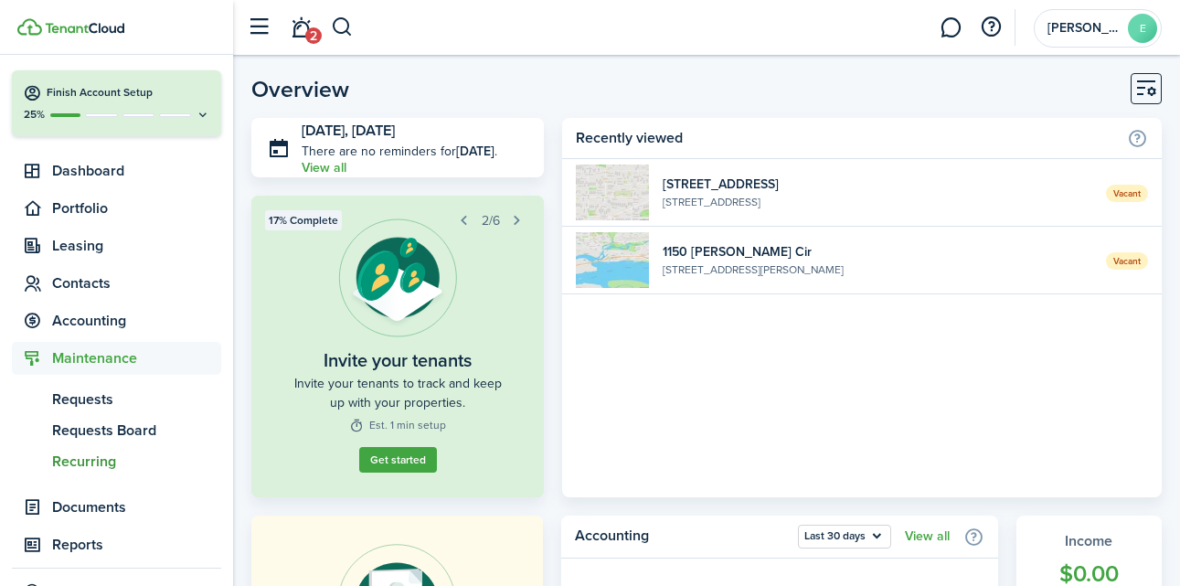
click at [106, 459] on span "Recurring" at bounding box center [136, 462] width 169 height 22
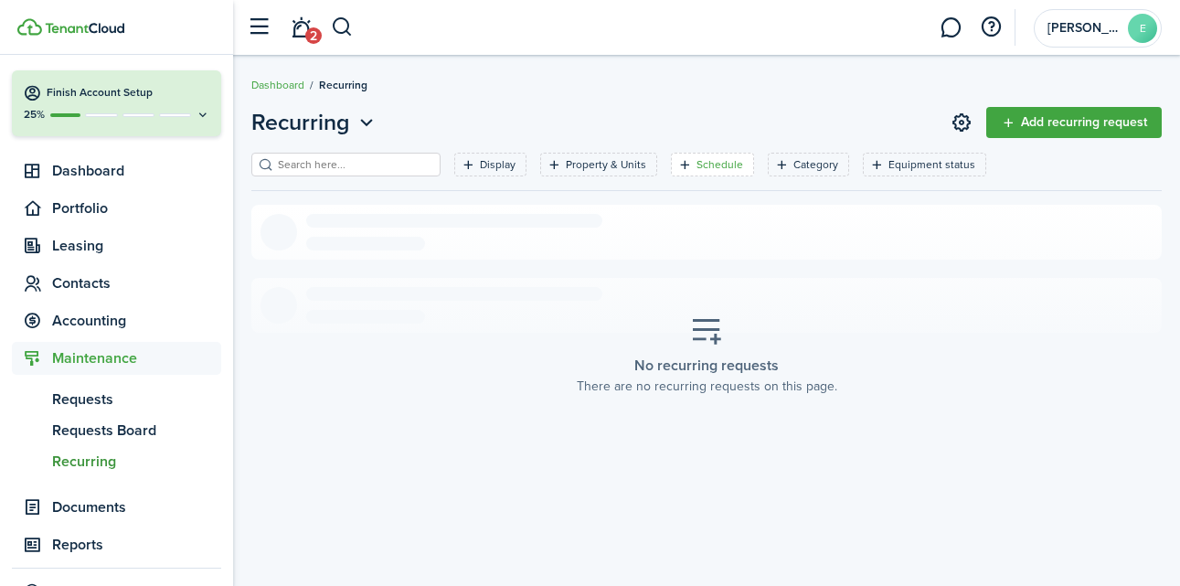
click at [697, 171] on filter-tag-label "Schedule" at bounding box center [720, 164] width 47 height 16
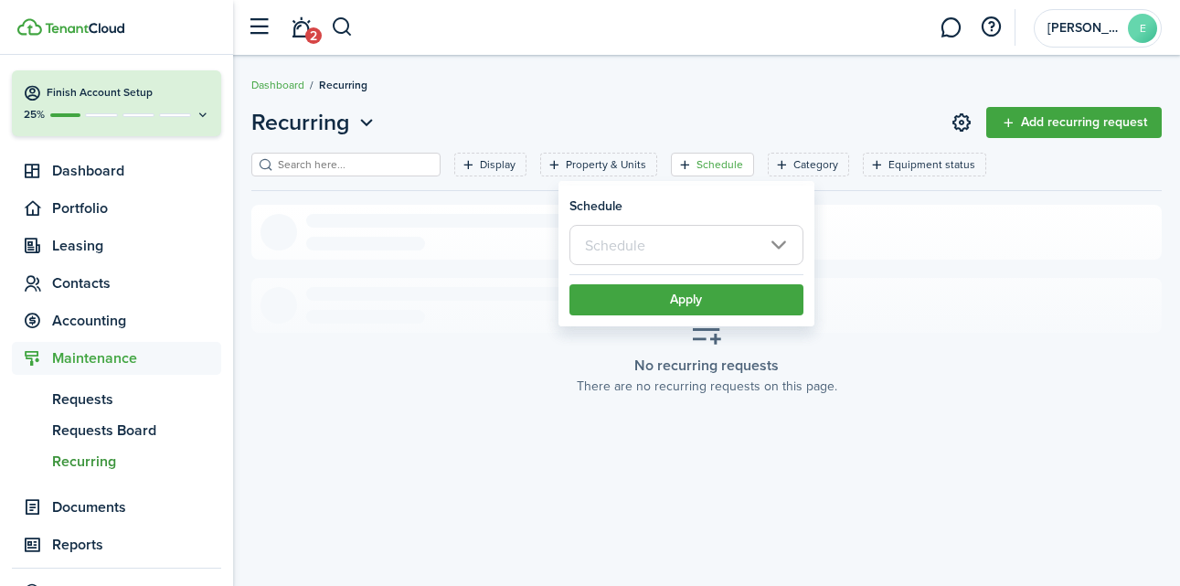
click at [701, 236] on input "text" at bounding box center [687, 245] width 234 height 40
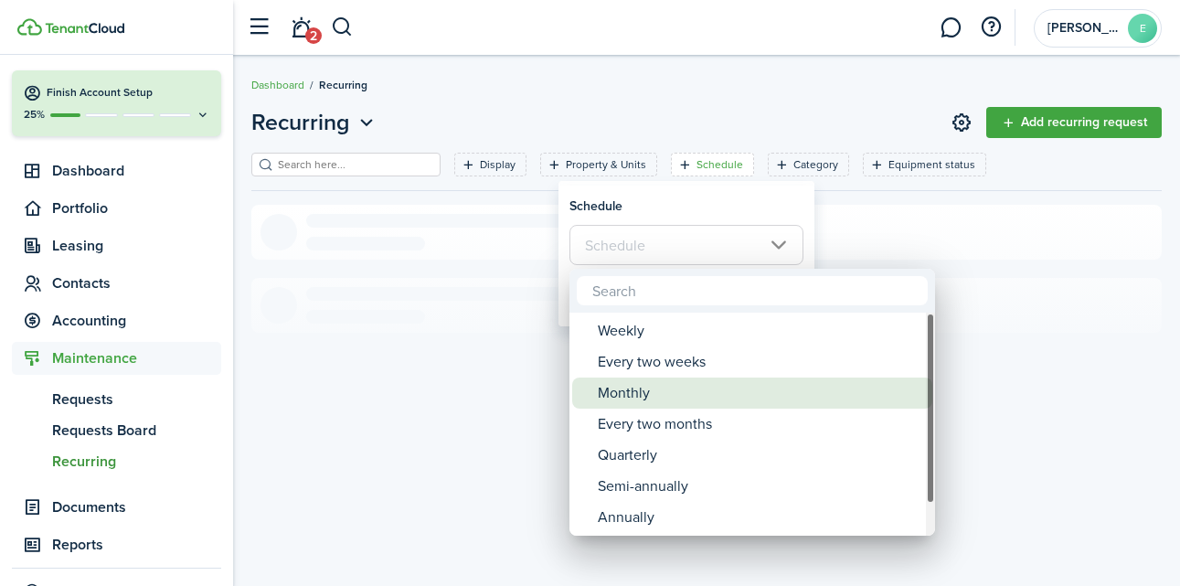
click at [643, 406] on div "Monthly" at bounding box center [760, 393] width 324 height 31
type input "Monthly"
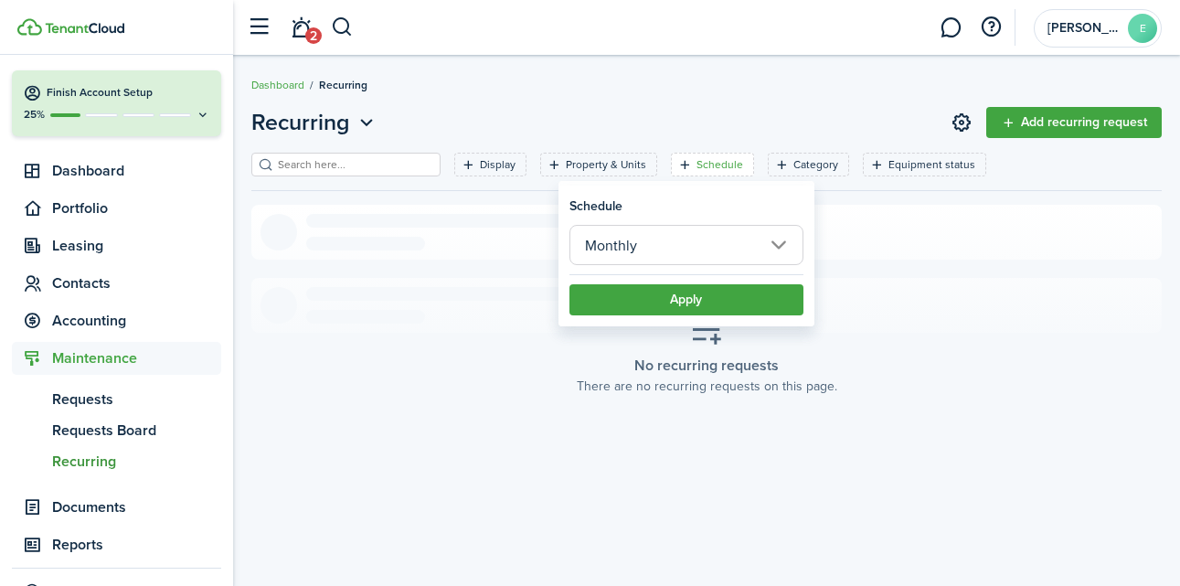
click at [686, 310] on button "Apply" at bounding box center [687, 299] width 234 height 31
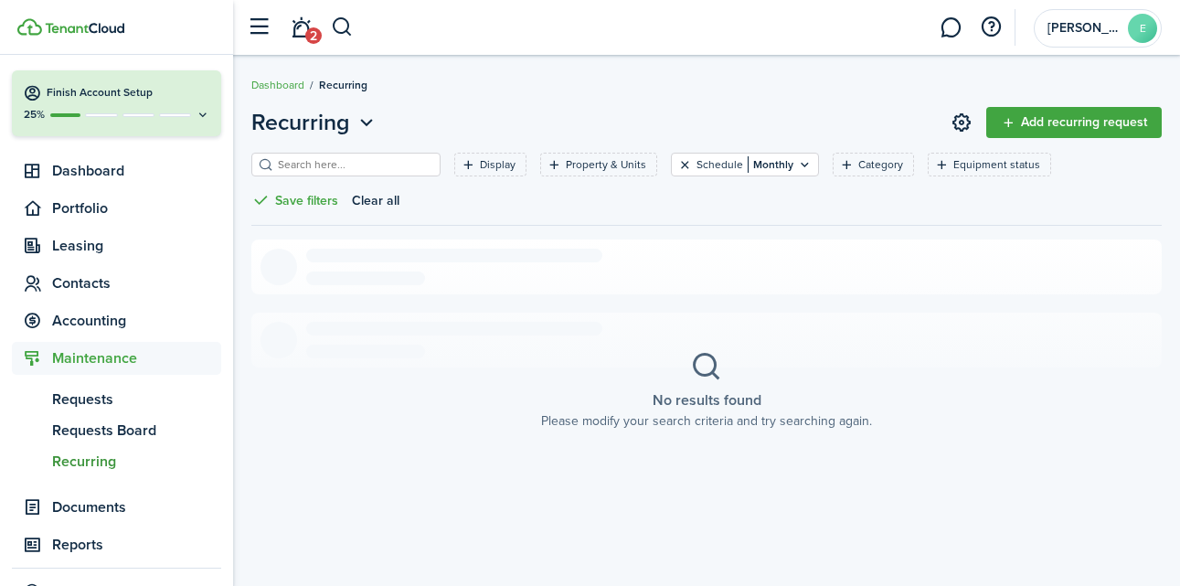
click at [677, 169] on button "Clear filter" at bounding box center [685, 164] width 16 height 15
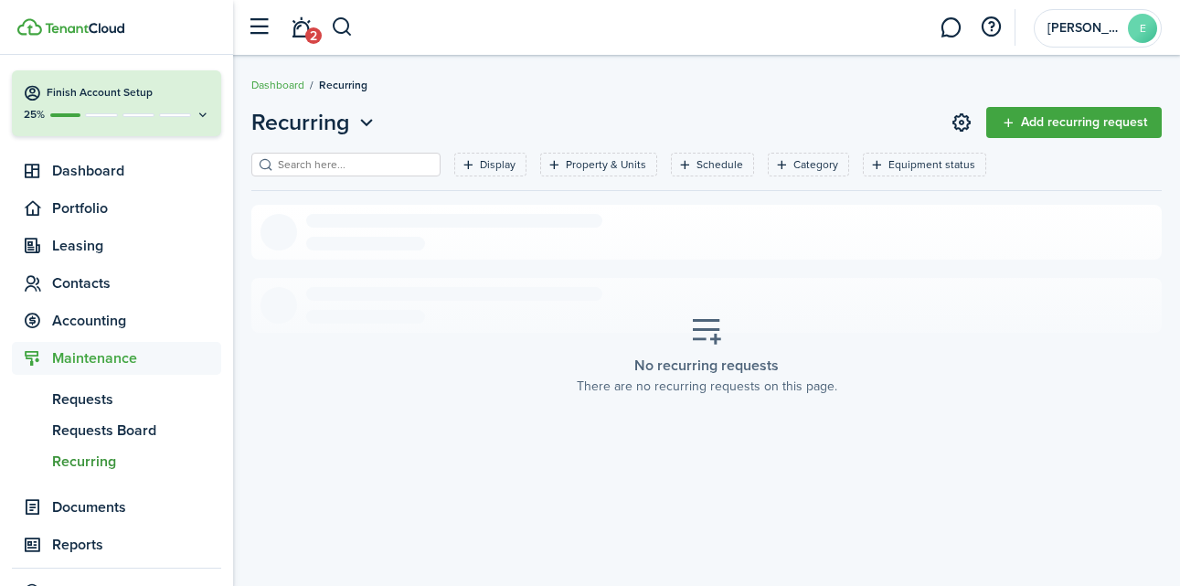
click at [1053, 122] on link "Add recurring request" at bounding box center [1074, 122] width 176 height 31
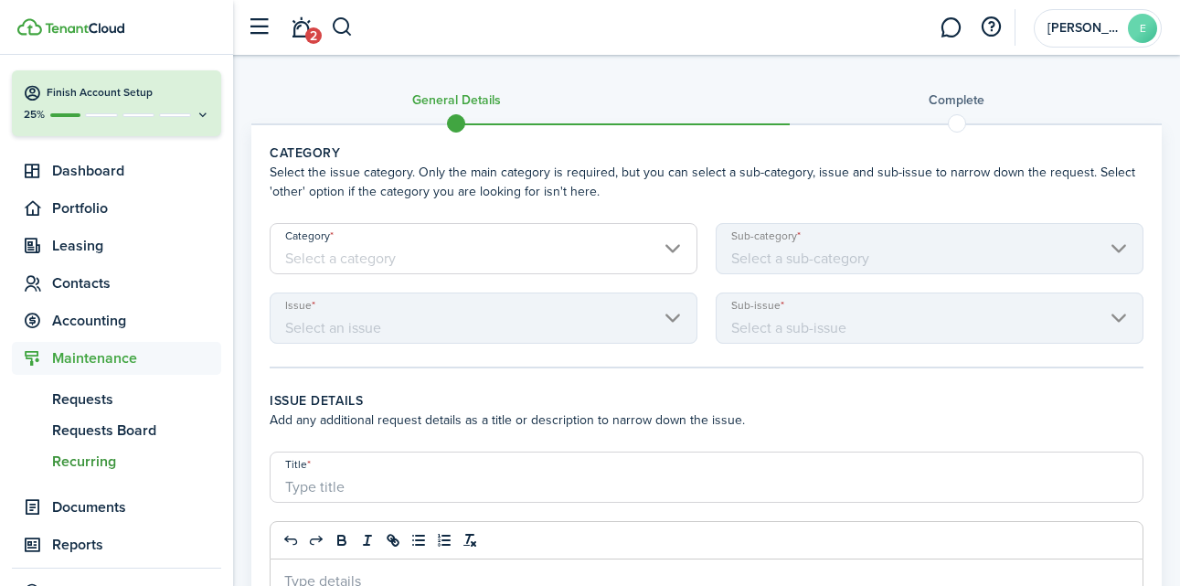
click at [546, 244] on input "Category" at bounding box center [484, 248] width 428 height 51
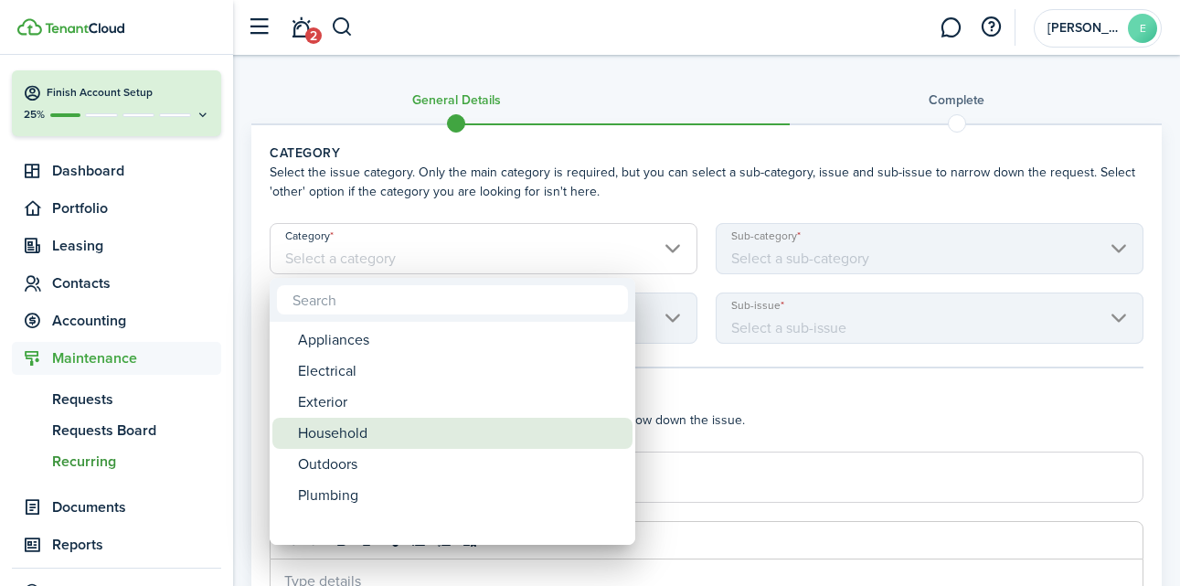
click at [363, 440] on div "Household" at bounding box center [460, 433] width 324 height 31
type input "Household"
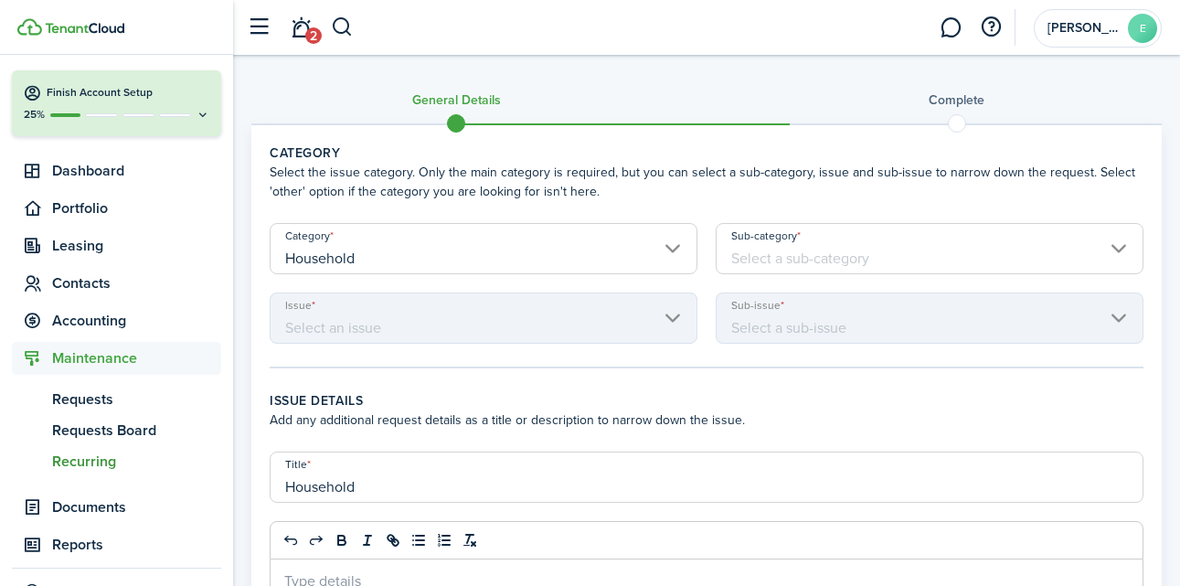
click at [869, 261] on input "Sub-category" at bounding box center [930, 248] width 428 height 51
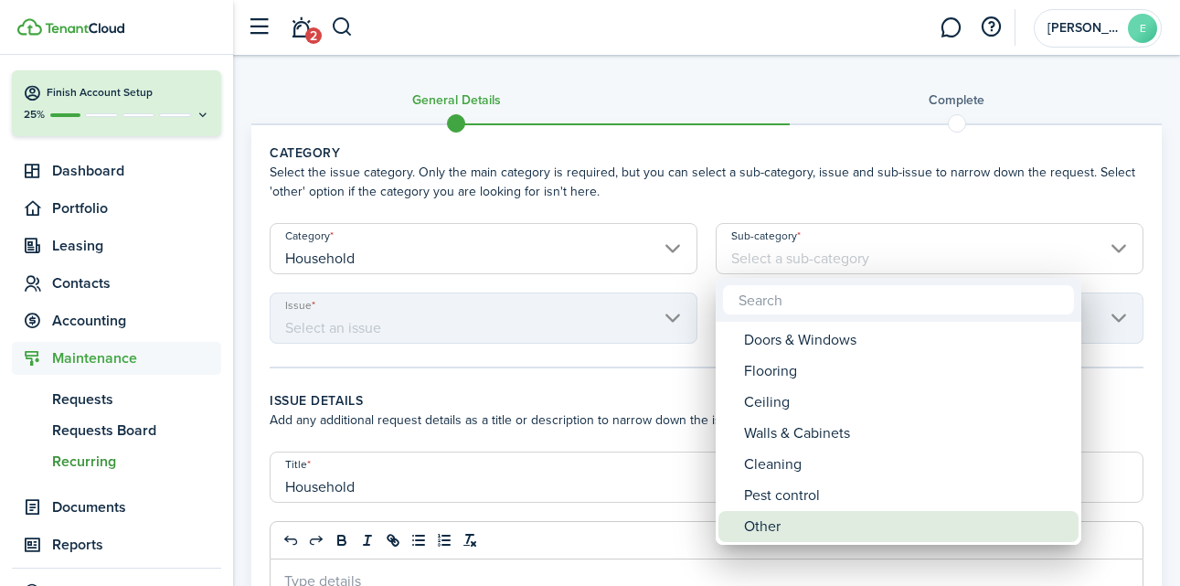
click at [798, 526] on div "Other" at bounding box center [906, 526] width 324 height 31
type input "Household / Other"
type input "Other"
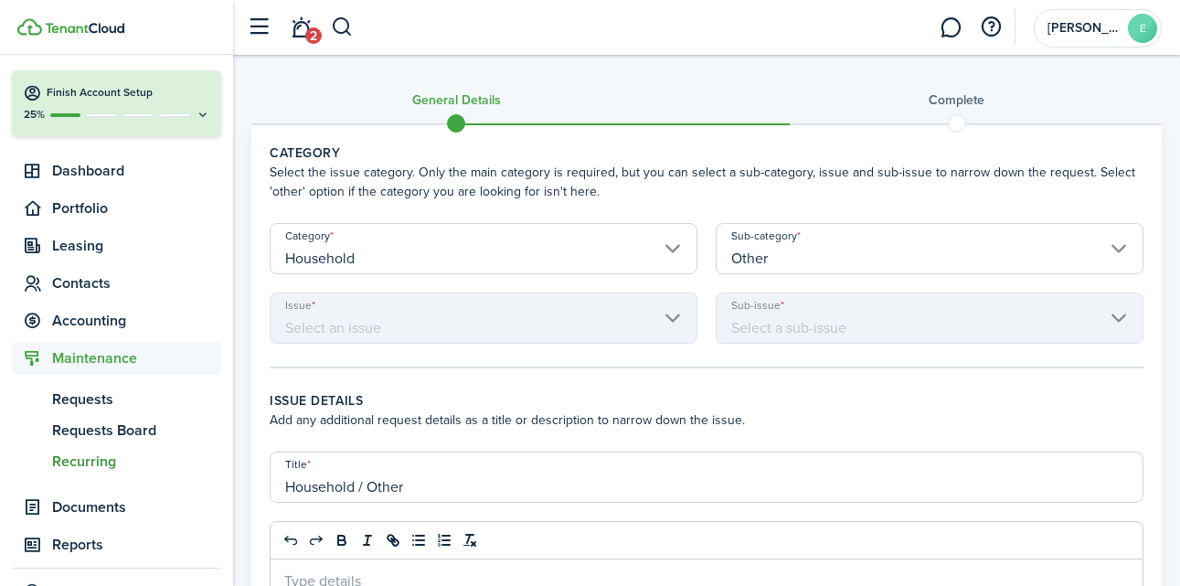
click at [576, 328] on mbsc-scroller "Issue" at bounding box center [484, 318] width 428 height 51
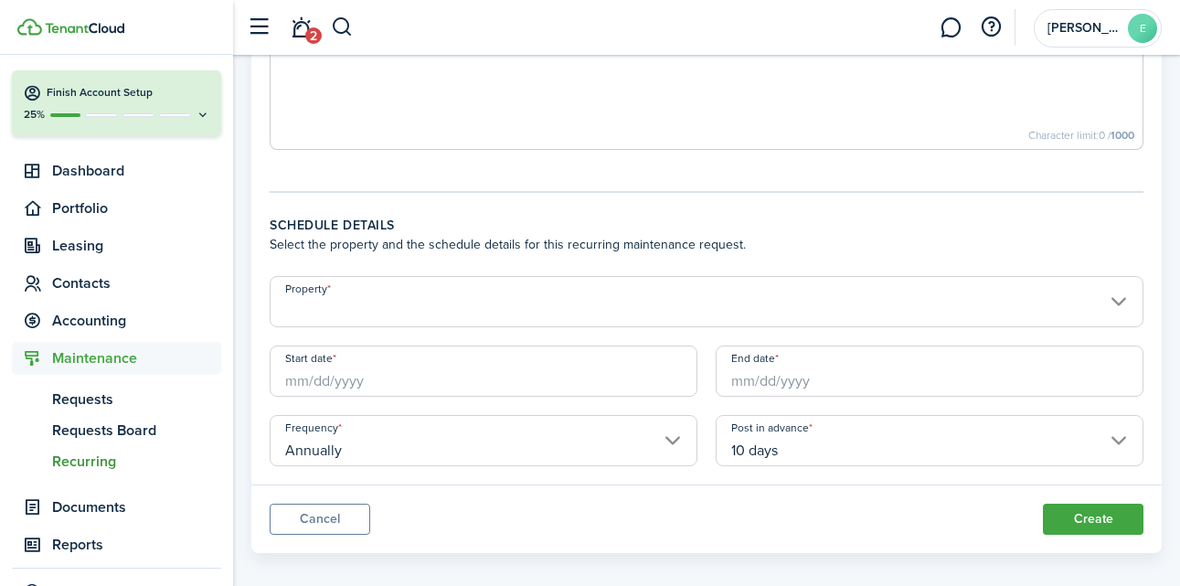
scroll to position [565, 0]
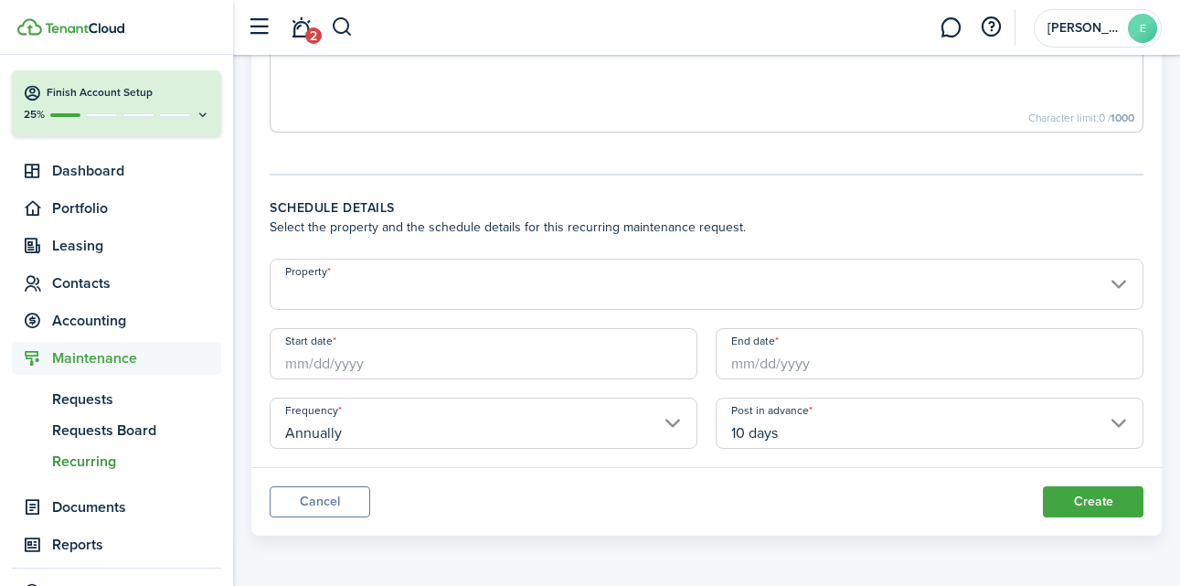
click at [586, 270] on input "Property" at bounding box center [707, 284] width 874 height 51
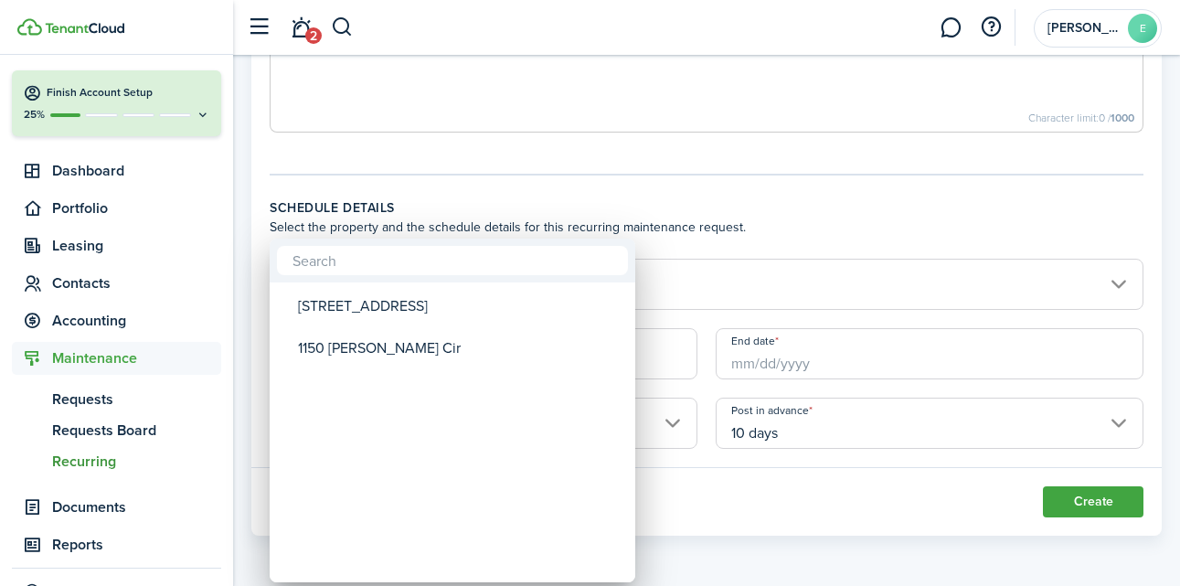
click at [704, 251] on div at bounding box center [590, 293] width 1473 height 879
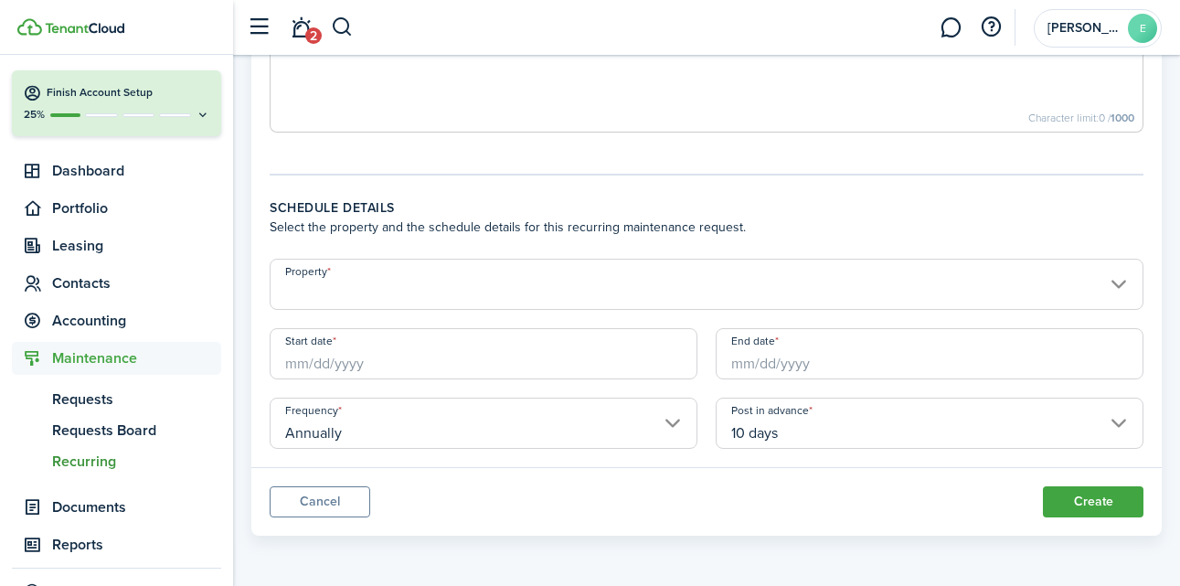
click at [632, 295] on input "Property" at bounding box center [707, 284] width 874 height 51
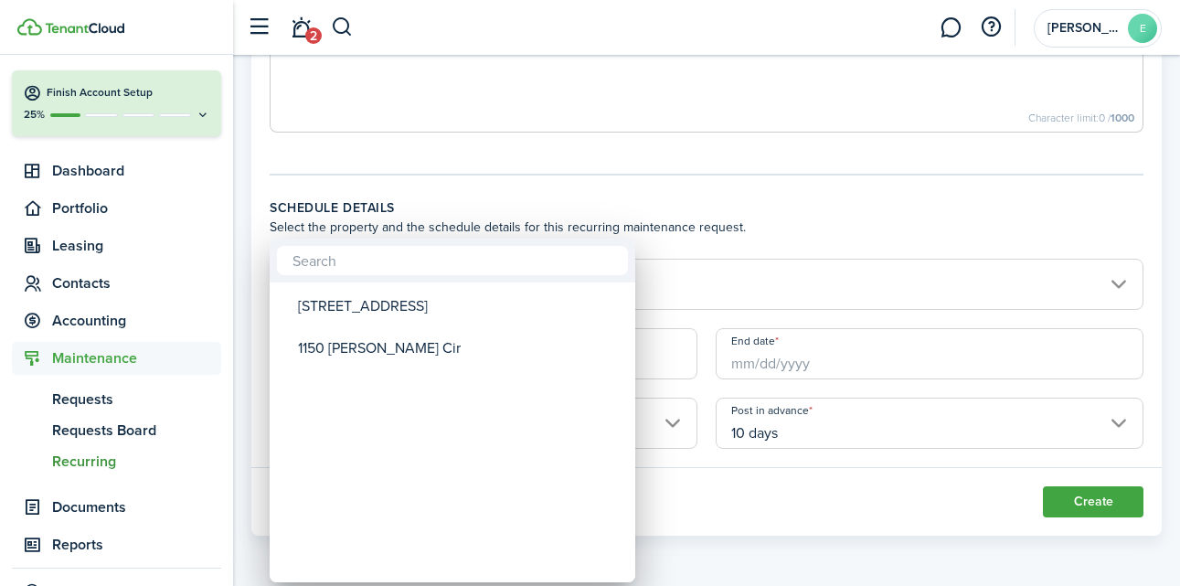
click at [788, 224] on div at bounding box center [590, 293] width 1473 height 879
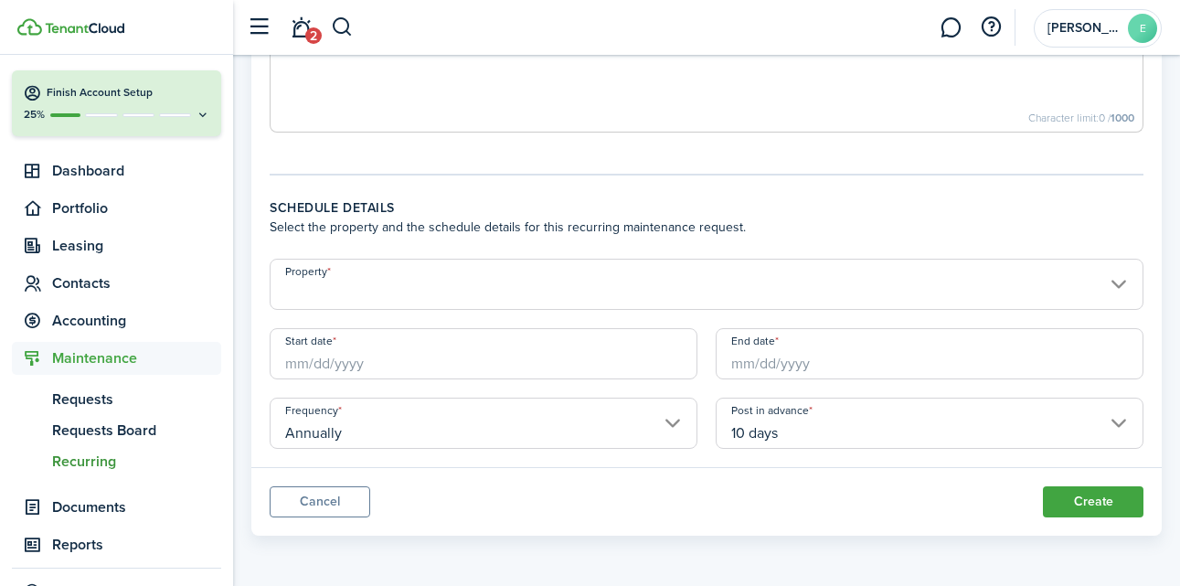
click at [649, 428] on input "Annually" at bounding box center [484, 423] width 428 height 51
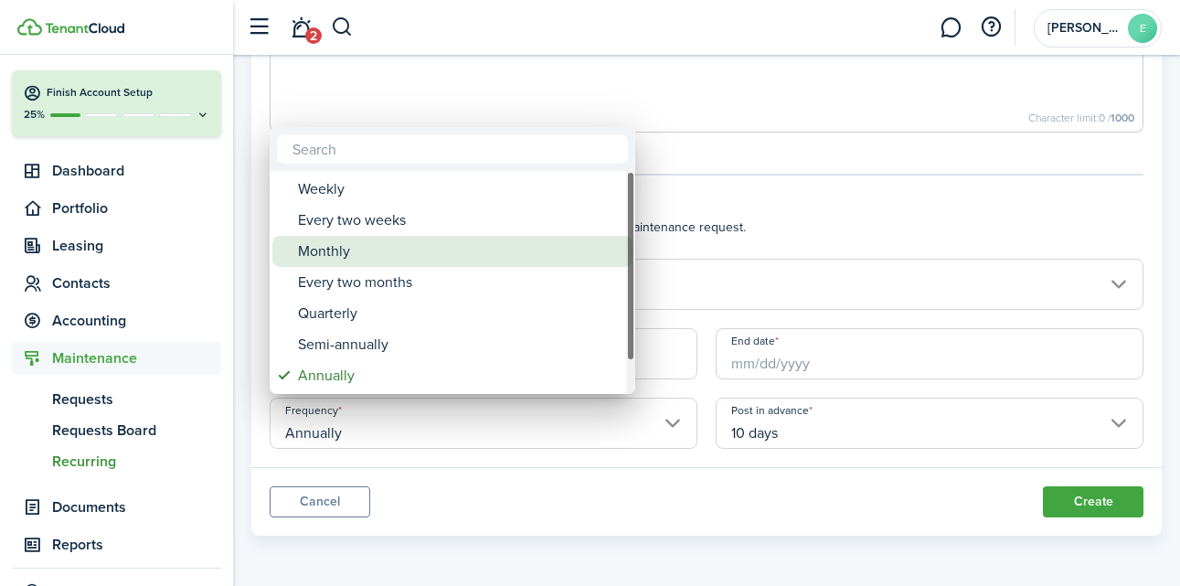
click at [520, 248] on div "Monthly" at bounding box center [460, 251] width 324 height 31
type input "Monthly"
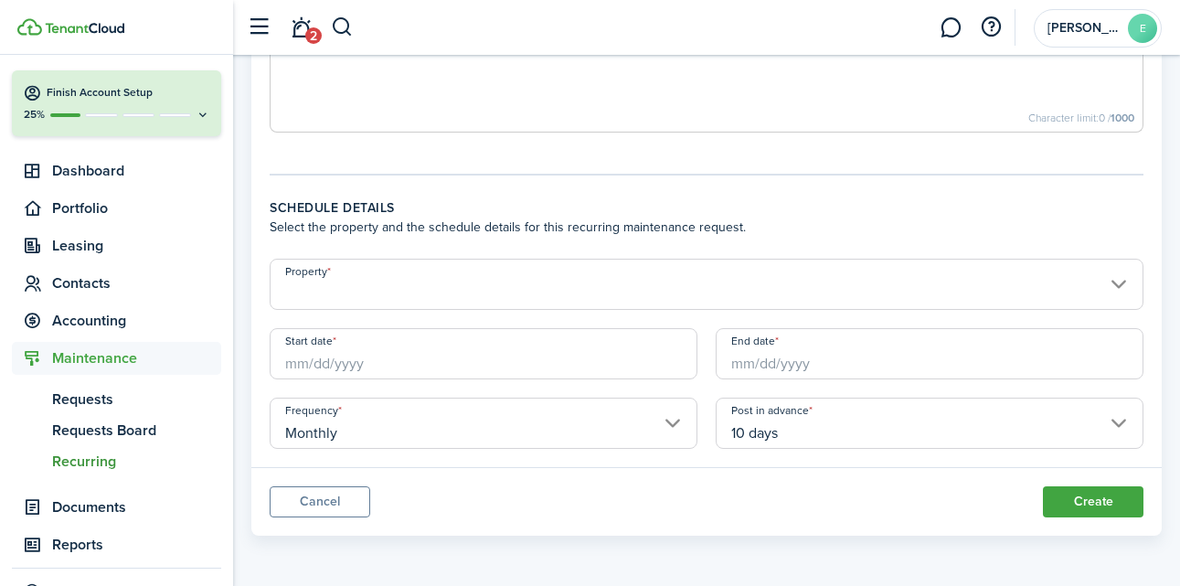
click at [796, 425] on input "10 days" at bounding box center [930, 423] width 428 height 51
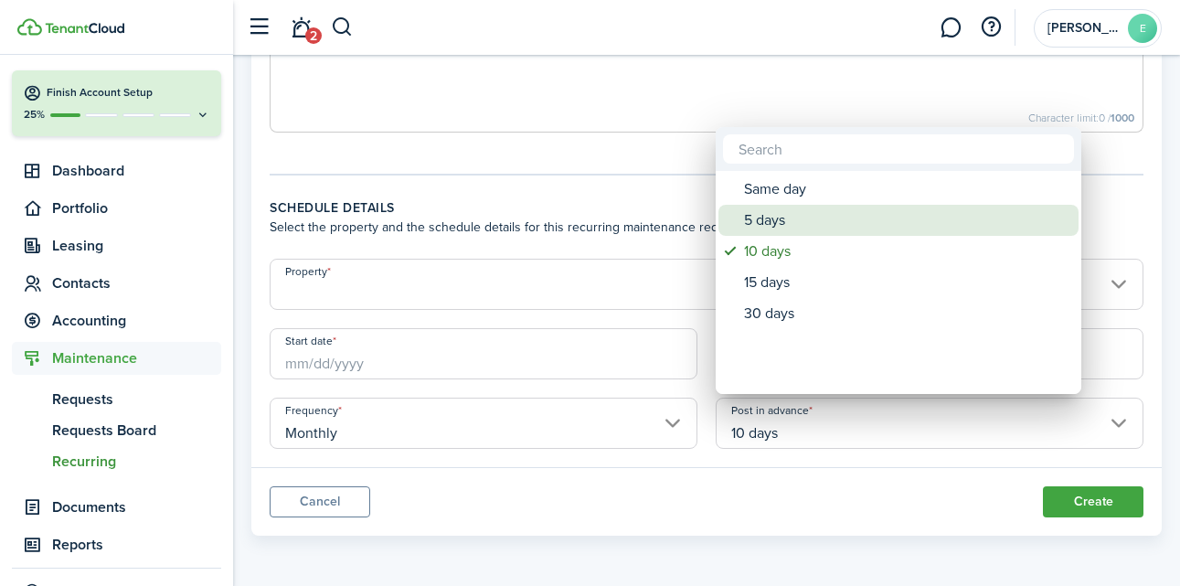
click at [787, 229] on div "5 days" at bounding box center [906, 220] width 324 height 31
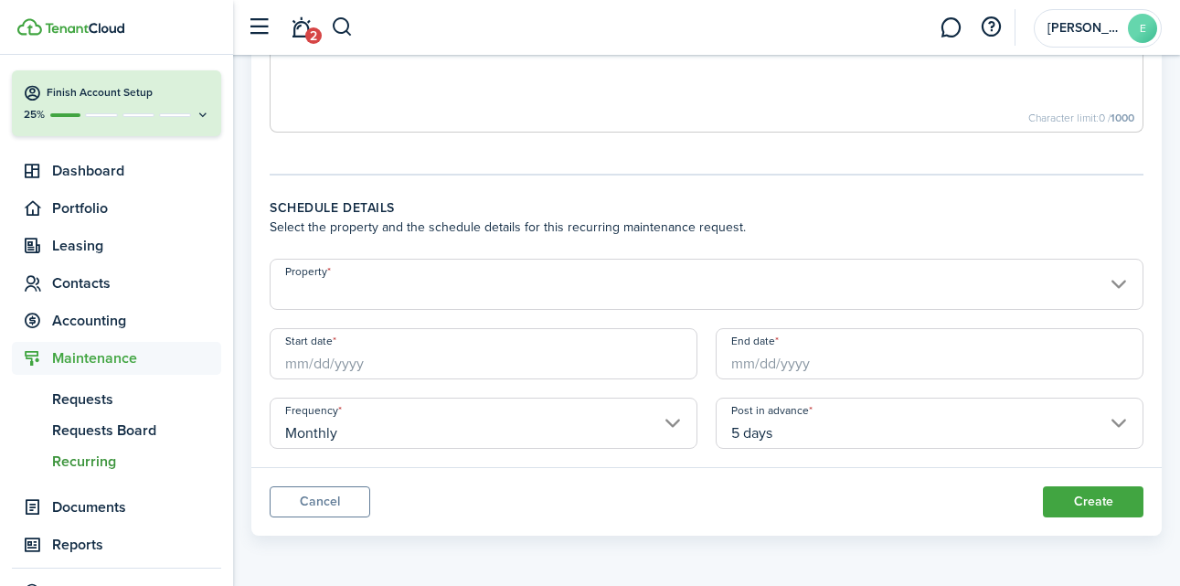
click at [778, 439] on input "5 days" at bounding box center [930, 423] width 428 height 51
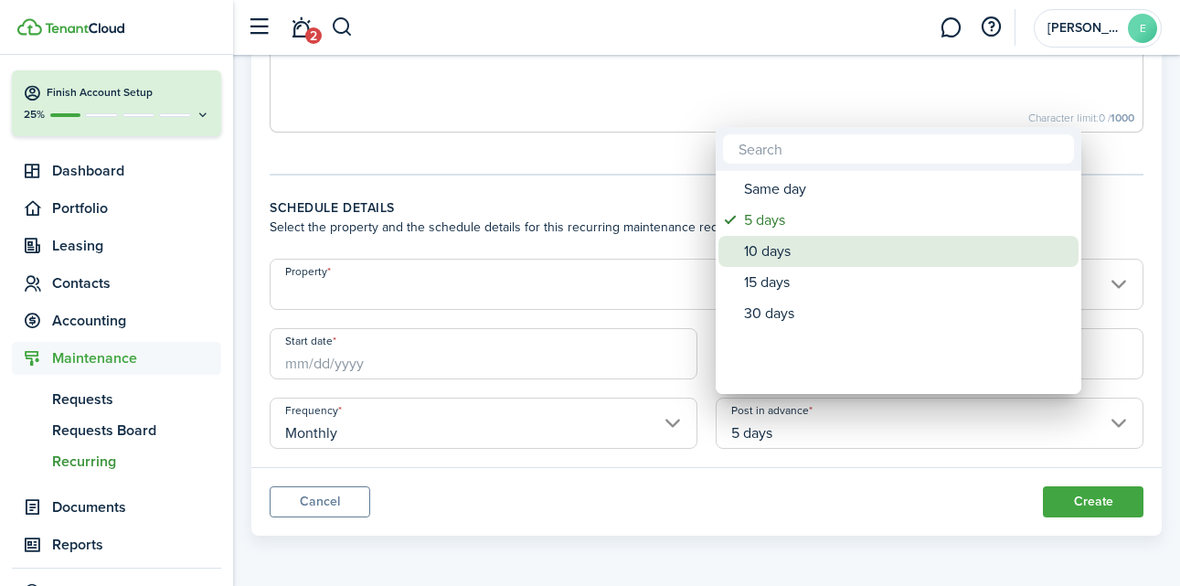
click at [795, 251] on div "10 days" at bounding box center [906, 251] width 324 height 31
type input "10 days"
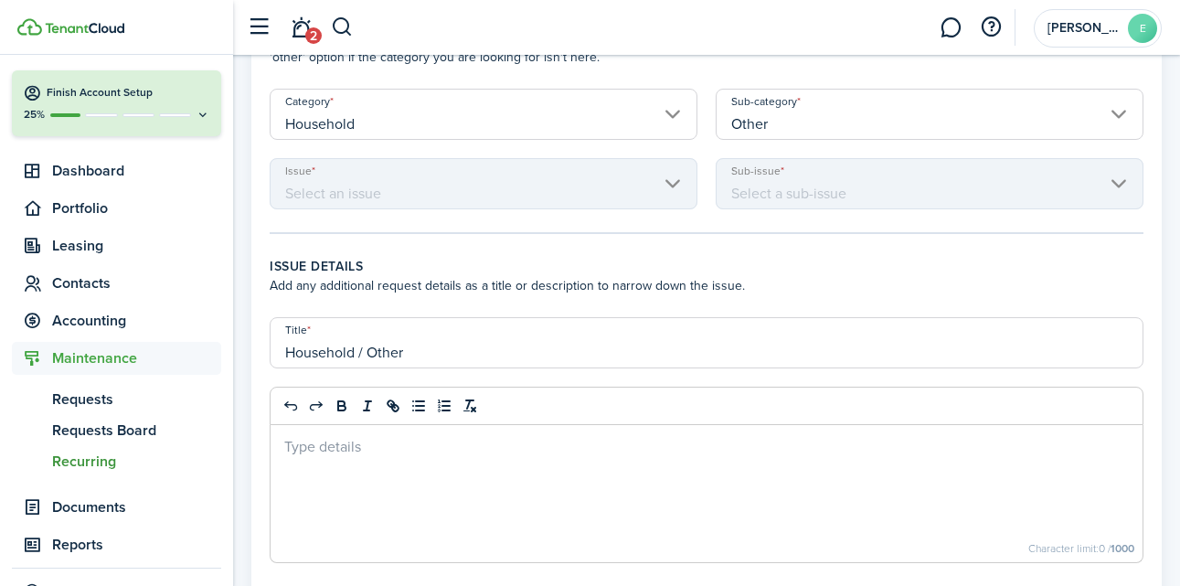
scroll to position [0, 0]
